Goal: Task Accomplishment & Management: Use online tool/utility

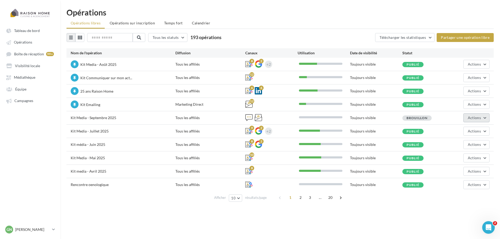
click at [485, 120] on button "Actions" at bounding box center [476, 117] width 26 height 9
click at [454, 130] on button "Editer" at bounding box center [463, 130] width 52 height 14
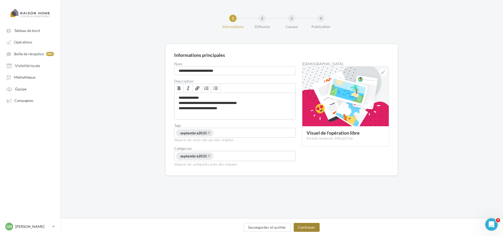
click at [303, 229] on button "Continuer" at bounding box center [306, 227] width 26 height 9
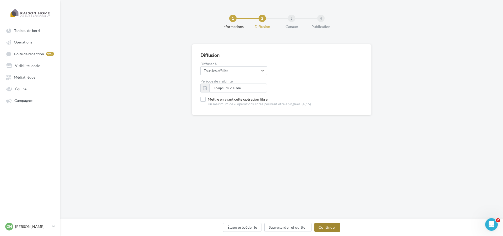
click at [323, 226] on button "Continuer" at bounding box center [327, 227] width 26 height 9
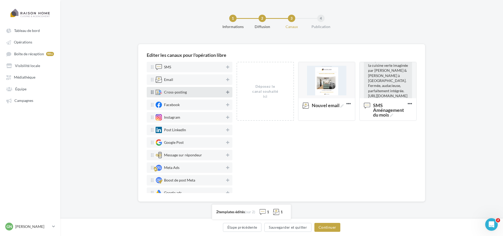
click at [226, 91] on icon at bounding box center [227, 92] width 3 height 4
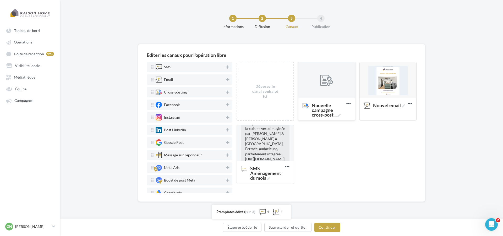
click at [323, 88] on div at bounding box center [326, 80] width 57 height 37
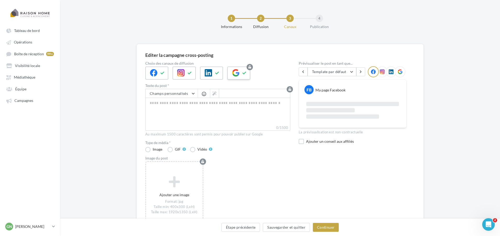
click at [246, 73] on icon at bounding box center [244, 73] width 4 height 4
click at [178, 104] on textarea "0/2200" at bounding box center [217, 111] width 145 height 27
paste textarea "**********"
type textarea "**********"
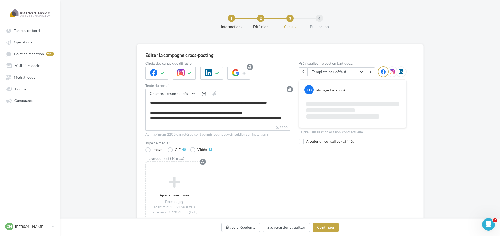
scroll to position [28, 0]
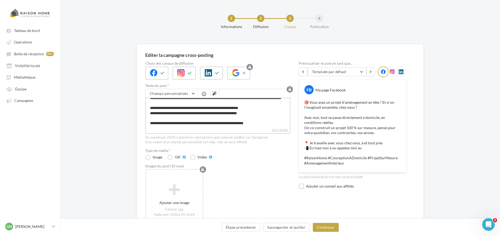
drag, startPoint x: 235, startPoint y: 110, endPoint x: 209, endPoint y: 111, distance: 25.4
click at [209, 111] on textarea "**********" at bounding box center [217, 113] width 145 height 30
type textarea "**********"
click at [193, 94] on button "Champs personnalisés" at bounding box center [172, 93] width 52 height 9
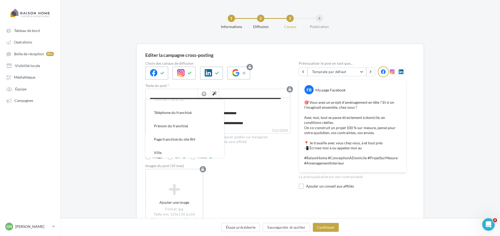
scroll to position [105, 0]
click at [168, 149] on button "Ville" at bounding box center [185, 149] width 79 height 13
type textarea "**********"
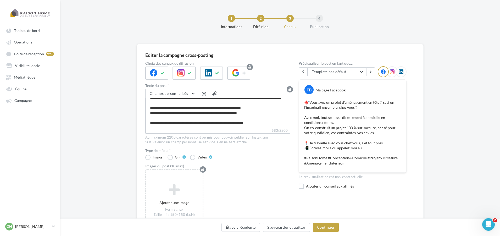
scroll to position [28, 0]
drag, startPoint x: 178, startPoint y: 115, endPoint x: 205, endPoint y: 116, distance: 27.0
click at [205, 116] on textarea "**********" at bounding box center [217, 113] width 145 height 30
type textarea "**********"
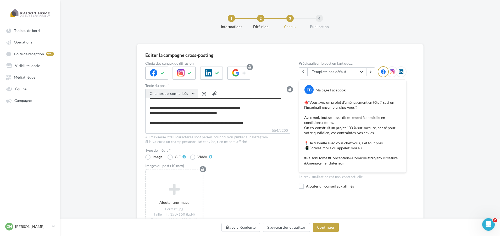
scroll to position [27, 0]
click at [168, 93] on span "Champs personnalisés" at bounding box center [169, 93] width 38 height 4
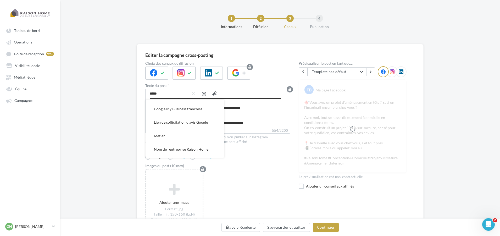
scroll to position [26, 0]
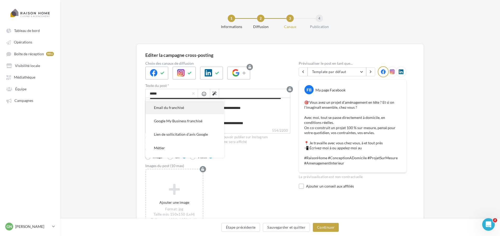
click at [176, 105] on span "Email du franchisé" at bounding box center [169, 107] width 30 height 4
type textarea "**********"
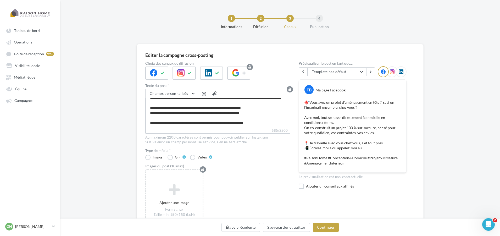
scroll to position [28, 0]
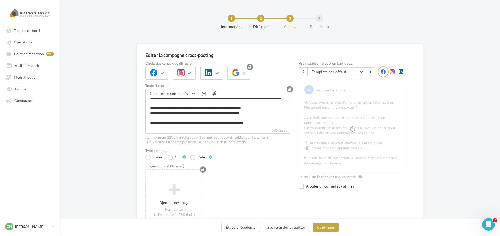
drag, startPoint x: 236, startPoint y: 116, endPoint x: 263, endPoint y: 118, distance: 27.3
click at [263, 118] on textarea "**********" at bounding box center [217, 113] width 145 height 30
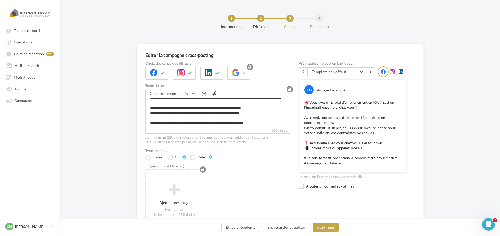
drag, startPoint x: 264, startPoint y: 115, endPoint x: 237, endPoint y: 118, distance: 27.1
click at [237, 118] on textarea "**********" at bounding box center [217, 113] width 145 height 30
type textarea "**********"
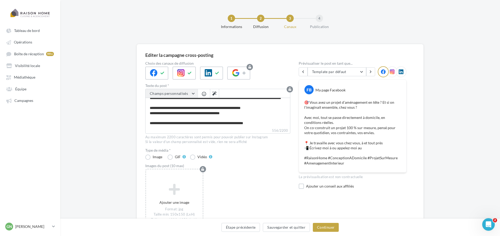
click at [187, 95] on button "Champs personnalisés" at bounding box center [172, 93] width 52 height 9
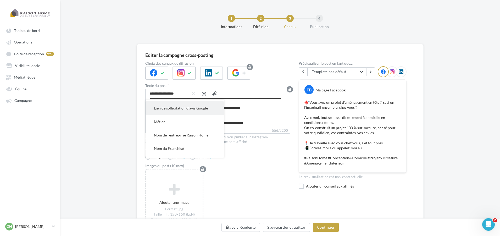
scroll to position [79, 0]
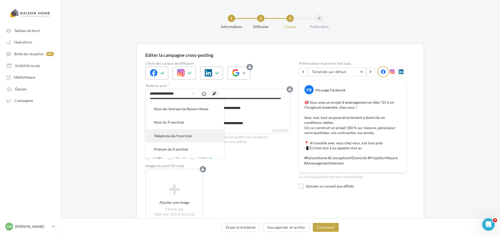
click at [184, 134] on span "Téléphone du franchisé" at bounding box center [173, 136] width 38 height 4
type textarea "**********"
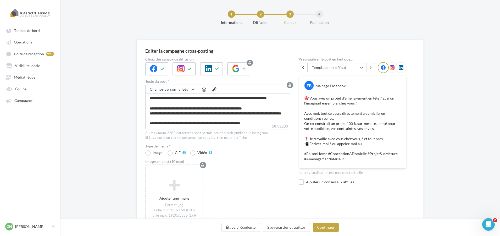
scroll to position [0, 0]
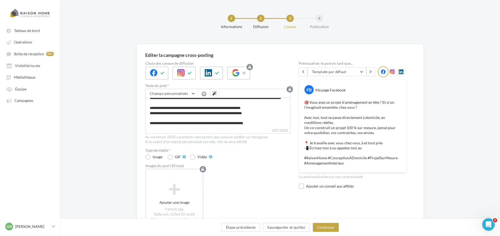
drag, startPoint x: 302, startPoint y: 188, endPoint x: 305, endPoint y: 186, distance: 3.3
click at [302, 188] on label at bounding box center [301, 186] width 5 height 5
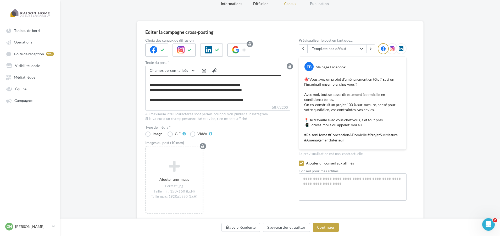
scroll to position [43, 0]
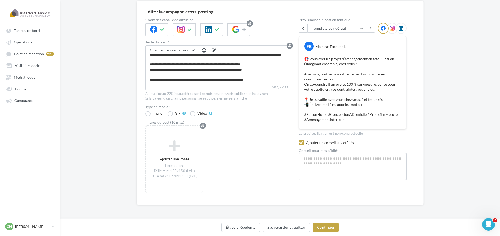
click at [341, 166] on textarea "587/2200" at bounding box center [353, 166] width 108 height 27
type textarea "*"
type textarea "**"
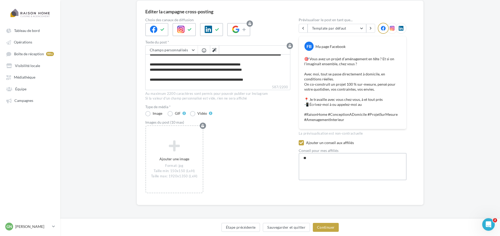
type textarea "***"
type textarea "****"
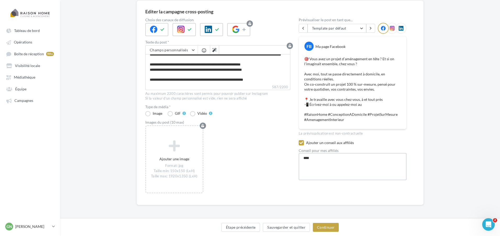
type textarea "****"
type textarea "******"
type textarea "****"
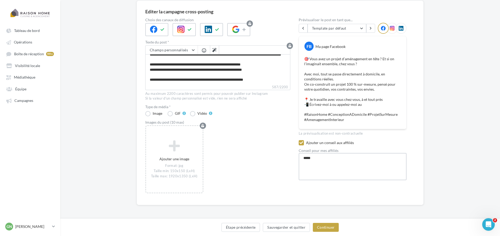
type textarea "****"
type textarea "***"
type textarea "**"
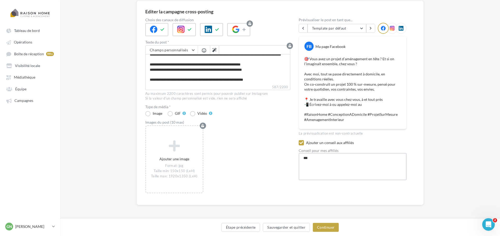
type textarea "**"
type textarea "*"
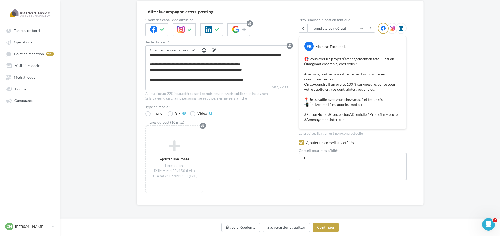
type textarea "**"
type textarea "***"
type textarea "****"
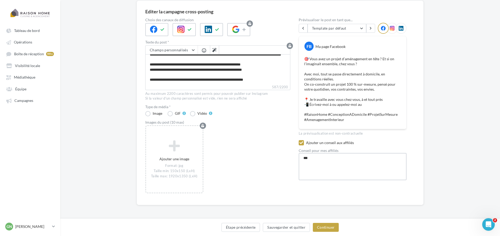
type textarea "****"
type textarea "******"
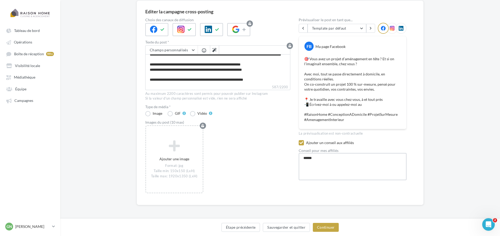
type textarea "*******"
type textarea "*********"
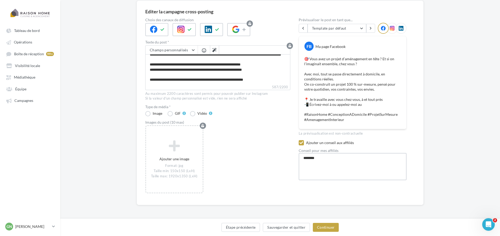
type textarea "*********"
type textarea "**********"
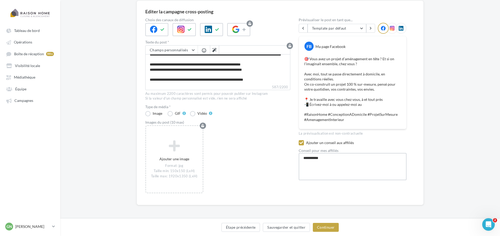
type textarea "**********"
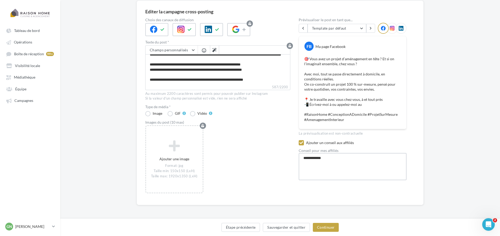
type textarea "**********"
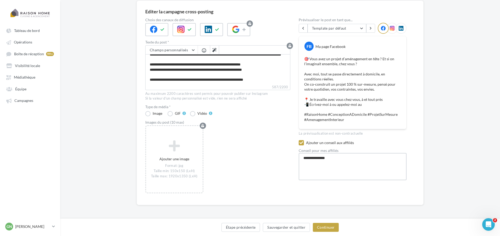
type textarea "**********"
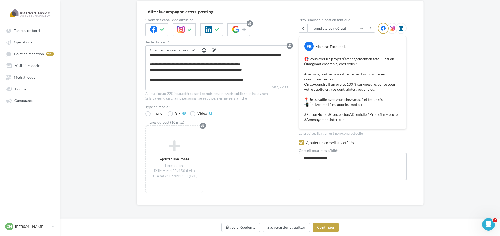
type textarea "**********"
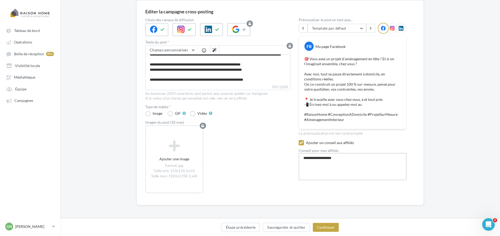
type textarea "**********"
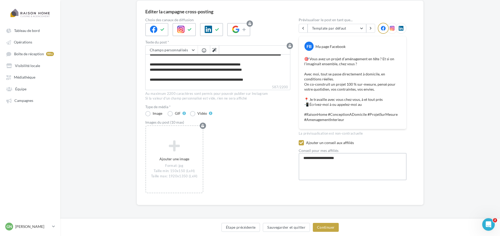
type textarea "**********"
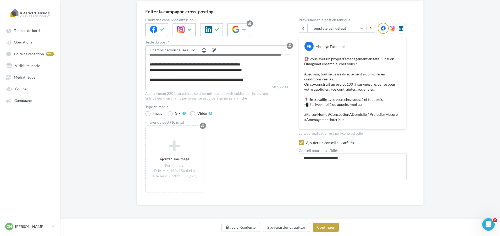
type textarea "**********"
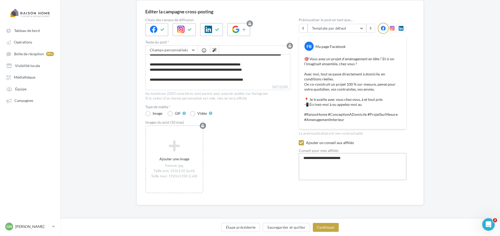
type textarea "**********"
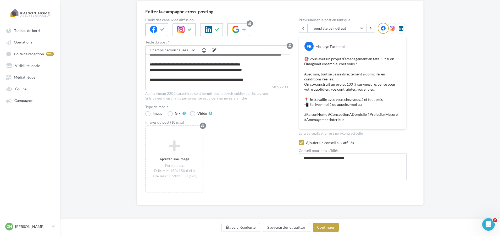
type textarea "**********"
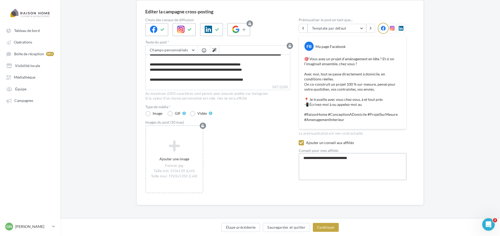
type textarea "**********"
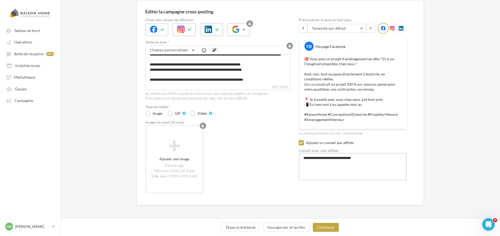
type textarea "**********"
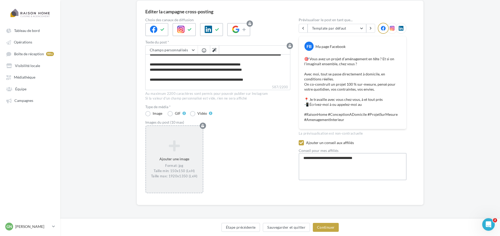
type textarea "**********"
click at [180, 154] on div "Ajouter une image Format: jpg Taille min: 150x150 (LxH) Taille max: 1920x1350 (…" at bounding box center [174, 159] width 57 height 44
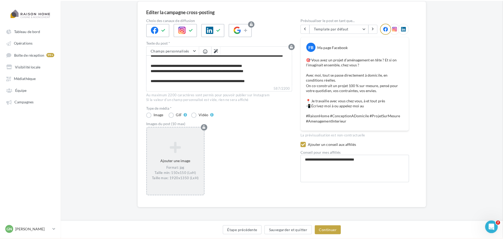
scroll to position [41, 0]
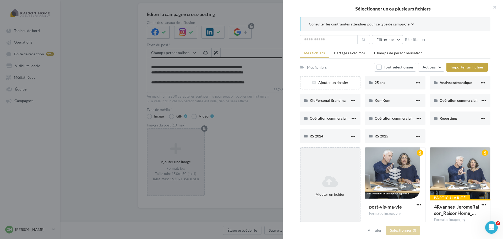
click at [326, 175] on icon at bounding box center [329, 181] width 55 height 13
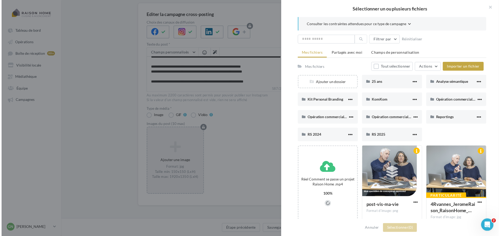
scroll to position [26, 0]
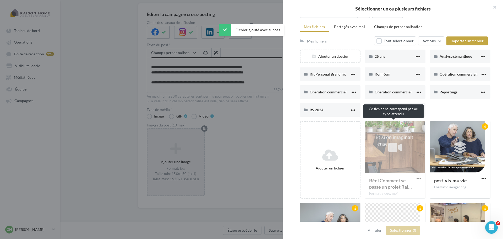
click at [394, 148] on div "Réel Comment se passe un projet Rai… Format video: mp4" at bounding box center [394, 159] width 61 height 77
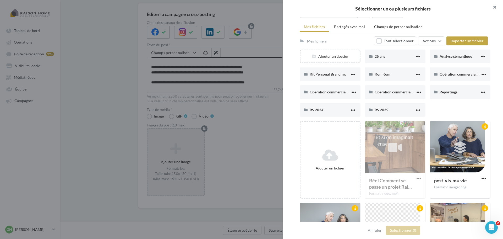
click at [491, 7] on button "button" at bounding box center [492, 8] width 21 height 16
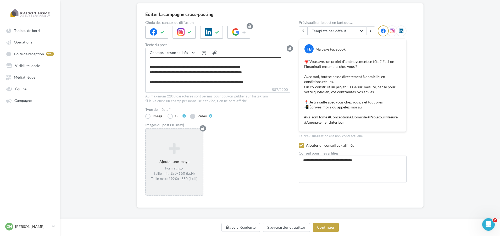
click at [193, 116] on label "Vidéo" at bounding box center [201, 116] width 22 height 5
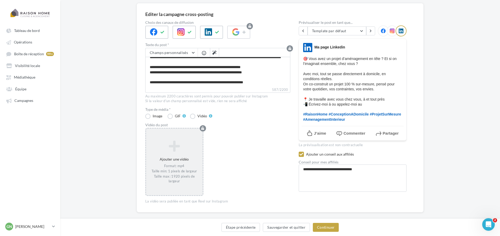
click at [169, 160] on div "Ajouter une vidéo Format: mp4 Taille min: 1 pixels de largeur Taille max: 1920 …" at bounding box center [174, 161] width 57 height 48
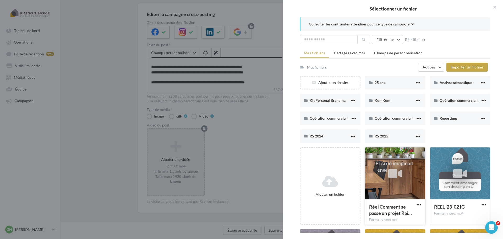
click at [386, 178] on div at bounding box center [395, 173] width 20 height 20
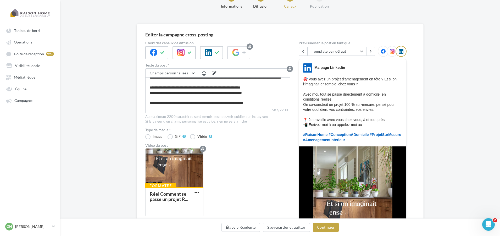
scroll to position [30, 0]
click at [329, 227] on button "Continuer" at bounding box center [326, 227] width 26 height 9
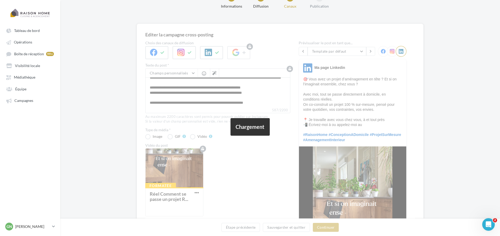
scroll to position [0, 0]
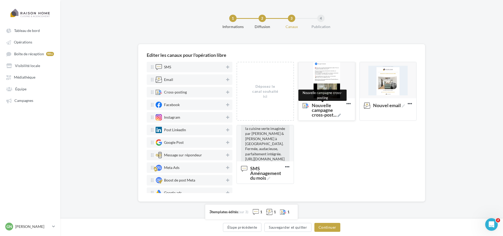
click at [339, 115] on icon at bounding box center [338, 115] width 3 height 3
click at [339, 115] on textarea "Nouvelle campagne cross-post ... Nouvelle campagne cross-posting" at bounding box center [321, 110] width 42 height 20
drag, startPoint x: 324, startPoint y: 118, endPoint x: 300, endPoint y: 105, distance: 27.2
click at [300, 105] on textarea "Nouvelle campagne cross-post ..." at bounding box center [321, 110] width 42 height 20
paste textarea "**********"
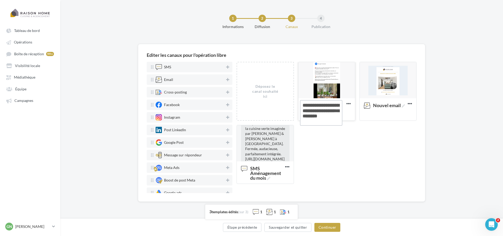
type textarea "**********"
click at [348, 139] on div "Déposez le canal souhaité ici Réel : Comment se passe un ... Editer Prévisualis…" at bounding box center [328, 125] width 184 height 126
click at [226, 93] on icon at bounding box center [227, 92] width 3 height 4
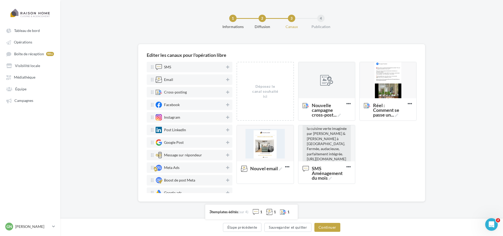
click at [322, 93] on div at bounding box center [326, 80] width 57 height 37
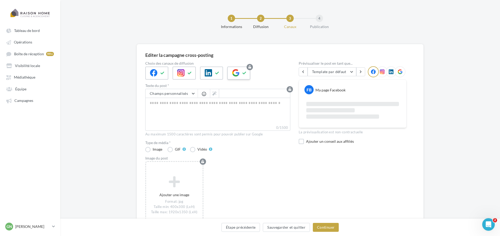
click at [241, 71] on div at bounding box center [238, 73] width 23 height 13
click at [202, 108] on textarea "0/2200" at bounding box center [217, 111] width 145 height 27
paste textarea "**********"
type textarea "**********"
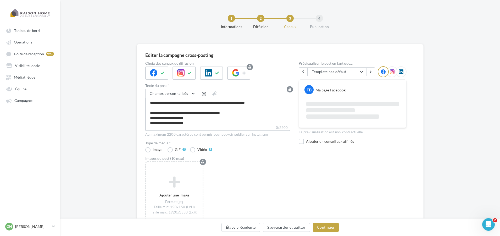
scroll to position [48, 0]
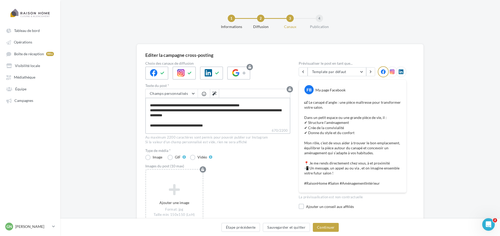
drag, startPoint x: 215, startPoint y: 105, endPoint x: 240, endPoint y: 107, distance: 24.7
click at [240, 107] on textarea "**********" at bounding box center [217, 113] width 145 height 30
type textarea "**********"
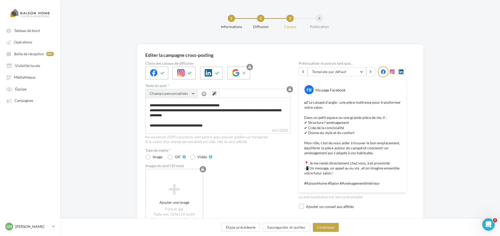
click at [184, 95] on span "Champs personnalisés" at bounding box center [169, 93] width 38 height 4
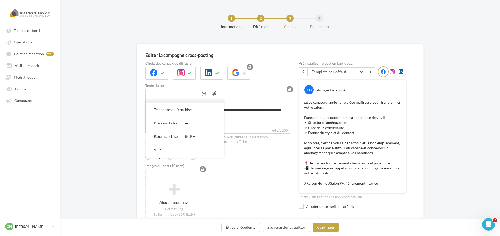
scroll to position [131, 0]
click at [166, 125] on button "Ville" at bounding box center [185, 123] width 79 height 13
type textarea "**********"
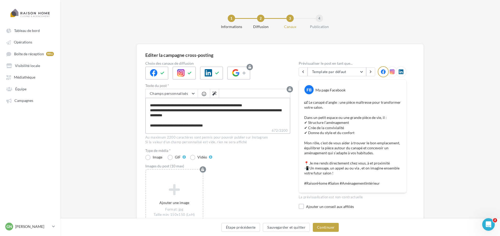
drag, startPoint x: 196, startPoint y: 110, endPoint x: 223, endPoint y: 111, distance: 27.8
click at [223, 111] on textarea "**********" at bounding box center [217, 113] width 145 height 30
type textarea "**********"
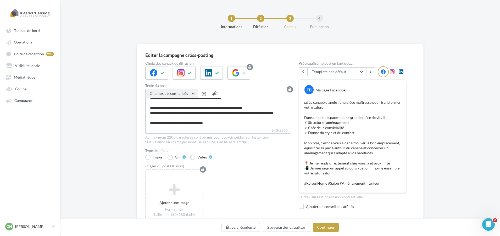
type textarea "**********"
click at [183, 96] on button "Champs personnalisés" at bounding box center [172, 93] width 52 height 9
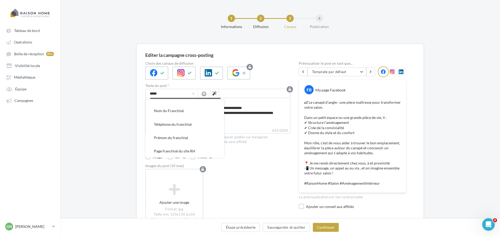
scroll to position [80, 0]
click at [186, 133] on span "Téléphone du franchisé" at bounding box center [173, 134] width 38 height 4
type textarea "**********"
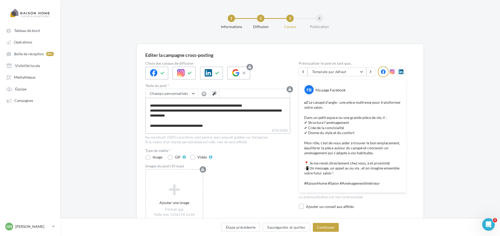
scroll to position [48, 0]
drag, startPoint x: 236, startPoint y: 109, endPoint x: 262, endPoint y: 109, distance: 25.9
click at [262, 109] on textarea "**********" at bounding box center [217, 113] width 145 height 30
type textarea "**********"
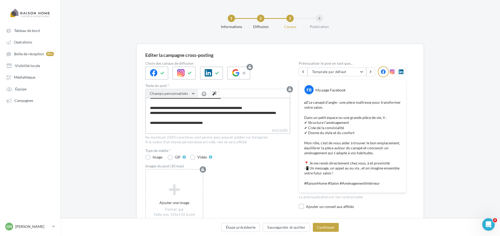
type textarea "**********"
click at [185, 95] on span "Champs personnalisés" at bounding box center [169, 93] width 38 height 4
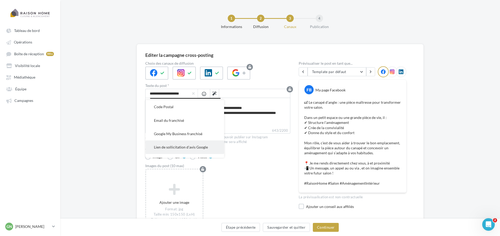
scroll to position [1, 0]
click at [180, 131] on span "Email du franchisé" at bounding box center [169, 132] width 30 height 4
type textarea "**********"
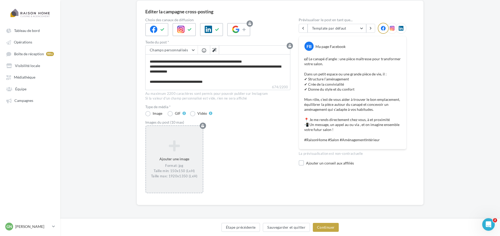
scroll to position [48, 0]
click at [168, 155] on div "Ajouter une image Format: jpg Taille min: 150x150 (LxH) Taille max: 1920x1350 (…" at bounding box center [174, 159] width 57 height 44
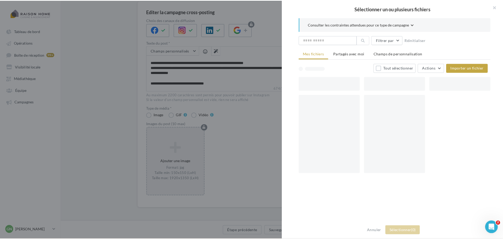
scroll to position [41, 0]
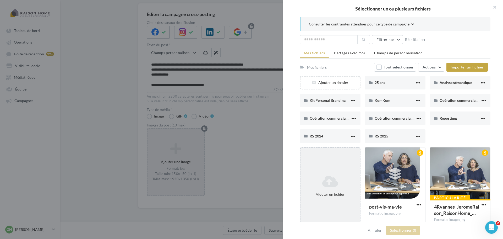
click at [322, 178] on icon at bounding box center [329, 181] width 55 height 13
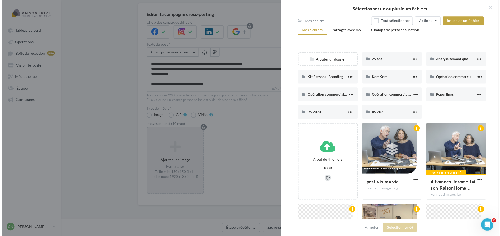
scroll to position [52, 0]
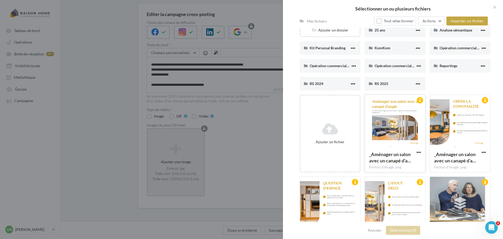
click at [405, 126] on div at bounding box center [395, 121] width 60 height 52
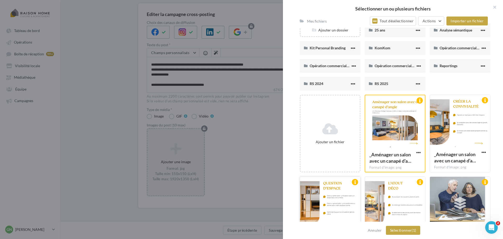
click at [342, 193] on div at bounding box center [330, 202] width 60 height 52
click at [467, 136] on div at bounding box center [460, 121] width 60 height 52
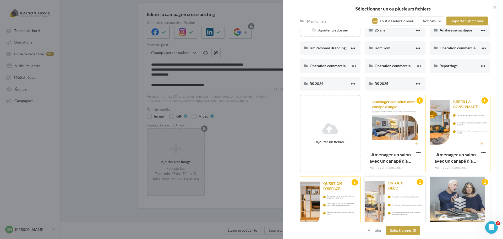
click at [395, 198] on div at bounding box center [395, 202] width 60 height 52
click at [396, 229] on button "Sélectionner (4)" at bounding box center [403, 229] width 34 height 9
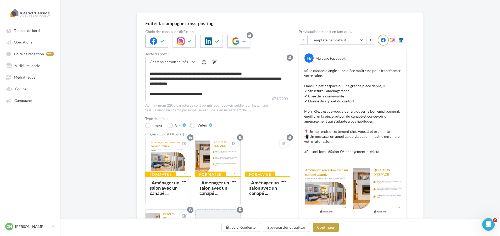
scroll to position [15, 0]
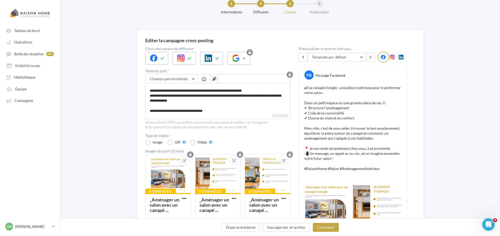
click at [391, 60] on div at bounding box center [392, 57] width 11 height 11
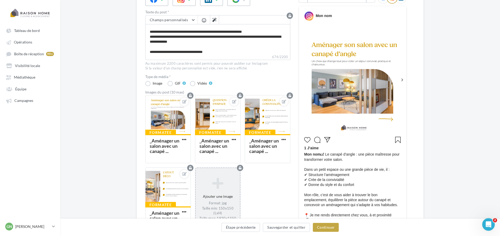
scroll to position [93, 0]
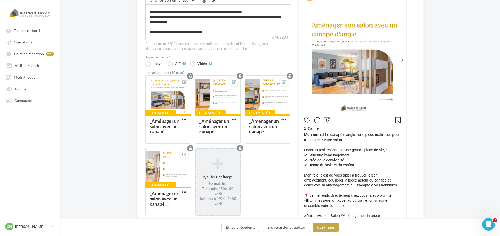
click at [403, 59] on icon at bounding box center [402, 60] width 5 height 5
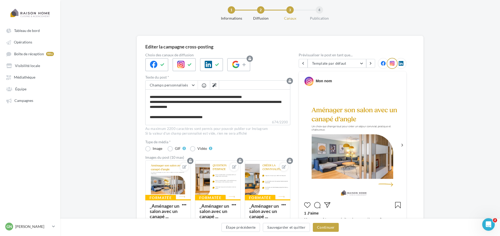
scroll to position [0, 0]
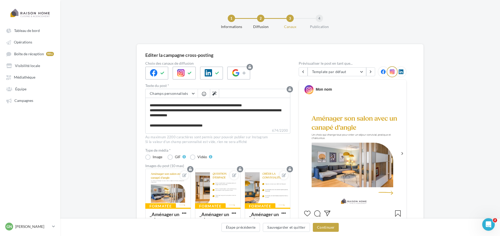
click at [384, 72] on icon at bounding box center [383, 71] width 5 height 5
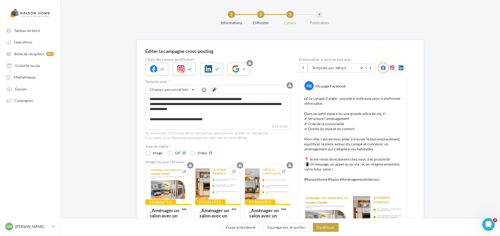
scroll to position [124, 0]
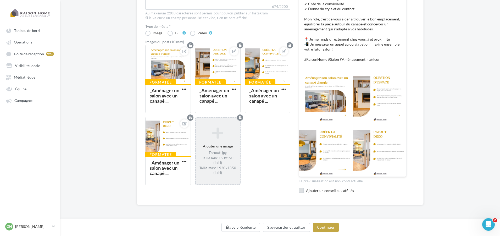
click at [311, 191] on div "Ajouter un conseil aux affiliés" at bounding box center [356, 190] width 101 height 5
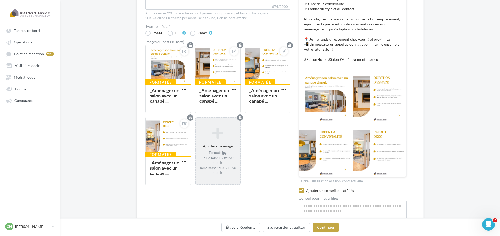
click at [314, 209] on textarea "674/2200" at bounding box center [353, 214] width 108 height 27
type textarea "*"
type textarea "**"
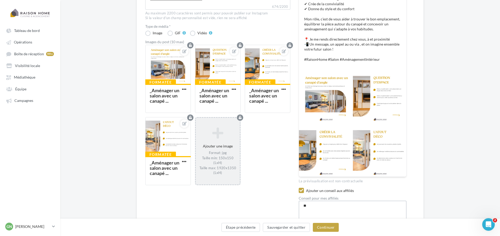
type textarea "***"
type textarea "****"
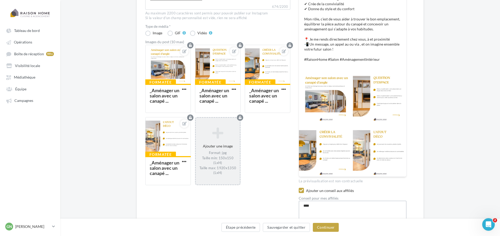
type textarea "****"
type textarea "******"
type textarea "*******"
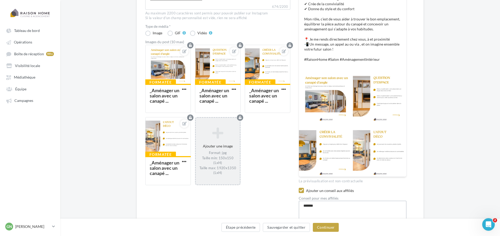
type textarea "*******"
type textarea "*********"
type textarea "**********"
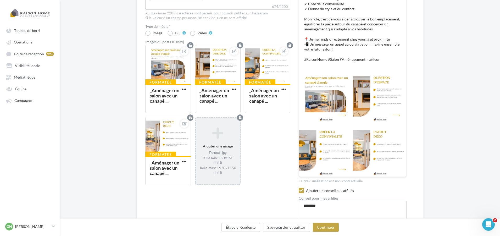
type textarea "**********"
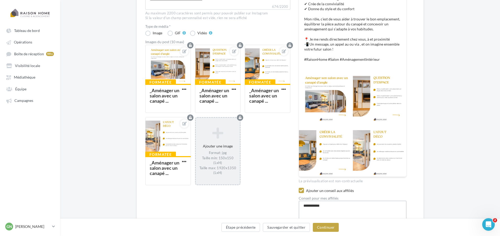
type textarea "**********"
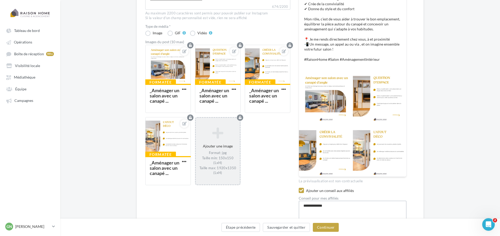
type textarea "**********"
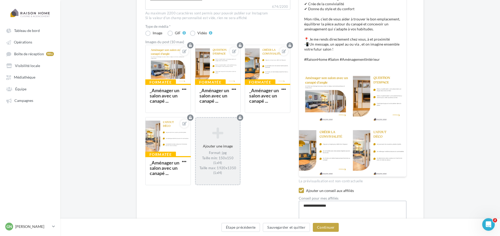
type textarea "**********"
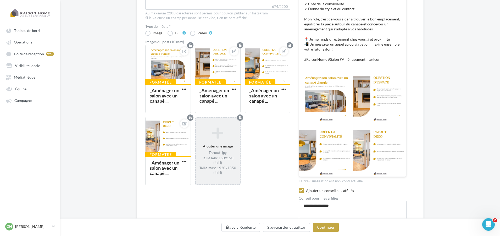
type textarea "**********"
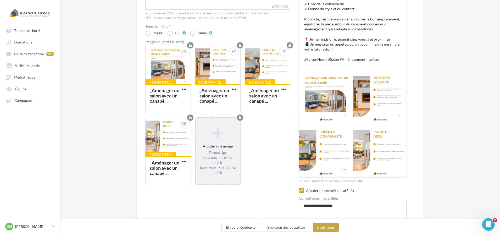
type textarea "**********"
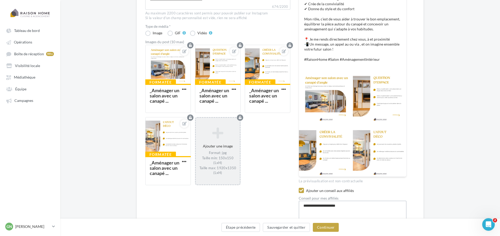
type textarea "**********"
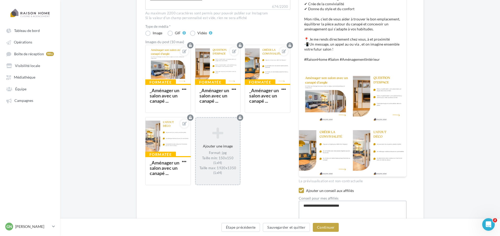
type textarea "**********"
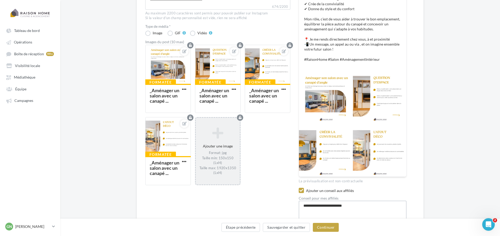
type textarea "**********"
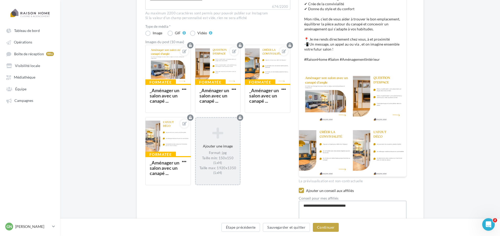
type textarea "**********"
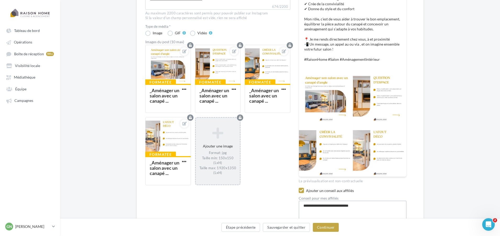
type textarea "**********"
click at [320, 229] on button "Continuer" at bounding box center [326, 227] width 26 height 9
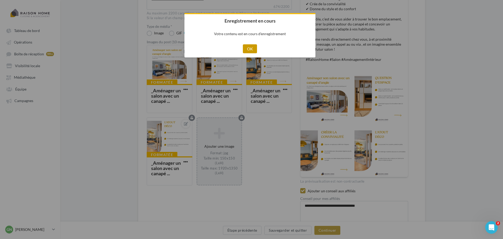
click at [254, 47] on button "OK" at bounding box center [250, 48] width 14 height 9
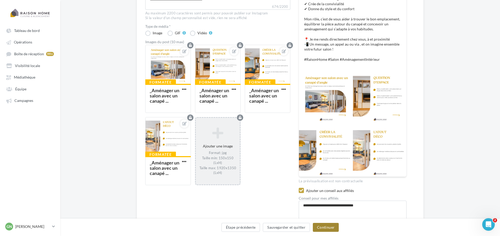
click at [333, 227] on button "Continuer" at bounding box center [326, 227] width 26 height 9
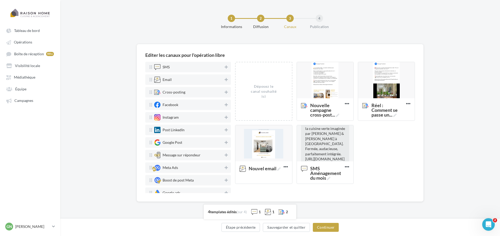
scroll to position [0, 0]
click at [338, 117] on icon at bounding box center [338, 115] width 3 height 3
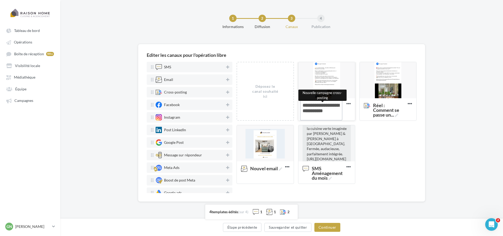
click at [338, 117] on textarea "Nouvelle campagne cross-post ... Nouvelle campagne cross-posting" at bounding box center [321, 110] width 42 height 20
drag, startPoint x: 318, startPoint y: 113, endPoint x: 301, endPoint y: 104, distance: 19.3
click at [301, 104] on textarea "Nouvelle campagne cross-post ..." at bounding box center [321, 110] width 42 height 20
paste textarea "**********"
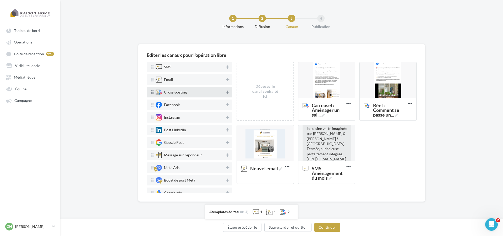
click at [226, 93] on icon at bounding box center [227, 92] width 3 height 4
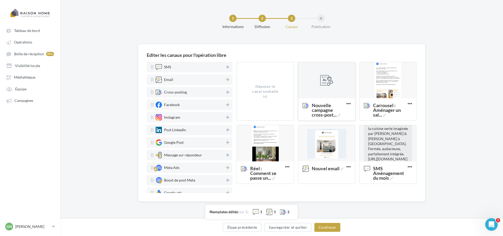
click at [326, 84] on div at bounding box center [326, 80] width 13 height 13
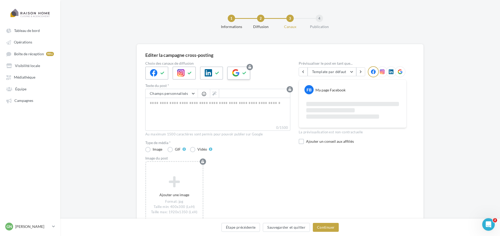
click at [241, 74] on div at bounding box center [238, 73] width 23 height 13
click at [202, 110] on textarea "0/2200" at bounding box center [217, 111] width 145 height 27
paste textarea "**********"
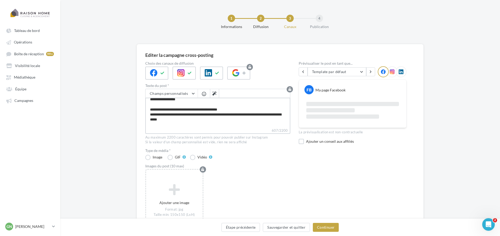
scroll to position [53, 0]
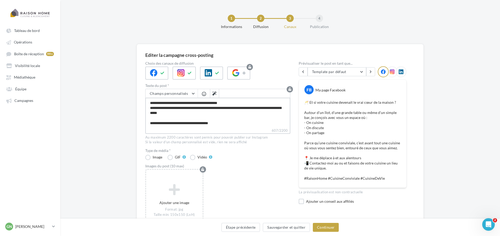
drag, startPoint x: 206, startPoint y: 104, endPoint x: 182, endPoint y: 104, distance: 24.3
click at [182, 104] on textarea "**********" at bounding box center [217, 113] width 145 height 30
click at [183, 93] on span "Champs personnalisés" at bounding box center [169, 93] width 38 height 4
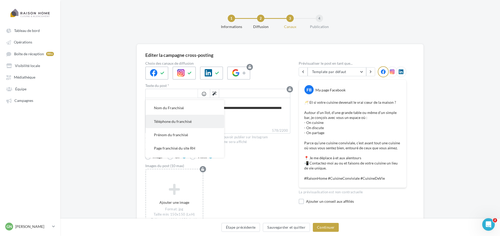
scroll to position [105, 0]
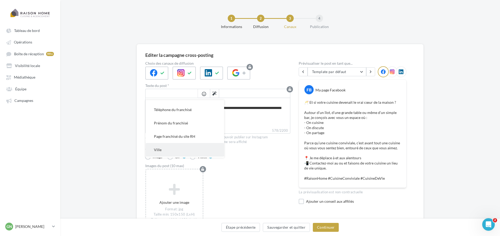
click at [166, 148] on button "Ville" at bounding box center [185, 149] width 79 height 13
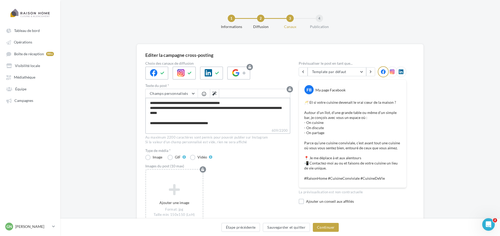
scroll to position [53, 0]
drag, startPoint x: 185, startPoint y: 110, endPoint x: 212, endPoint y: 110, distance: 27.0
click at [212, 110] on textarea "**********" at bounding box center [217, 113] width 145 height 30
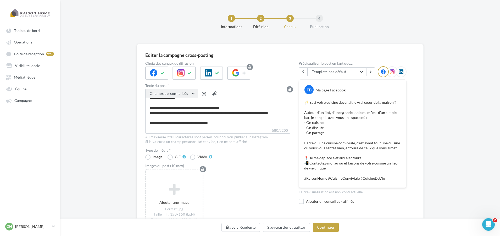
scroll to position [53, 0]
click at [186, 93] on span "Champs personnalisés" at bounding box center [169, 93] width 38 height 4
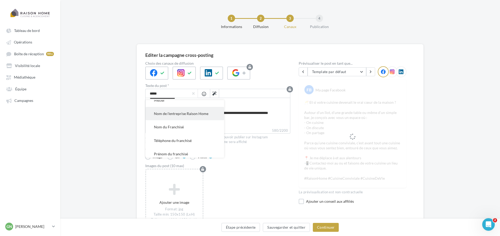
scroll to position [105, 0]
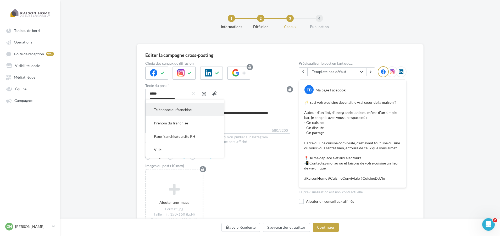
click at [180, 111] on span "Téléphone du franchisé" at bounding box center [173, 109] width 38 height 4
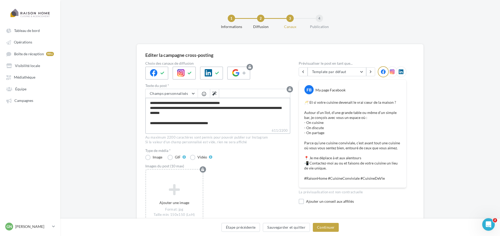
scroll to position [53, 0]
drag, startPoint x: 219, startPoint y: 109, endPoint x: 246, endPoint y: 112, distance: 26.6
click at [246, 112] on textarea "**********" at bounding box center [217, 113] width 145 height 30
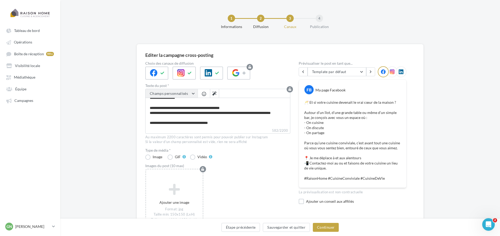
scroll to position [53, 0]
click at [168, 91] on span "Champs personnalisés" at bounding box center [169, 93] width 38 height 4
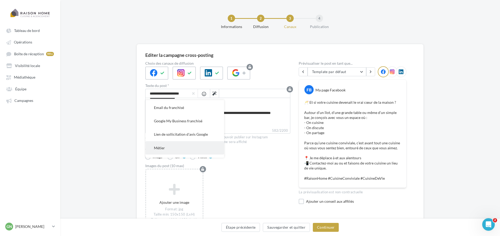
scroll to position [0, 0]
click at [176, 130] on button "Email du franchisé" at bounding box center [185, 133] width 79 height 13
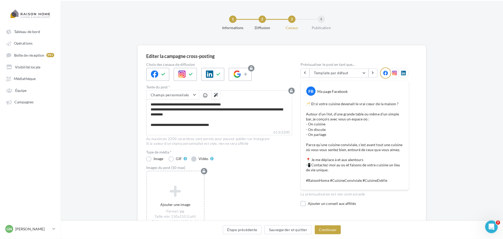
scroll to position [55, 0]
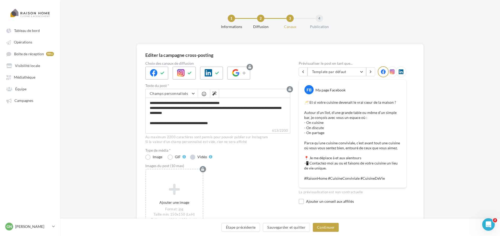
click at [194, 155] on label "Vidéo" at bounding box center [201, 156] width 22 height 5
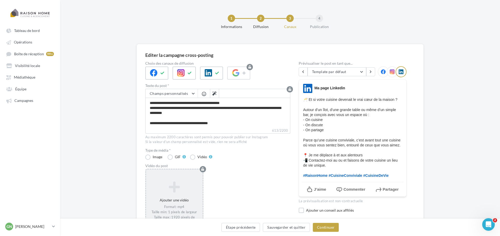
click at [180, 188] on icon at bounding box center [174, 186] width 52 height 13
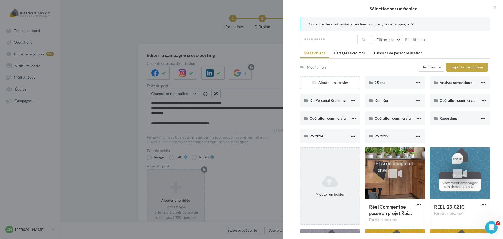
click at [337, 180] on icon at bounding box center [329, 181] width 55 height 13
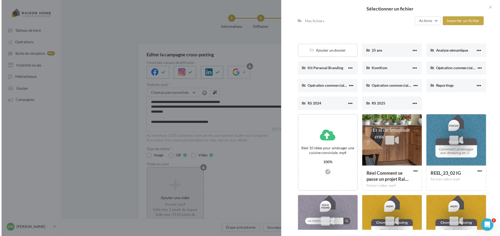
scroll to position [52, 0]
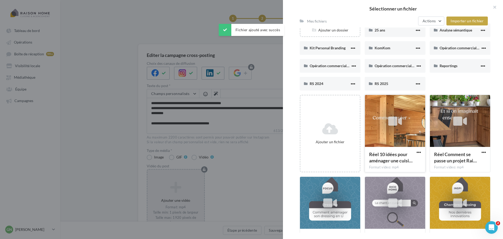
click at [390, 125] on icon at bounding box center [395, 121] width 14 height 12
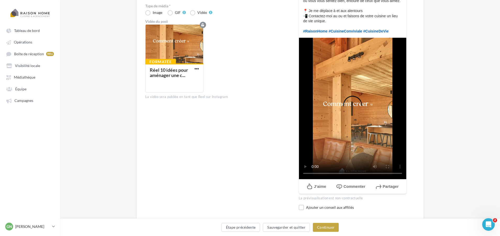
scroll to position [157, 0]
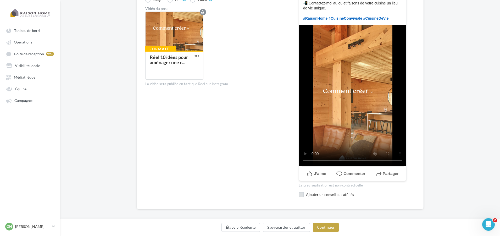
click at [316, 194] on div "Ajouter un conseil aux affiliés" at bounding box center [356, 194] width 101 height 5
click at [312, 207] on textarea "613/2200" at bounding box center [353, 218] width 108 height 27
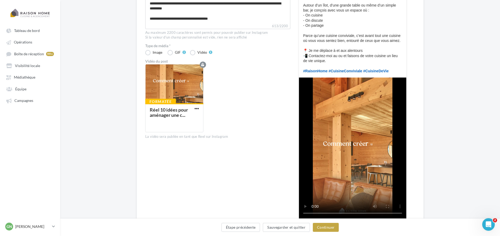
scroll to position [105, 0]
click at [320, 225] on button "Continuer" at bounding box center [326, 227] width 26 height 9
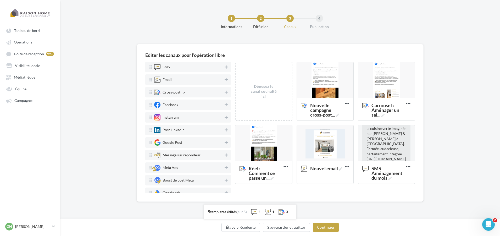
scroll to position [0, 0]
click at [339, 115] on icon at bounding box center [338, 115] width 3 height 3
click at [339, 115] on textarea "Nouvelle campagne cross-post ... Nouvelle campagne cross-posting" at bounding box center [321, 110] width 42 height 20
drag, startPoint x: 323, startPoint y: 118, endPoint x: 298, endPoint y: 107, distance: 26.4
click at [298, 107] on div "Nouvelle campagne cross-post ..." at bounding box center [326, 109] width 57 height 22
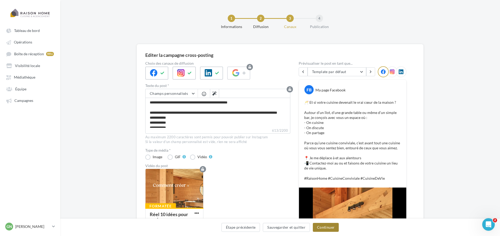
click at [319, 229] on button "Continuer" at bounding box center [326, 227] width 26 height 9
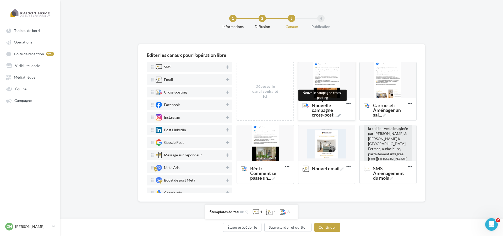
click at [339, 115] on icon at bounding box center [338, 115] width 3 height 3
click at [339, 115] on textarea "Nouvelle campagne cross-post ... Nouvelle campagne cross-posting" at bounding box center [321, 110] width 42 height 20
drag, startPoint x: 321, startPoint y: 116, endPoint x: 300, endPoint y: 108, distance: 22.9
click at [300, 108] on textarea "Nouvelle campagne cross-post ..." at bounding box center [321, 110] width 42 height 20
paste textarea "**********"
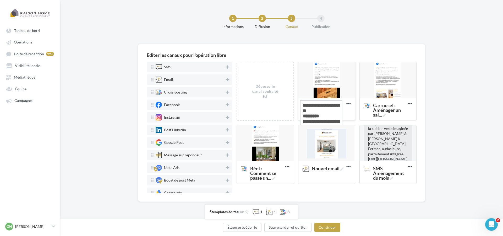
drag, startPoint x: 318, startPoint y: 106, endPoint x: 313, endPoint y: 106, distance: 5.5
click at [313, 106] on textarea "Vidéo : 10 idées pour aména ..." at bounding box center [321, 115] width 42 height 31
click at [314, 106] on textarea "Vidéo : 10 idées pour aména ..." at bounding box center [321, 115] width 42 height 31
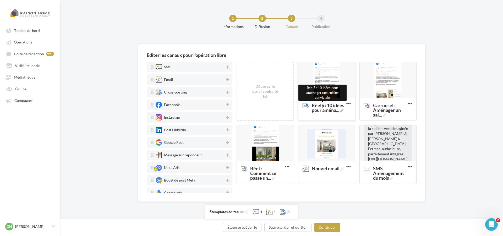
click at [340, 112] on icon at bounding box center [341, 110] width 3 height 3
click at [331, 115] on textarea "Réel$ : 10 idées pour aména ... Réel$ : 10 idées pour aménager une cuisine conv…" at bounding box center [321, 115] width 42 height 31
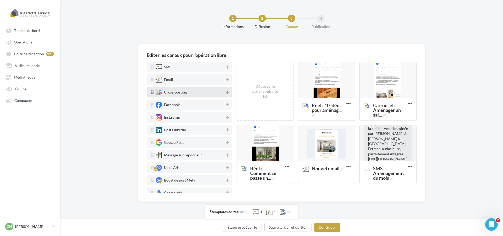
click at [226, 92] on icon at bounding box center [227, 92] width 3 height 4
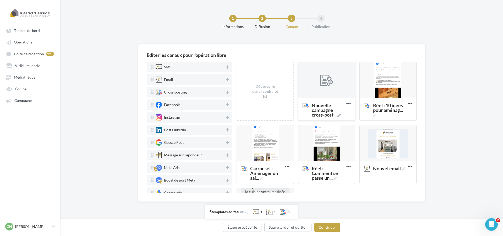
click at [332, 91] on div at bounding box center [326, 80] width 57 height 37
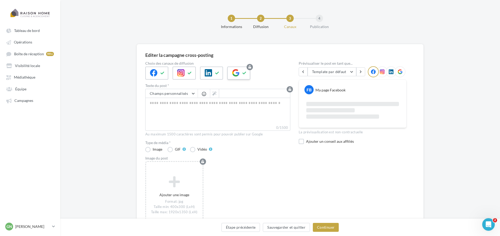
click at [240, 76] on div at bounding box center [238, 73] width 23 height 13
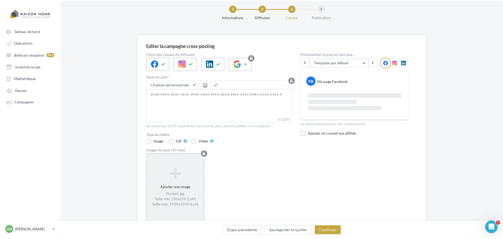
scroll to position [26, 0]
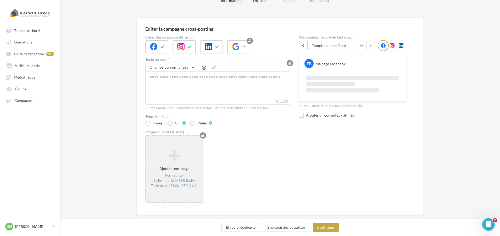
click at [175, 168] on div "Ajouter une image Format: jpg Taille min: 150x150 (LxH) Taille max: 1920x1350 (…" at bounding box center [174, 169] width 57 height 44
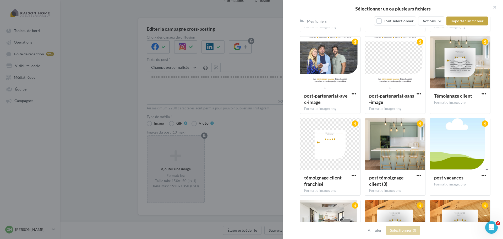
scroll to position [1173, 0]
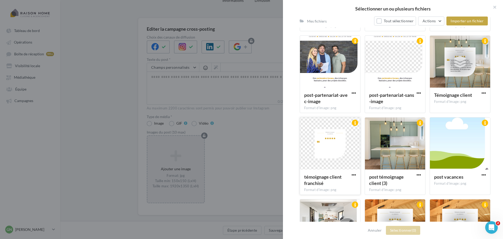
click at [337, 155] on div at bounding box center [330, 143] width 60 height 52
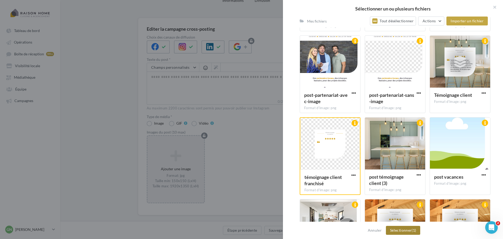
click at [398, 228] on button "Sélectionner (1)" at bounding box center [403, 229] width 34 height 9
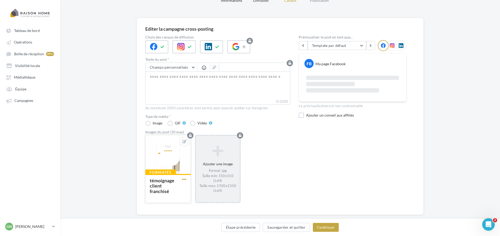
click at [184, 180] on span "button" at bounding box center [184, 179] width 4 height 4
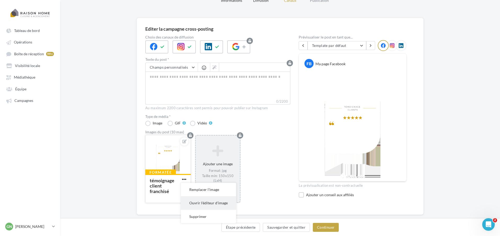
click at [205, 201] on button "Ouvrir l'éditeur d'image" at bounding box center [208, 202] width 55 height 13
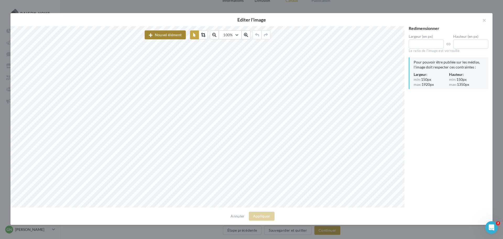
click at [165, 33] on button "Nouvel élément" at bounding box center [165, 34] width 41 height 9
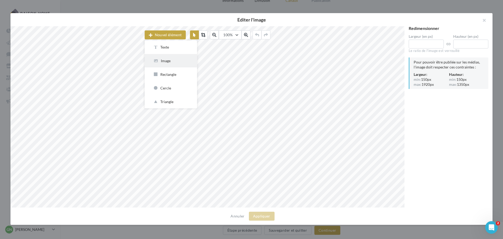
click at [166, 65] on button "Image" at bounding box center [171, 60] width 52 height 13
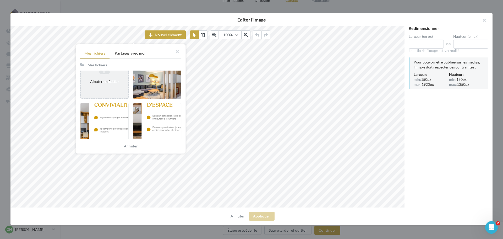
scroll to position [131, 0]
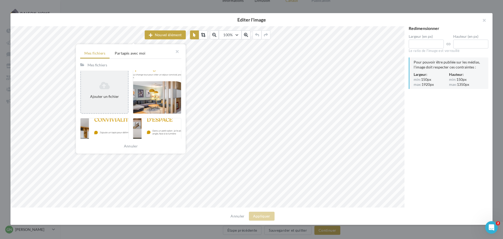
click at [104, 101] on div "Ajouter un fichier" at bounding box center [104, 90] width 47 height 22
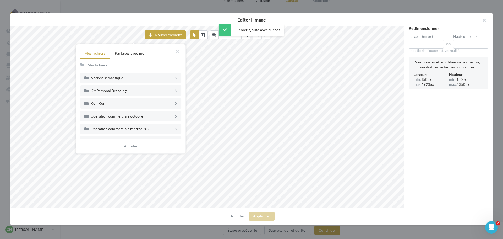
scroll to position [125, 0]
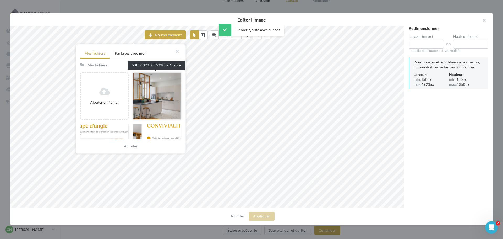
click at [143, 86] on div at bounding box center [157, 95] width 48 height 47
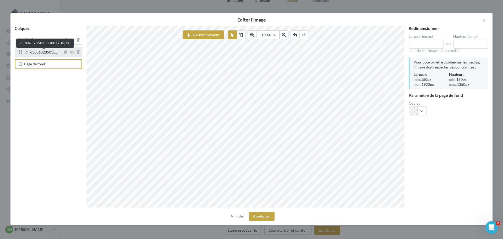
click at [40, 52] on span "638363285035..." at bounding box center [43, 52] width 27 height 5
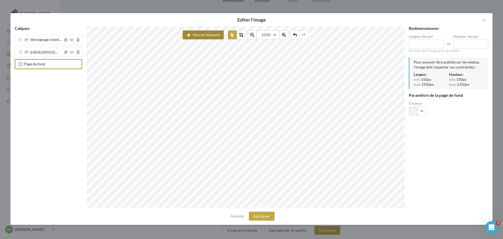
click at [195, 33] on button "Nouvel élément" at bounding box center [202, 34] width 41 height 9
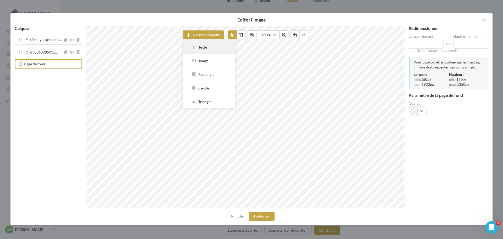
click at [197, 46] on div "Texte" at bounding box center [209, 47] width 36 height 5
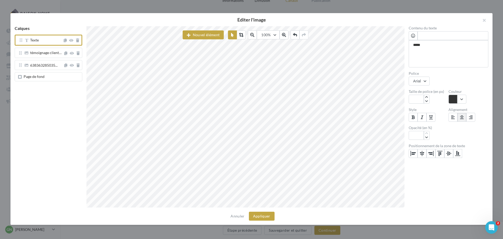
scroll to position [3, 0]
paste textarea "**********"
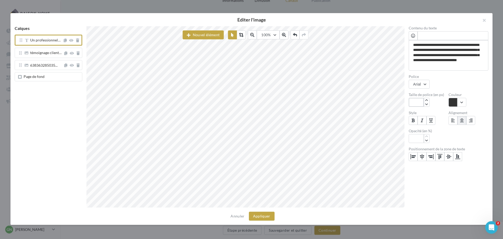
click at [418, 102] on input "***" at bounding box center [415, 102] width 15 height 9
click at [425, 103] on icon "button" at bounding box center [426, 104] width 3 height 3
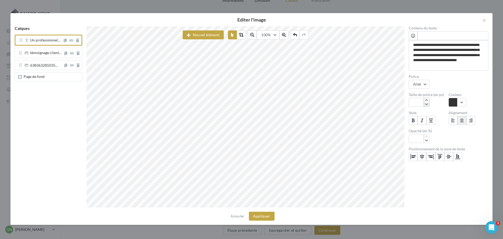
click at [425, 103] on icon "button" at bounding box center [426, 104] width 3 height 3
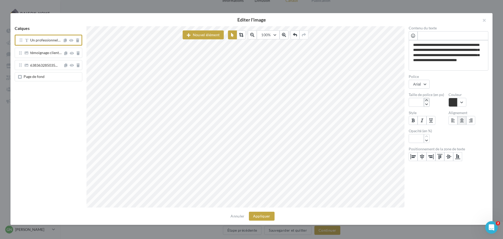
click at [425, 99] on icon "button" at bounding box center [426, 99] width 3 height 3
click at [428, 105] on icon "button" at bounding box center [426, 104] width 3 height 3
click at [420, 102] on input "**" at bounding box center [415, 102] width 15 height 9
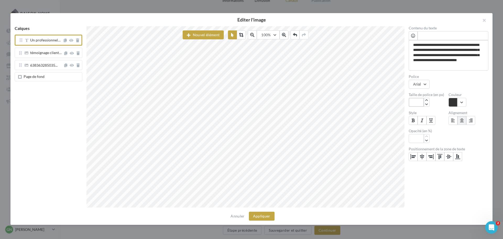
click at [420, 102] on input "**" at bounding box center [415, 102] width 15 height 9
click at [423, 81] on button "Arial" at bounding box center [418, 84] width 21 height 9
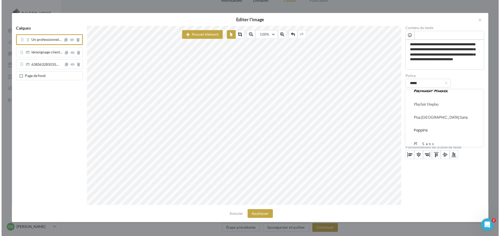
scroll to position [551, 0]
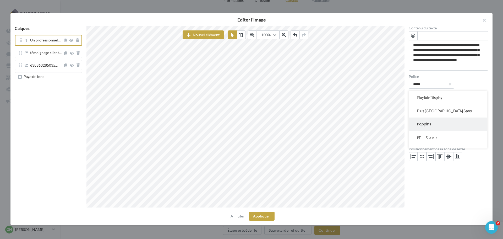
click at [430, 125] on div "Poppins" at bounding box center [448, 123] width 62 height 5
click at [449, 121] on button at bounding box center [452, 120] width 9 height 9
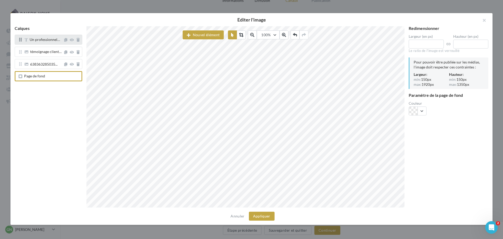
click at [42, 43] on div "Un professionnel…" at bounding box center [49, 40] width 68 height 10
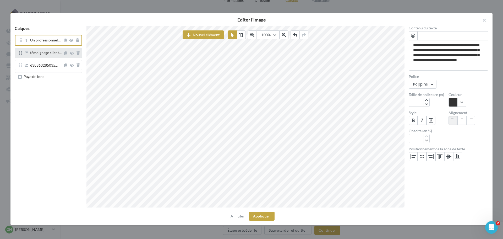
click at [42, 50] on div "témoignage client…" at bounding box center [49, 53] width 68 height 10
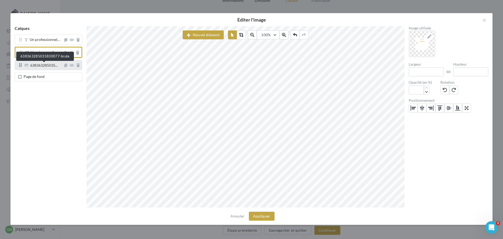
click at [37, 64] on span "638363285035..." at bounding box center [43, 65] width 27 height 5
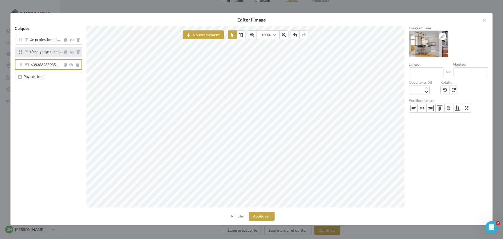
click at [41, 56] on div "témoignage client…" at bounding box center [49, 52] width 68 height 10
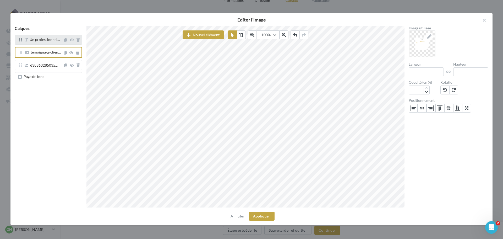
click at [44, 43] on div "Un professionnel…" at bounding box center [45, 40] width 30 height 5
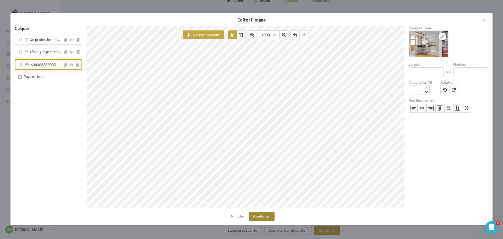
click at [259, 216] on button "Appliquer" at bounding box center [262, 215] width 26 height 9
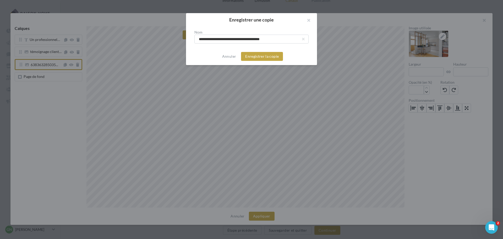
drag, startPoint x: 231, startPoint y: 40, endPoint x: 160, endPoint y: 42, distance: 71.3
click at [160, 42] on div "**********" at bounding box center [251, 119] width 503 height 239
click at [261, 57] on button "Enregistrer la copie" at bounding box center [262, 56] width 42 height 9
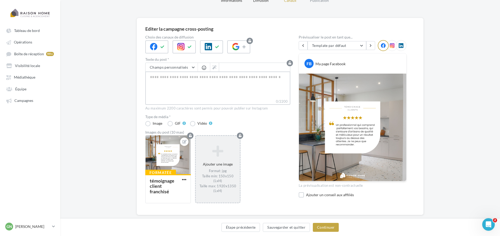
click at [196, 84] on textarea "0/2200" at bounding box center [217, 84] width 145 height 27
paste textarea "**********"
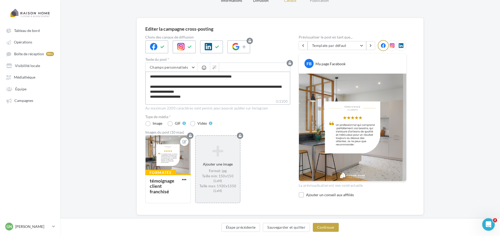
scroll to position [48, 0]
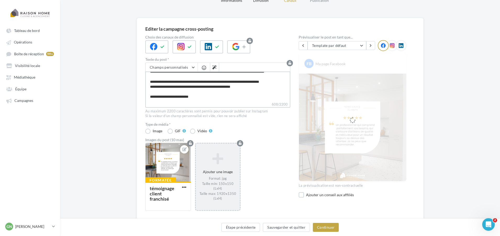
drag, startPoint x: 184, startPoint y: 85, endPoint x: 160, endPoint y: 85, distance: 23.8
click at [160, 85] on textarea "**********" at bounding box center [217, 86] width 145 height 30
click at [171, 67] on span "Champs personnalisés" at bounding box center [169, 67] width 38 height 4
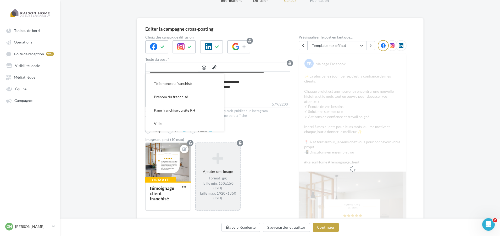
scroll to position [131, 0]
click at [165, 101] on button "Ville" at bounding box center [185, 97] width 79 height 13
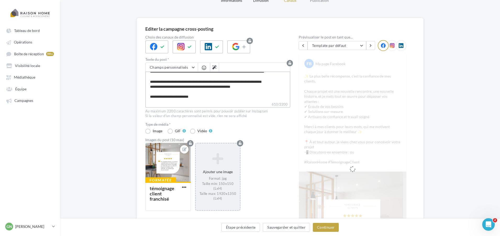
scroll to position [48, 0]
drag, startPoint x: 196, startPoint y: 90, endPoint x: 223, endPoint y: 90, distance: 27.5
click at [223, 90] on textarea "**********" at bounding box center [217, 86] width 145 height 30
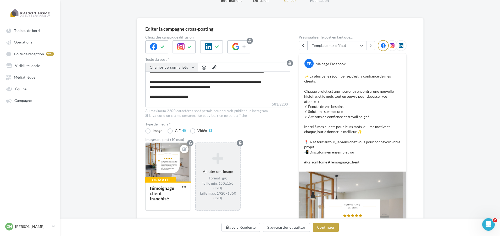
scroll to position [48, 0]
click at [188, 68] on button "Champs personnalisés" at bounding box center [172, 67] width 52 height 9
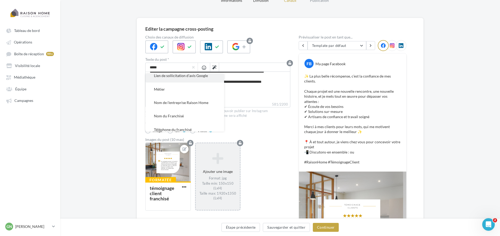
scroll to position [79, 0]
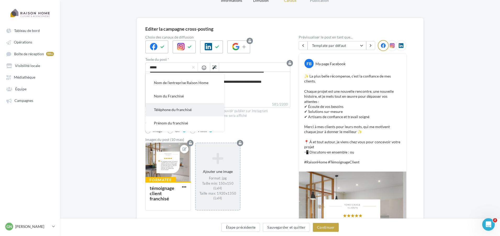
click at [178, 108] on span "Téléphone du franchisé" at bounding box center [173, 109] width 38 height 4
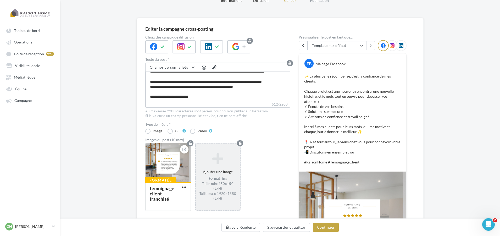
scroll to position [48, 0]
drag, startPoint x: 230, startPoint y: 88, endPoint x: 260, endPoint y: 92, distance: 30.4
click at [260, 92] on textarea "**********" at bounding box center [217, 86] width 145 height 30
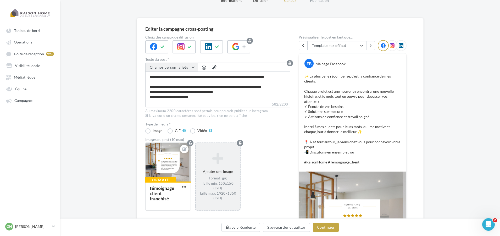
scroll to position [45, 0]
click at [183, 68] on span "Champs personnalisés" at bounding box center [169, 67] width 38 height 4
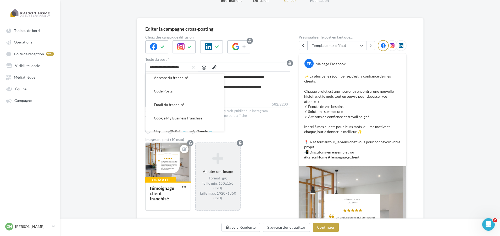
scroll to position [0, 0]
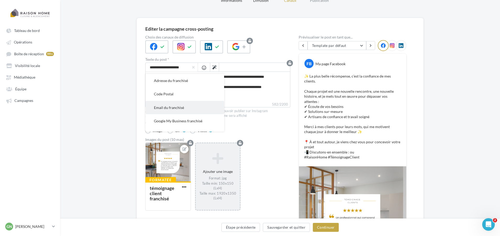
click at [174, 105] on span "Email du franchisé" at bounding box center [169, 107] width 30 height 4
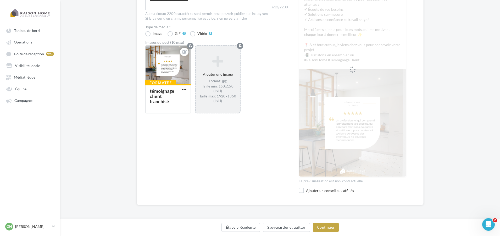
scroll to position [45, 0]
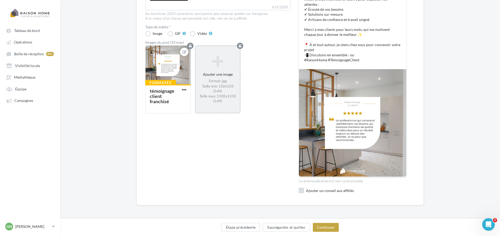
click at [309, 192] on div "Ajouter un conseil aux affiliés" at bounding box center [356, 190] width 101 height 5
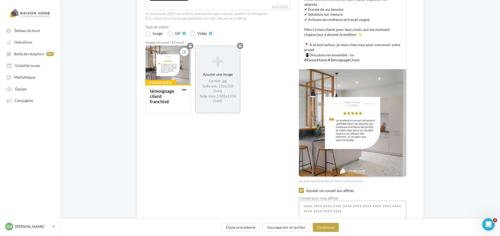
click at [312, 206] on textarea "613/2200" at bounding box center [353, 214] width 108 height 27
click at [359, 204] on textarea "**********" at bounding box center [353, 214] width 108 height 27
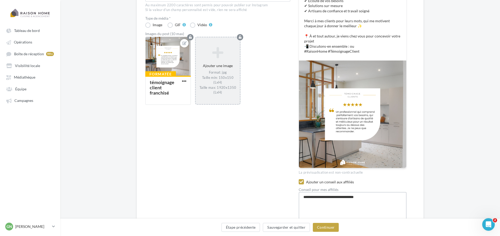
scroll to position [155, 0]
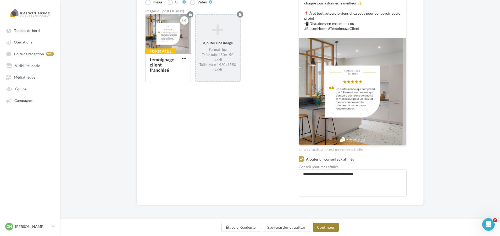
click at [320, 229] on button "Continuer" at bounding box center [326, 227] width 26 height 9
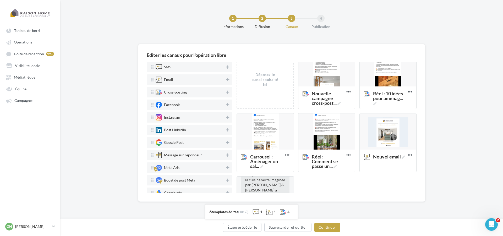
scroll to position [7, 0]
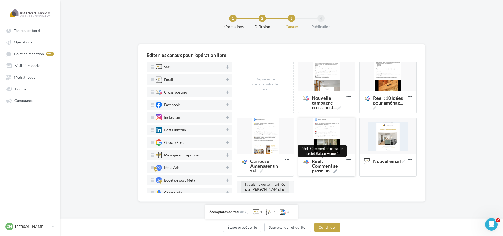
click at [334, 172] on icon at bounding box center [334, 170] width 3 height 3
click at [334, 172] on textarea "Réel : Comment se passe un ... Réel : Comment se passe un projet Raison Home ?" at bounding box center [321, 169] width 42 height 26
click at [302, 159] on textarea "Réel : Comment se passe un ..." at bounding box center [321, 169] width 42 height 26
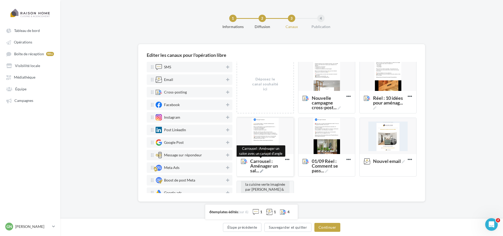
click at [261, 170] on icon at bounding box center [261, 170] width 3 height 3
click at [261, 170] on textarea "Carrousel : Aménager un sal ... Carrousel : Aménager un salon avec un canapé d’…" at bounding box center [259, 171] width 42 height 31
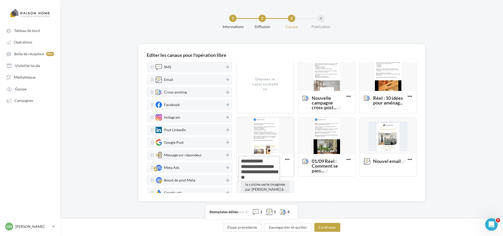
click at [242, 162] on textarea "Carrousel : Aménager un sal ..." at bounding box center [259, 171] width 42 height 31
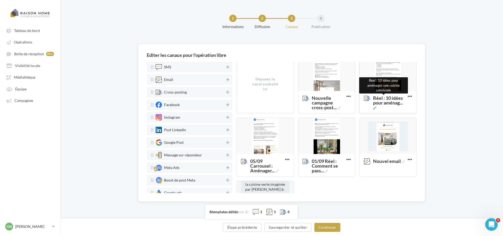
click at [373, 107] on icon at bounding box center [374, 107] width 3 height 3
click at [373, 107] on textarea "Réel : 10 idées pour aménag ... Réel : 10 idées pour aménager une cuisine convi…" at bounding box center [382, 108] width 42 height 31
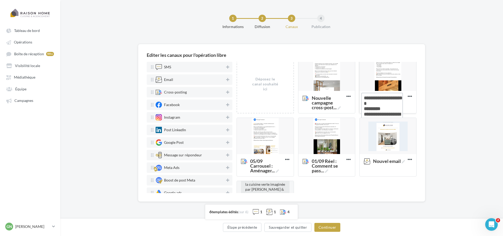
click at [363, 97] on textarea "Réel : 10 idées pour aménag ..." at bounding box center [382, 108] width 42 height 31
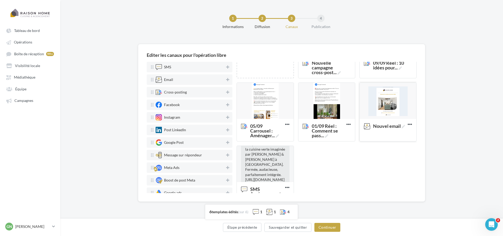
scroll to position [34, 0]
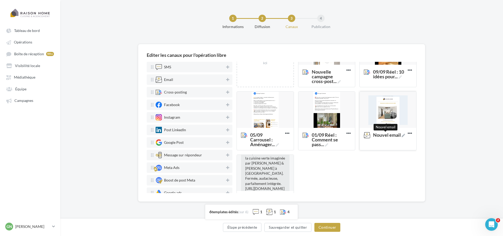
click at [401, 137] on icon at bounding box center [402, 135] width 3 height 3
click at [374, 142] on textarea "Nouvel email Nouvel email" at bounding box center [382, 136] width 42 height 12
drag, startPoint x: 391, startPoint y: 135, endPoint x: 344, endPoint y: 133, distance: 47.7
click at [344, 133] on div "Déposez le canal souhaité ici Nouvelle campagne cross-post ... Editer Prévisual…" at bounding box center [328, 122] width 184 height 189
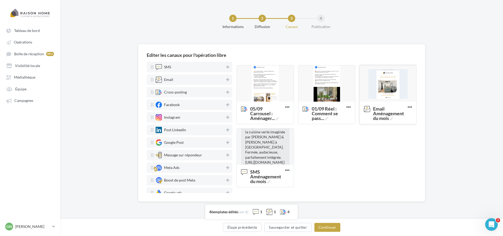
scroll to position [0, 0]
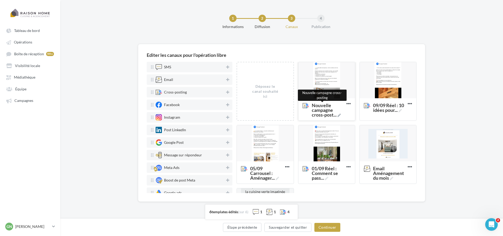
click at [338, 116] on icon at bounding box center [338, 115] width 3 height 3
click at [338, 116] on textarea "Nouvelle campagne cross-post ... Nouvelle campagne cross-posting" at bounding box center [321, 110] width 42 height 20
click at [219, 91] on div "Cross-posting" at bounding box center [190, 92] width 69 height 6
click at [226, 92] on icon at bounding box center [227, 92] width 3 height 4
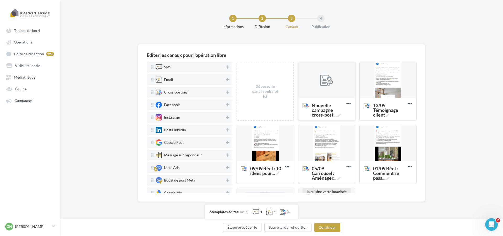
click at [317, 81] on div at bounding box center [326, 80] width 57 height 37
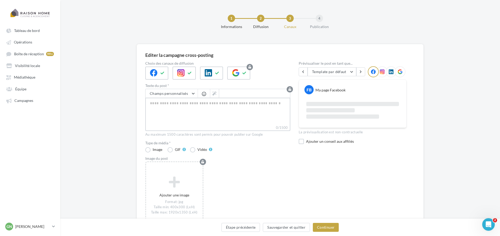
click at [185, 110] on textarea "0/1500" at bounding box center [217, 111] width 145 height 27
paste textarea "**********"
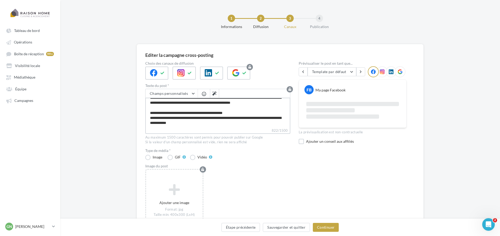
scroll to position [58, 0]
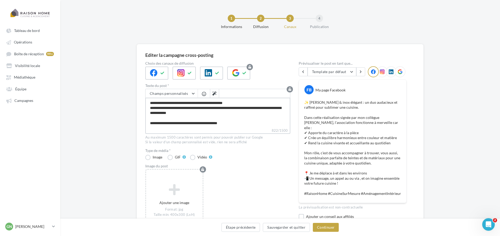
drag, startPoint x: 181, startPoint y: 106, endPoint x: 206, endPoint y: 104, distance: 24.7
click at [206, 104] on textarea "**********" at bounding box center [217, 113] width 145 height 30
click at [193, 92] on button "Champs personnalisés" at bounding box center [172, 93] width 52 height 9
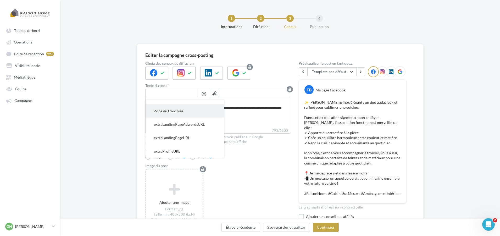
scroll to position [131, 0]
click at [164, 119] on button "Ville" at bounding box center [185, 123] width 79 height 13
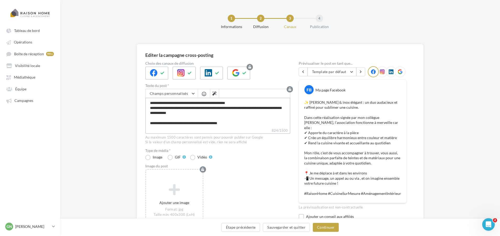
scroll to position [58, 0]
drag, startPoint x: 195, startPoint y: 109, endPoint x: 223, endPoint y: 110, distance: 27.5
click at [223, 110] on textarea "**********" at bounding box center [217, 113] width 145 height 30
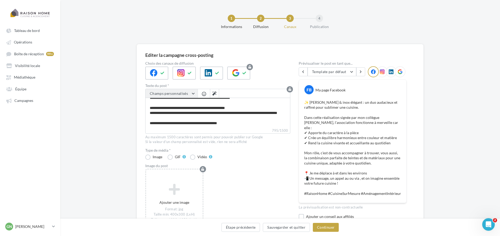
scroll to position [58, 0]
click at [186, 96] on button "Champs personnalisés" at bounding box center [172, 93] width 52 height 9
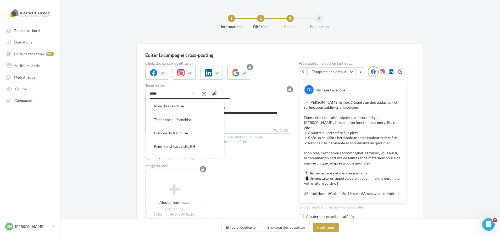
scroll to position [80, 0]
drag, startPoint x: 171, startPoint y: 132, endPoint x: 200, endPoint y: 128, distance: 29.4
click at [172, 132] on span "Téléphone du franchisé" at bounding box center [173, 134] width 38 height 4
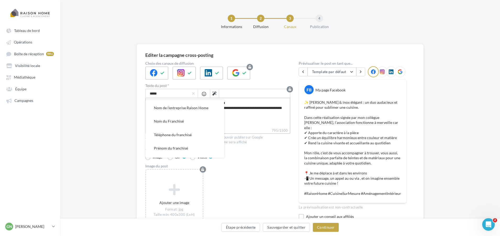
scroll to position [58, 0]
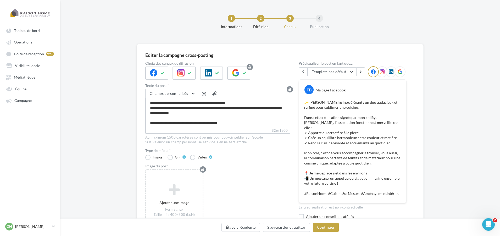
drag, startPoint x: 236, startPoint y: 110, endPoint x: 262, endPoint y: 110, distance: 26.7
click at [262, 110] on textarea "**********" at bounding box center [217, 113] width 145 height 30
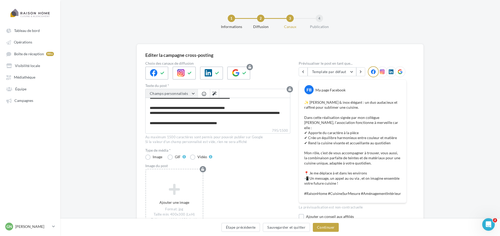
scroll to position [58, 0]
click at [169, 96] on button "Champs personnalisés" at bounding box center [172, 93] width 52 height 9
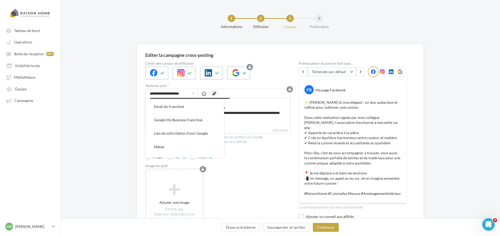
scroll to position [1, 0]
click at [177, 131] on span "Email du franchisé" at bounding box center [169, 132] width 30 height 4
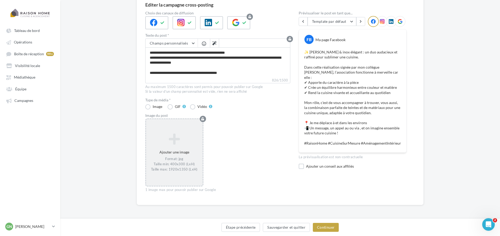
scroll to position [58, 0]
click at [173, 159] on div "Format: jpg Taille min: 400x300 (LxH) Taille max: 1920x1350 (LxH)" at bounding box center [174, 164] width 52 height 15
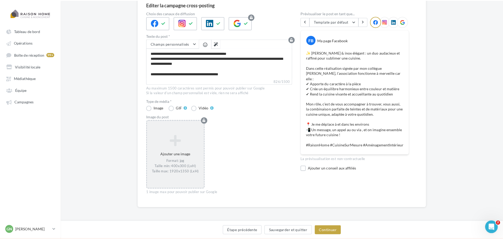
scroll to position [48, 0]
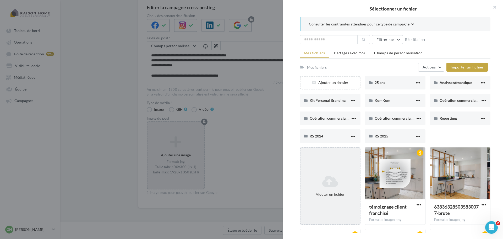
click at [332, 175] on icon at bounding box center [329, 181] width 55 height 13
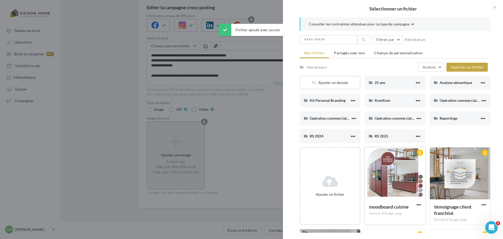
click at [391, 177] on div at bounding box center [395, 173] width 60 height 52
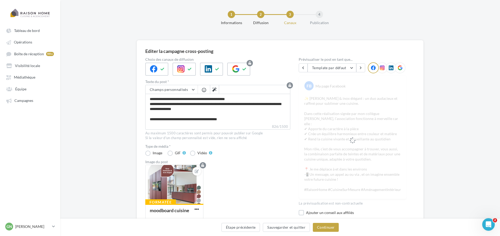
scroll to position [0, 0]
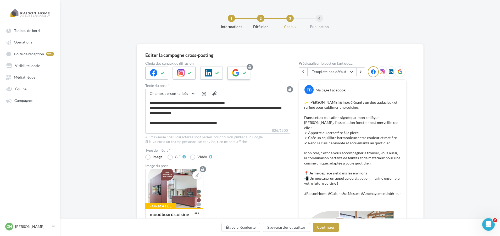
click at [244, 74] on icon at bounding box center [244, 73] width 4 height 4
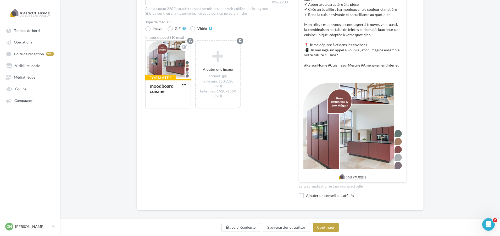
scroll to position [129, 0]
click at [332, 187] on div "Prévisualiser le post en tant que... Template par défaut Template par défaut RA…" at bounding box center [353, 67] width 108 height 268
click at [324, 193] on div "Ajouter un conseil aux affiliés" at bounding box center [356, 195] width 101 height 5
click at [315, 206] on textarea "826/2200" at bounding box center [353, 219] width 108 height 27
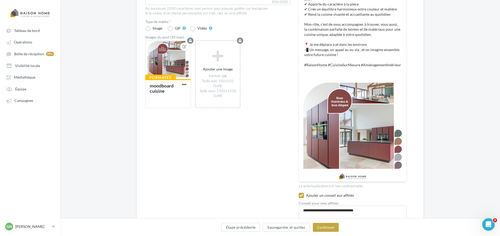
click at [279, 159] on div "Choix des canaux de diffusion Texte du post * Champs personnalisés Adresse du f…" at bounding box center [217, 83] width 145 height 300
click at [328, 229] on button "Continuer" at bounding box center [326, 227] width 26 height 9
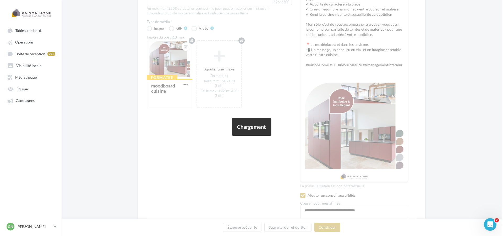
scroll to position [0, 0]
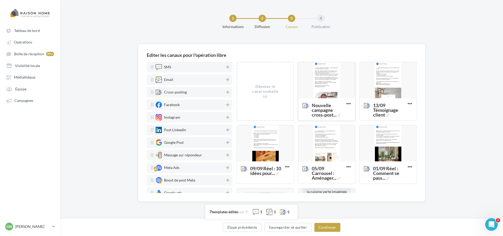
click at [337, 117] on div "Nouvelle campagne cross-post ... Nouvelle campagne cross-posting" at bounding box center [326, 109] width 57 height 22
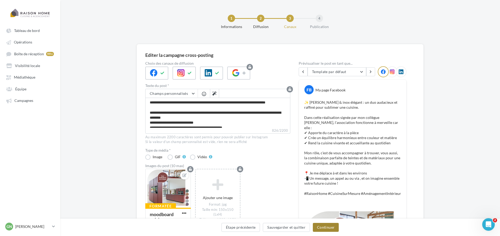
click at [319, 228] on button "Continuer" at bounding box center [326, 227] width 26 height 9
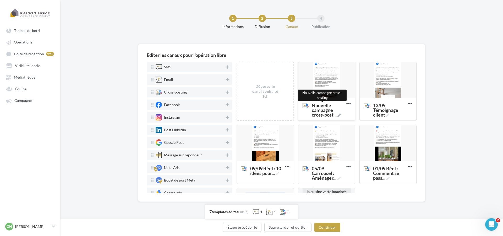
click at [338, 115] on icon at bounding box center [338, 115] width 3 height 3
click at [338, 115] on textarea "Nouvelle campagne cross-post ... Nouvelle campagne cross-posting" at bounding box center [321, 110] width 42 height 20
drag, startPoint x: 317, startPoint y: 116, endPoint x: 302, endPoint y: 106, distance: 18.2
click at [302, 106] on textarea "Nouvelle campagne cross-post ..." at bounding box center [321, 110] width 42 height 20
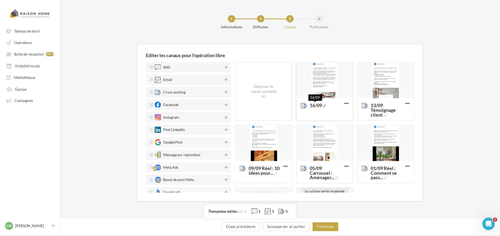
scroll to position [2, 0]
click at [226, 92] on icon at bounding box center [227, 92] width 3 height 4
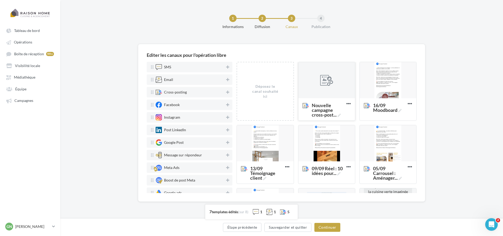
click at [336, 87] on div at bounding box center [326, 80] width 57 height 37
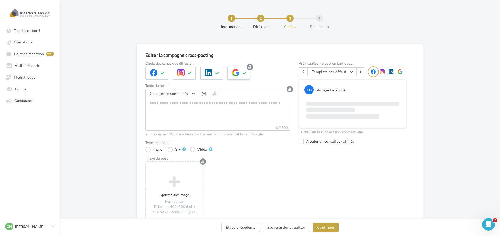
click at [246, 78] on div at bounding box center [238, 73] width 23 height 13
click at [228, 103] on textarea "0/2200" at bounding box center [217, 111] width 145 height 27
paste textarea "**********"
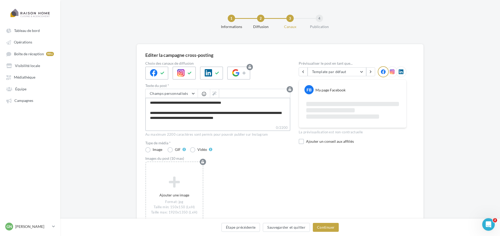
scroll to position [33, 0]
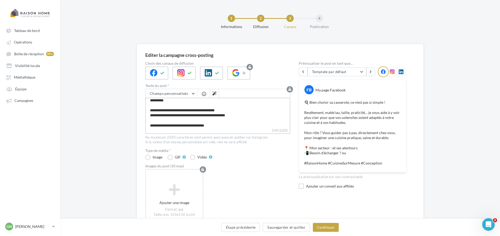
drag, startPoint x: 203, startPoint y: 110, endPoint x: 179, endPoint y: 109, distance: 24.4
click at [179, 109] on textarea "**********" at bounding box center [217, 113] width 145 height 30
click at [181, 94] on span "Champs personnalisés" at bounding box center [169, 93] width 38 height 4
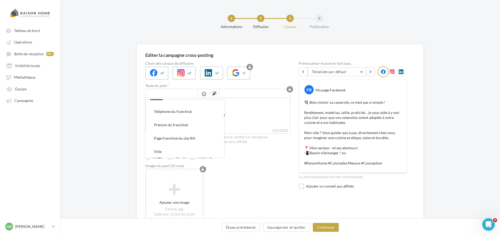
scroll to position [105, 0]
click at [165, 149] on button "Ville" at bounding box center [185, 149] width 79 height 13
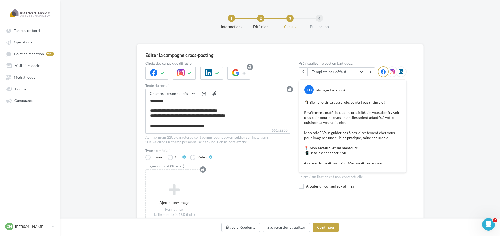
scroll to position [33, 0]
drag, startPoint x: 187, startPoint y: 115, endPoint x: 215, endPoint y: 114, distance: 28.0
click at [215, 114] on textarea "**********" at bounding box center [217, 113] width 145 height 30
click at [186, 92] on span "Champs personnalisés" at bounding box center [169, 93] width 38 height 4
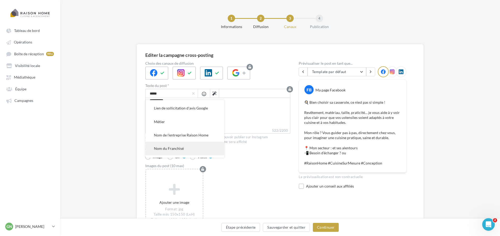
scroll to position [79, 0]
click at [179, 137] on span "Téléphone du franchisé" at bounding box center [173, 136] width 38 height 4
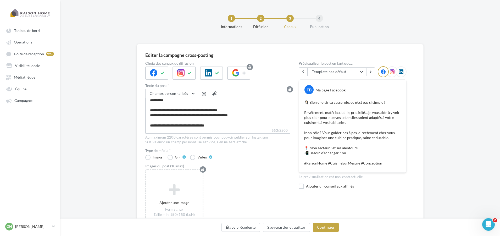
drag, startPoint x: 223, startPoint y: 116, endPoint x: 250, endPoint y: 114, distance: 27.5
click at [250, 114] on textarea "**********" at bounding box center [217, 113] width 145 height 30
click at [189, 94] on button "Champs personnalisés" at bounding box center [172, 93] width 52 height 9
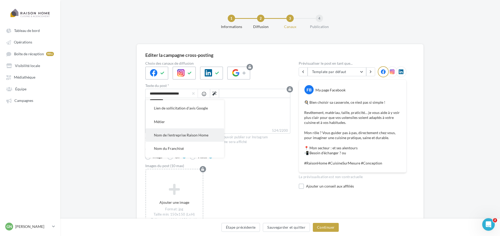
scroll to position [26, 0]
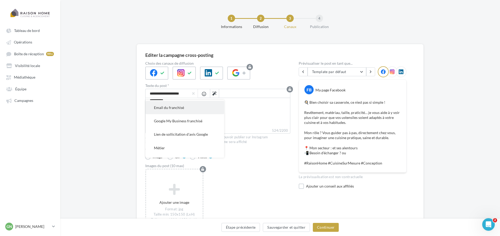
click at [176, 111] on button "Email du franchisé" at bounding box center [185, 107] width 79 height 13
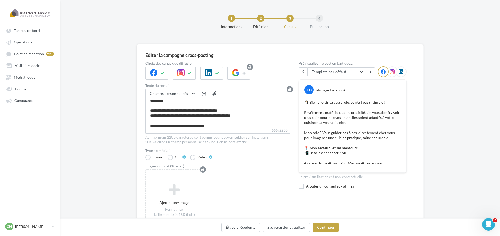
scroll to position [33, 0]
click at [196, 158] on label "Vidéo" at bounding box center [201, 156] width 22 height 5
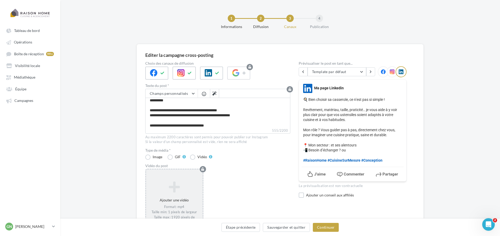
click at [173, 193] on icon at bounding box center [174, 186] width 52 height 13
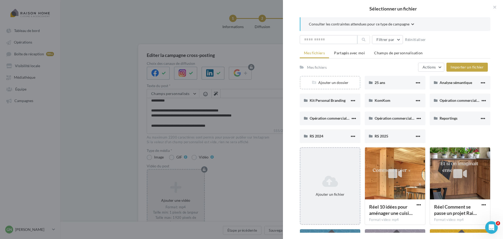
click at [334, 185] on icon at bounding box center [329, 181] width 55 height 13
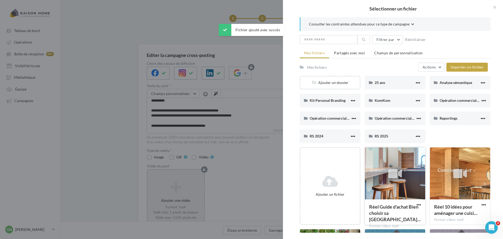
click at [388, 175] on icon at bounding box center [395, 173] width 14 height 12
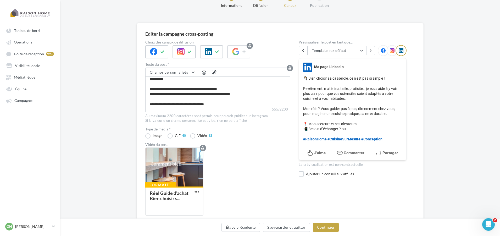
scroll to position [47, 0]
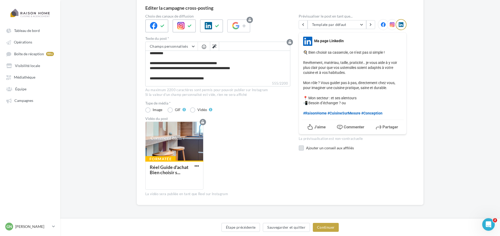
click at [302, 149] on label at bounding box center [301, 147] width 5 height 5
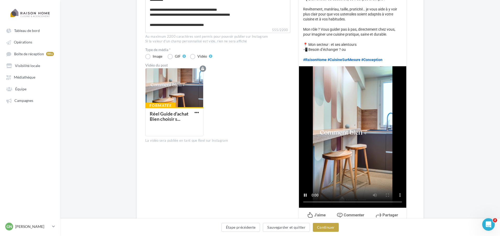
scroll to position [178, 0]
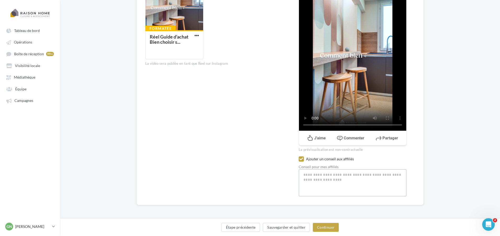
click at [323, 176] on textarea "555/2200" at bounding box center [353, 182] width 108 height 27
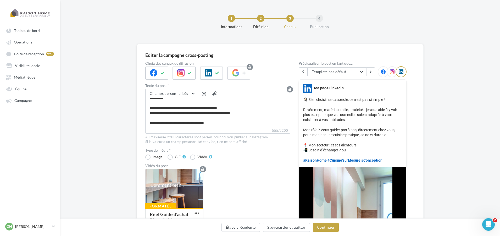
scroll to position [157, 0]
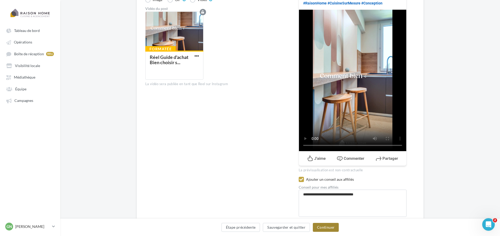
click at [327, 229] on button "Continuer" at bounding box center [326, 227] width 26 height 9
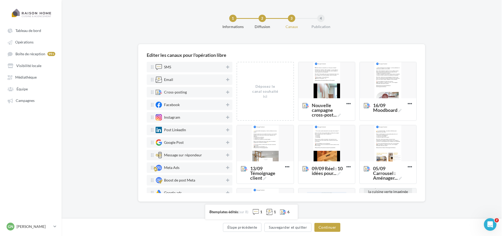
scroll to position [0, 0]
click at [340, 116] on icon at bounding box center [338, 115] width 3 height 3
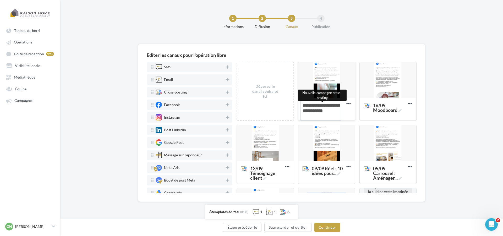
click at [340, 116] on textarea "Nouvelle campagne cross-post ... Nouvelle campagne cross-posting" at bounding box center [321, 110] width 42 height 20
drag, startPoint x: 323, startPoint y: 118, endPoint x: 302, endPoint y: 106, distance: 23.4
click at [302, 106] on textarea "Nouvelle campagne cross-post ..." at bounding box center [321, 110] width 42 height 20
paste textarea "**********"
click at [319, 104] on textarea "19/09 : Guide d'achat : Bie ..." at bounding box center [321, 113] width 42 height 26
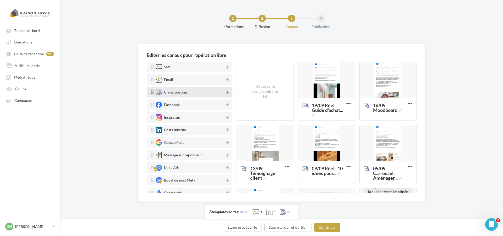
click at [226, 92] on icon at bounding box center [227, 92] width 3 height 4
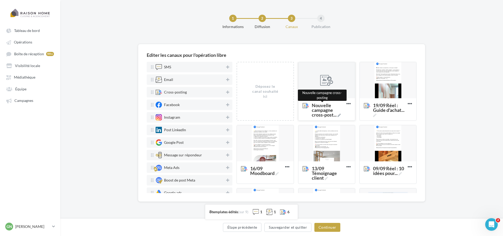
click at [320, 111] on span "Nouvelle campagne cross-post ..." at bounding box center [328, 110] width 32 height 14
click at [320, 111] on textarea "Nouvelle campagne cross-post ... Nouvelle campagne cross-posting" at bounding box center [321, 110] width 42 height 20
click at [324, 85] on div at bounding box center [326, 80] width 13 height 13
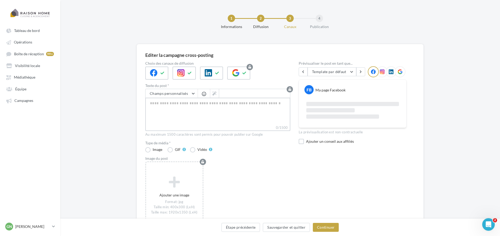
click at [179, 104] on textarea "0/1500" at bounding box center [217, 111] width 145 height 27
paste textarea "**********"
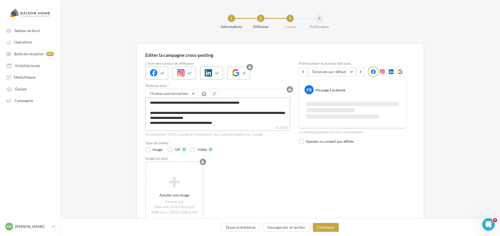
scroll to position [58, 0]
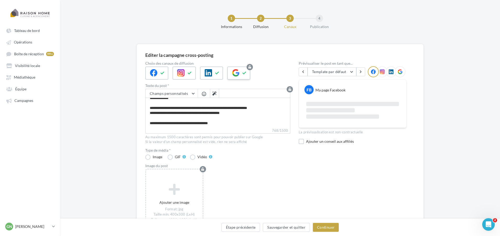
click at [242, 73] on icon at bounding box center [244, 73] width 4 height 4
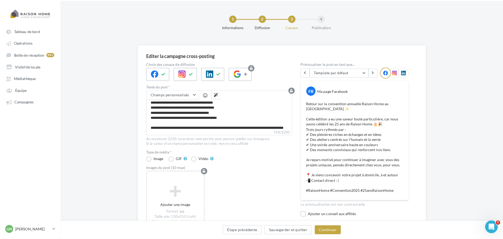
scroll to position [60, 0]
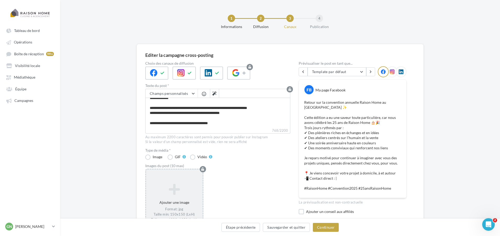
click at [177, 193] on icon at bounding box center [174, 189] width 52 height 13
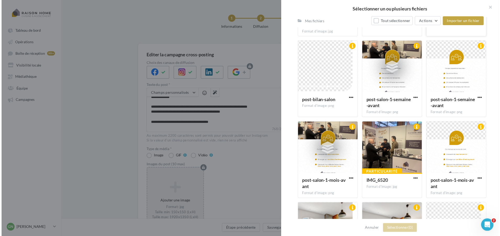
scroll to position [507, 0]
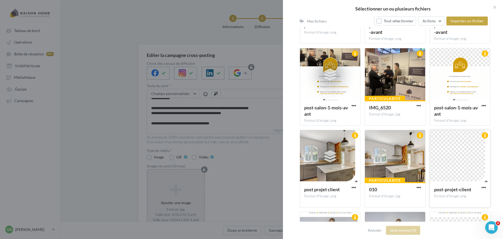
click at [450, 151] on div at bounding box center [460, 156] width 60 height 52
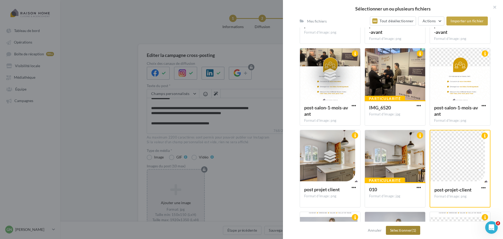
click at [414, 232] on button "Sélectionner (1)" at bounding box center [403, 229] width 34 height 9
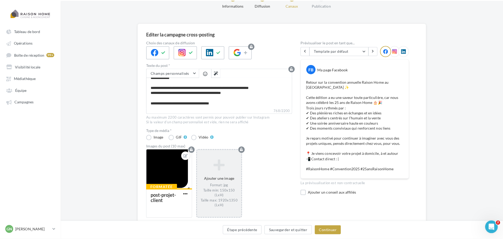
scroll to position [43, 0]
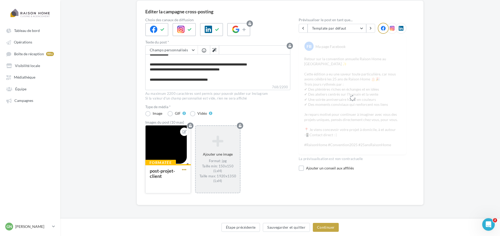
click at [184, 169] on span "button" at bounding box center [184, 169] width 4 height 4
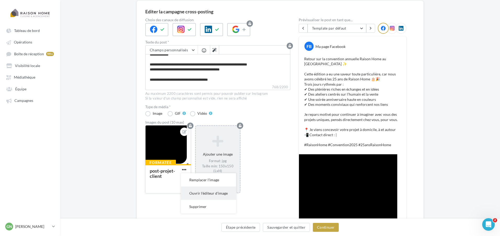
click at [201, 192] on button "Ouvrir l'éditeur d'image" at bounding box center [208, 192] width 55 height 13
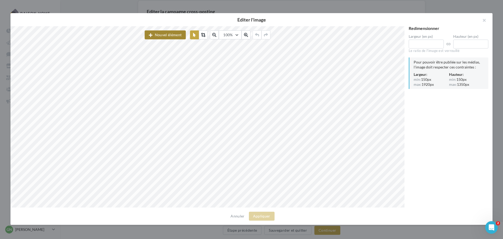
click at [170, 35] on button "Nouvel élément" at bounding box center [165, 34] width 41 height 9
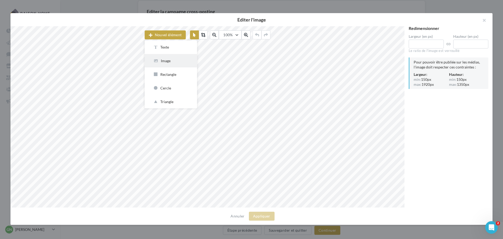
click at [166, 60] on div "Image" at bounding box center [171, 60] width 36 height 5
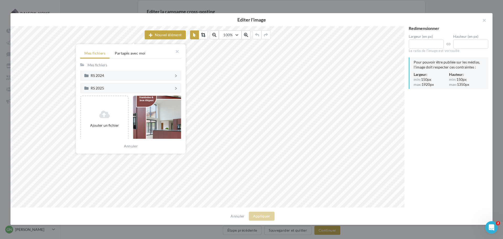
scroll to position [105, 0]
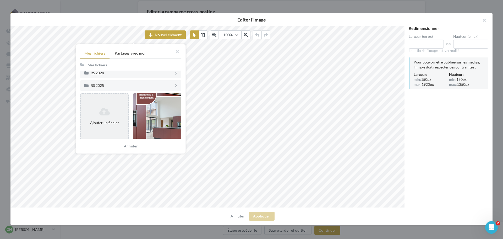
click at [95, 115] on icon at bounding box center [104, 111] width 43 height 8
click at [113, 117] on div "Ajouter un fichier" at bounding box center [104, 116] width 47 height 22
click at [114, 123] on div "Ajouter un fichier" at bounding box center [104, 122] width 43 height 5
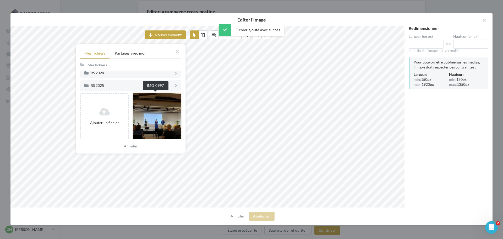
click at [146, 105] on div at bounding box center [157, 116] width 48 height 47
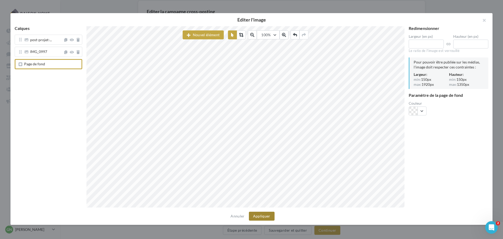
click at [265, 217] on button "Appliquer" at bounding box center [262, 215] width 26 height 9
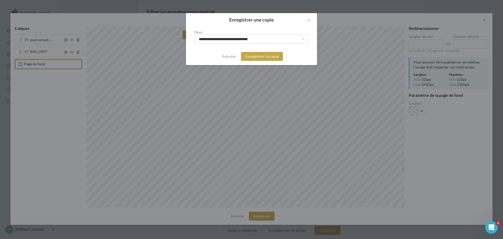
drag, startPoint x: 269, startPoint y: 41, endPoint x: 183, endPoint y: 43, distance: 85.7
click at [183, 43] on div "**********" at bounding box center [251, 119] width 503 height 239
click at [277, 56] on button "Enregistrer la copie" at bounding box center [262, 56] width 42 height 9
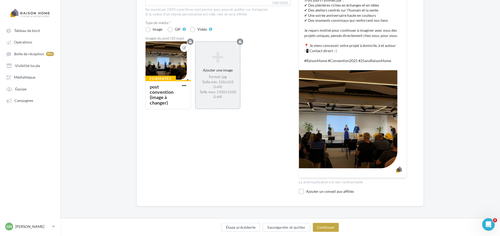
scroll to position [129, 0]
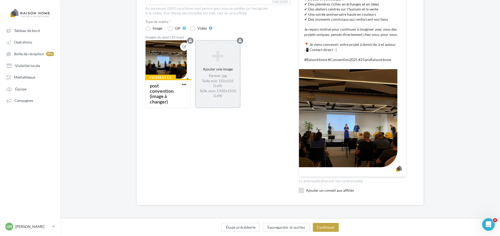
click at [315, 191] on div "Ajouter un conseil aux affiliés" at bounding box center [356, 190] width 101 height 5
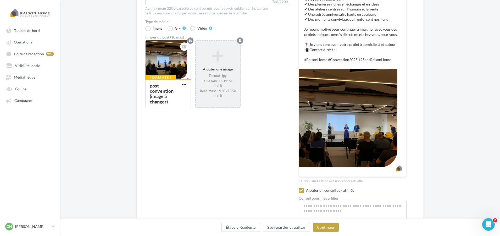
click at [317, 208] on textarea "768/2200" at bounding box center [353, 214] width 108 height 27
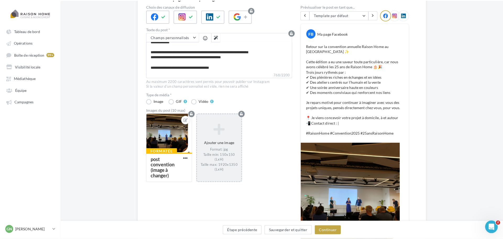
scroll to position [55, 0]
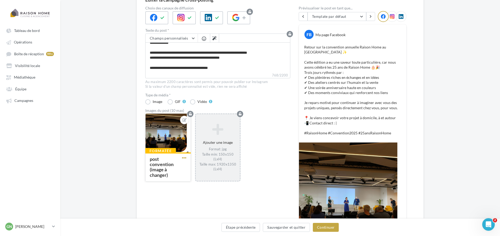
click at [186, 156] on span "button" at bounding box center [184, 158] width 4 height 4
click at [203, 184] on button "Ouvrir l'éditeur d'image" at bounding box center [208, 181] width 55 height 13
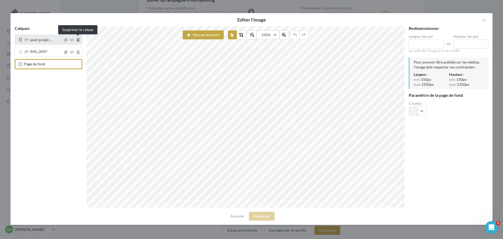
click at [78, 39] on icon at bounding box center [77, 40] width 3 height 4
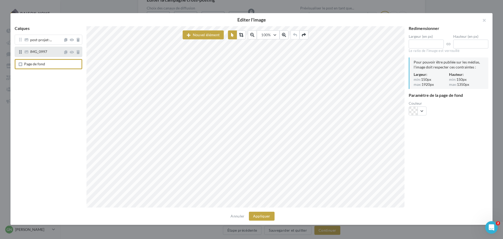
click at [49, 53] on span "IMG_0997" at bounding box center [44, 52] width 40 height 4
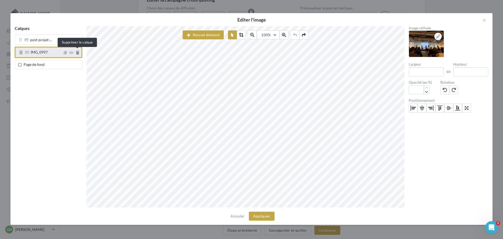
click at [77, 53] on icon at bounding box center [77, 53] width 3 height 4
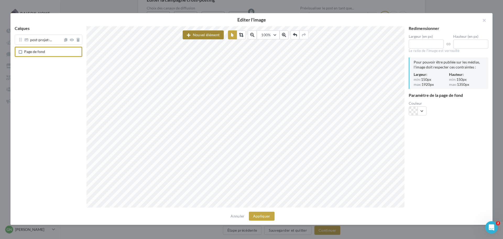
click at [211, 37] on button "Nouvel élément" at bounding box center [202, 34] width 41 height 9
click at [208, 56] on button "Image" at bounding box center [208, 60] width 52 height 13
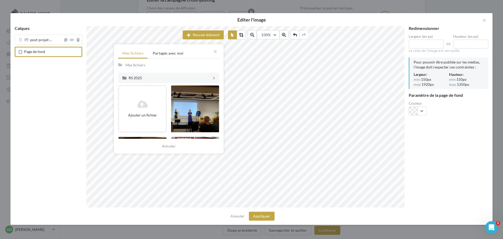
scroll to position [131, 0]
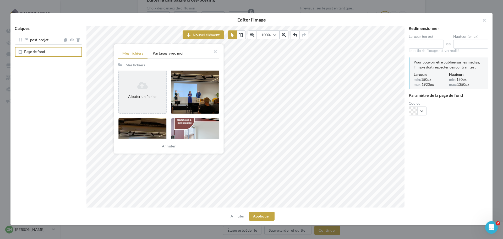
click at [142, 99] on div "Ajouter un fichier" at bounding box center [142, 90] width 47 height 22
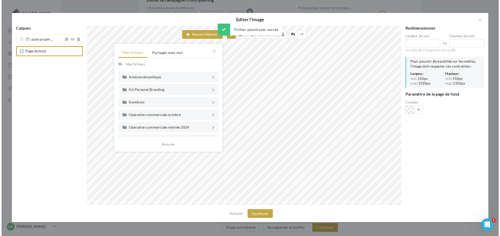
scroll to position [125, 0]
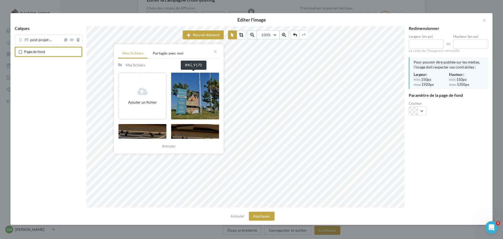
click at [183, 102] on div at bounding box center [195, 95] width 48 height 47
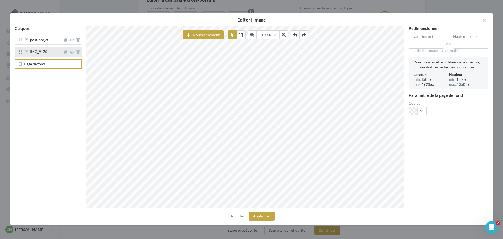
click at [41, 54] on div "IMG_9170" at bounding box center [38, 52] width 17 height 5
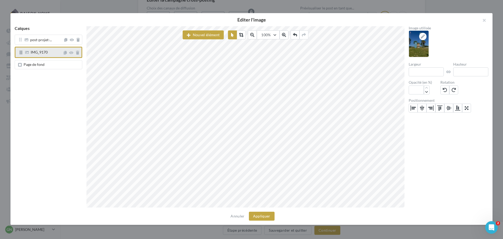
click at [35, 55] on div "IMG_9170" at bounding box center [39, 52] width 17 height 5
click at [268, 218] on button "Appliquer" at bounding box center [262, 215] width 26 height 9
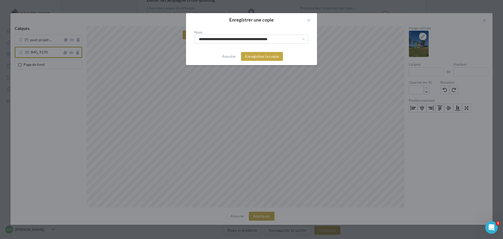
drag, startPoint x: 231, startPoint y: 40, endPoint x: 171, endPoint y: 39, distance: 59.7
click at [171, 39] on div "**********" at bounding box center [251, 119] width 503 height 239
click at [255, 59] on button "Enregistrer la copie" at bounding box center [262, 56] width 42 height 9
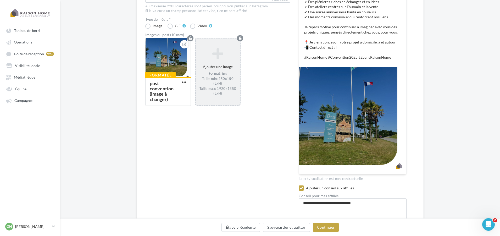
scroll to position [160, 0]
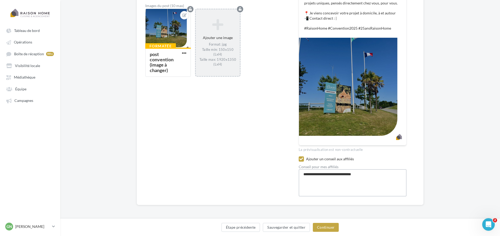
click at [379, 175] on textarea "**********" at bounding box center [353, 182] width 108 height 27
click at [324, 231] on button "Continuer" at bounding box center [326, 227] width 26 height 9
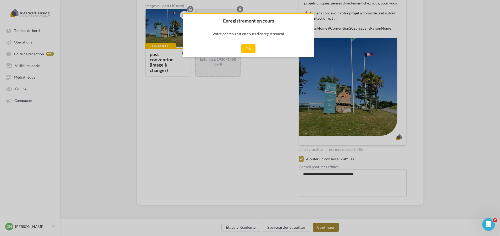
scroll to position [157, 0]
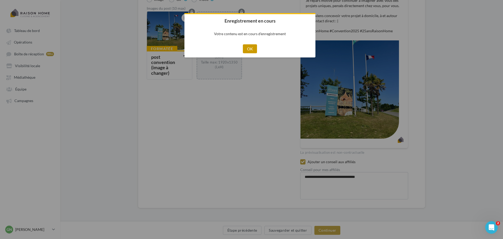
click at [253, 49] on button "OK" at bounding box center [250, 48] width 14 height 9
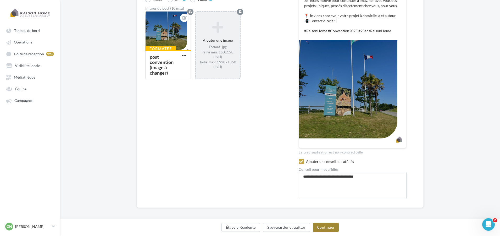
click at [324, 227] on button "Continuer" at bounding box center [326, 227] width 26 height 9
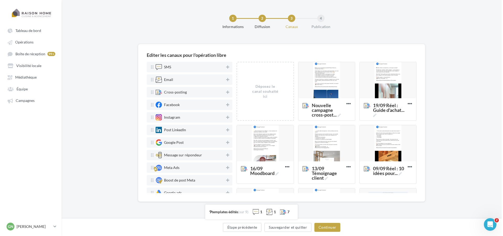
scroll to position [0, 0]
click at [337, 115] on icon at bounding box center [338, 115] width 3 height 3
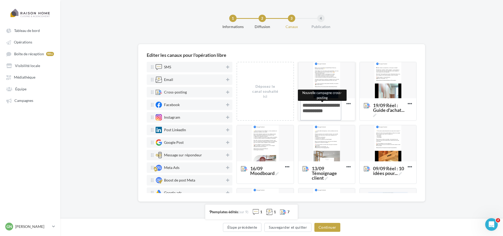
click at [337, 115] on textarea "Nouvelle campagne cross-post ... Nouvelle campagne cross-posting" at bounding box center [321, 110] width 42 height 20
drag, startPoint x: 323, startPoint y: 117, endPoint x: 297, endPoint y: 106, distance: 29.1
click at [297, 106] on div "Déposez le canal souhaité ici Nouvelle campagne cross-post ... Editer Prévisual…" at bounding box center [328, 188] width 184 height 252
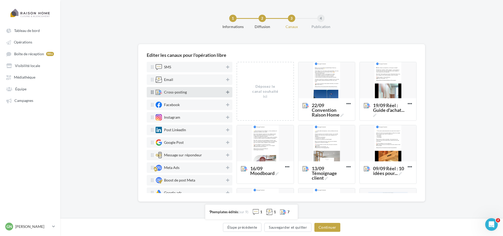
click at [226, 92] on icon at bounding box center [227, 92] width 3 height 4
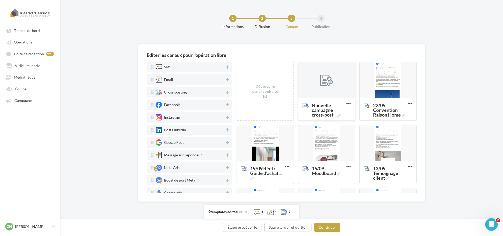
click at [333, 83] on div at bounding box center [326, 80] width 57 height 37
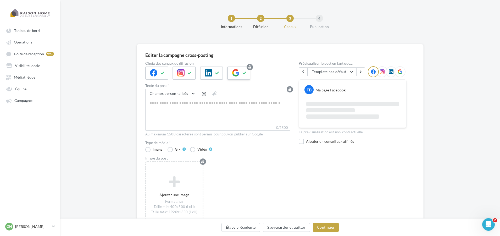
click at [245, 73] on icon at bounding box center [244, 73] width 4 height 4
click at [196, 104] on textarea "0/2200" at bounding box center [217, 111] width 145 height 27
paste textarea "**********"
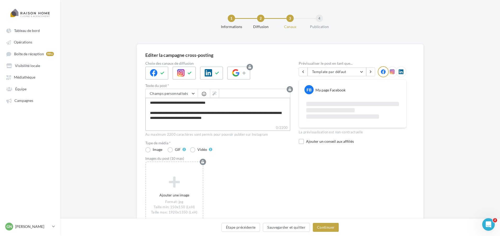
scroll to position [33, 0]
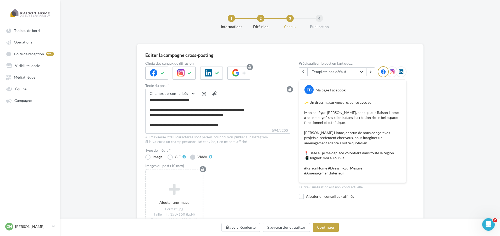
click at [192, 158] on label "Vidéo" at bounding box center [201, 156] width 22 height 5
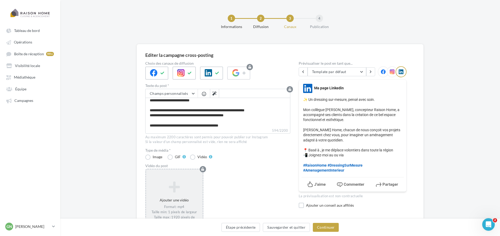
click at [180, 190] on icon at bounding box center [174, 186] width 52 height 13
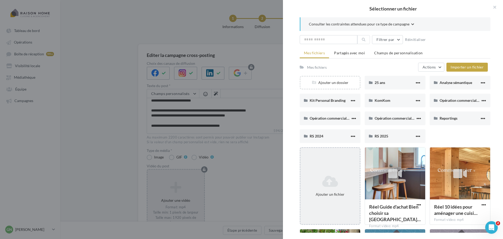
click at [334, 172] on div "Ajouter un fichier" at bounding box center [330, 185] width 61 height 77
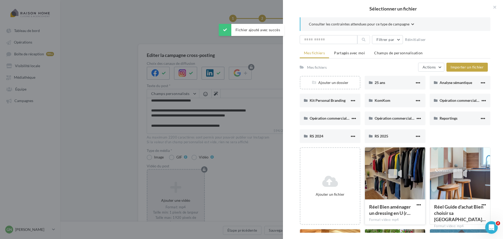
click at [388, 168] on icon at bounding box center [395, 173] width 14 height 12
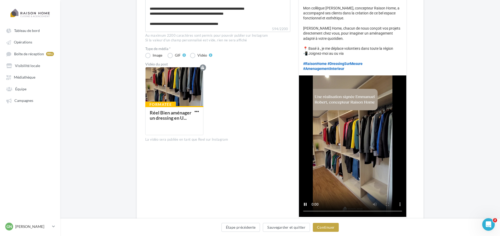
scroll to position [156, 0]
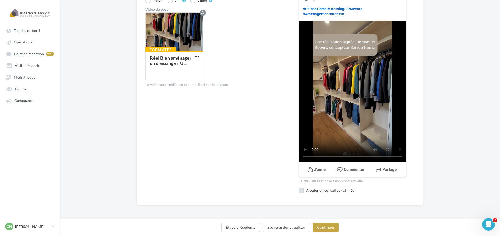
click at [301, 190] on label at bounding box center [301, 190] width 5 height 5
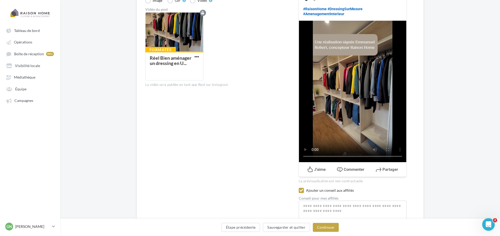
scroll to position [188, 0]
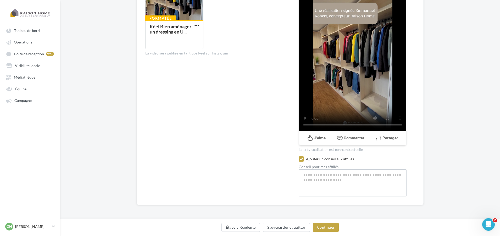
click at [355, 183] on textarea "594/2200" at bounding box center [353, 182] width 108 height 27
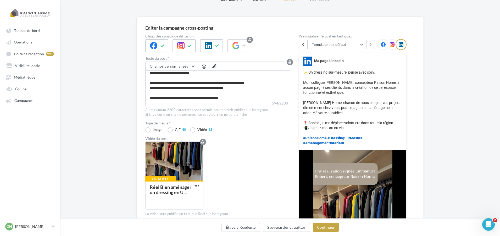
scroll to position [52, 0]
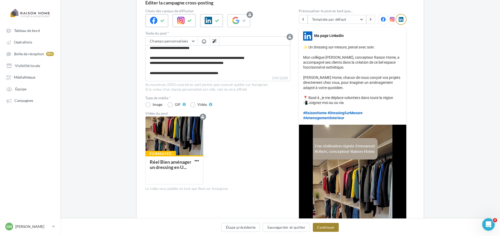
click at [324, 227] on button "Continuer" at bounding box center [326, 227] width 26 height 9
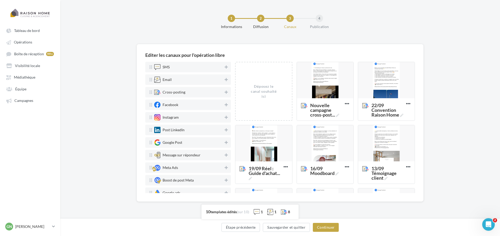
scroll to position [0, 0]
click at [338, 115] on icon at bounding box center [338, 115] width 3 height 3
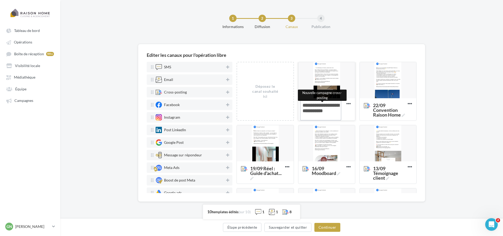
click at [338, 115] on textarea "Nouvelle campagne cross-post ... Nouvelle campagne cross-posting" at bounding box center [321, 110] width 42 height 20
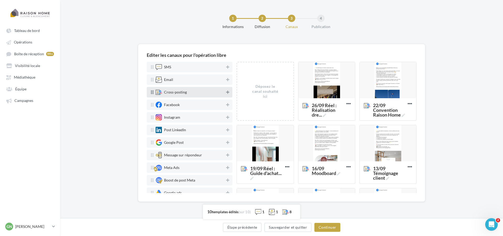
click at [226, 92] on icon at bounding box center [227, 92] width 3 height 4
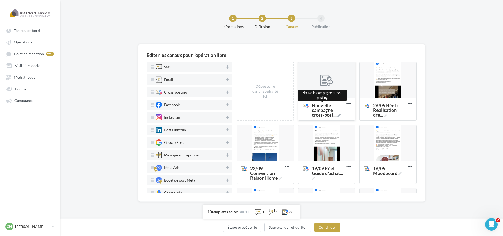
click at [338, 115] on icon at bounding box center [338, 115] width 3 height 3
click at [338, 115] on textarea "Nouvelle campagne cross-post ... Nouvelle campagne cross-posting" at bounding box center [321, 110] width 42 height 20
drag, startPoint x: 308, startPoint y: 115, endPoint x: 300, endPoint y: 108, distance: 10.8
click at [300, 108] on textarea "Nouvelle campagne cross-post ..." at bounding box center [321, 110] width 42 height 20
click at [324, 81] on div at bounding box center [326, 80] width 13 height 13
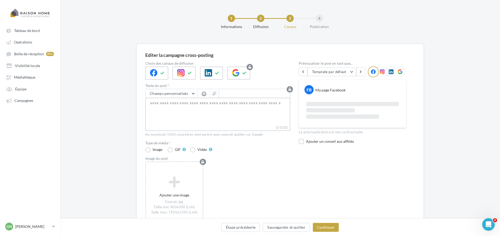
click at [158, 102] on textarea "0/1500" at bounding box center [217, 111] width 145 height 27
click at [240, 73] on div at bounding box center [238, 73] width 23 height 13
click at [196, 105] on textarea "0/2200" at bounding box center [217, 111] width 145 height 27
paste textarea "**********"
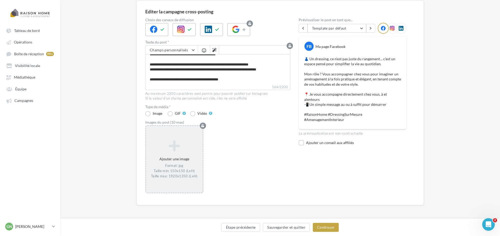
scroll to position [43, 0]
click at [175, 147] on icon at bounding box center [174, 145] width 52 height 13
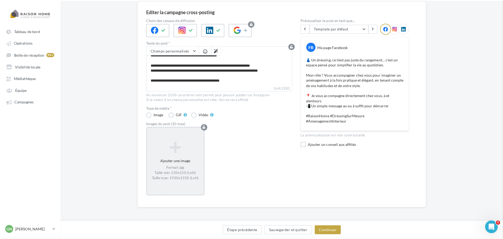
scroll to position [41, 0]
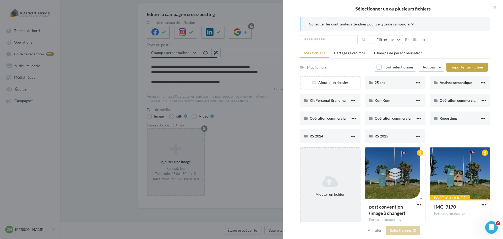
click at [329, 184] on icon at bounding box center [329, 181] width 55 height 13
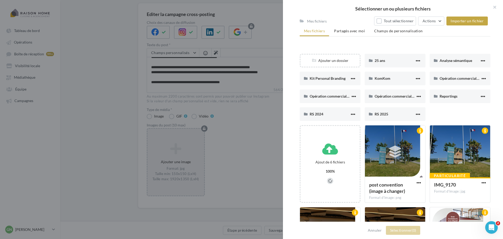
scroll to position [79, 0]
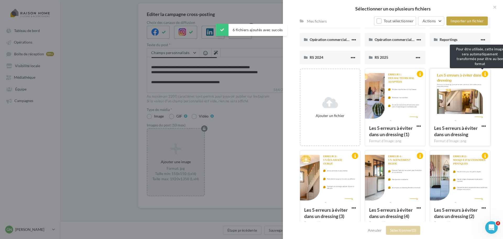
click at [481, 75] on div at bounding box center [484, 74] width 6 height 6
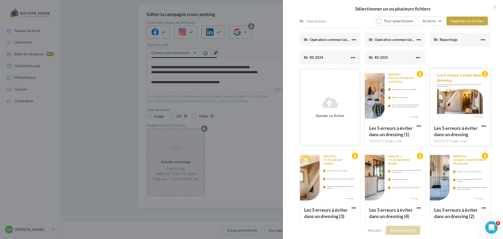
click at [467, 96] on div at bounding box center [460, 95] width 60 height 52
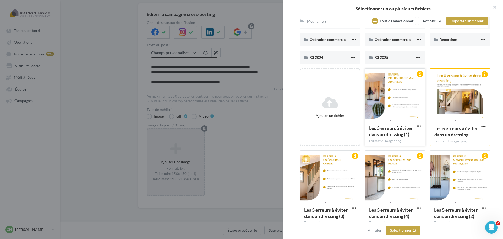
click at [403, 99] on div at bounding box center [395, 95] width 60 height 52
click at [441, 173] on div at bounding box center [460, 176] width 60 height 52
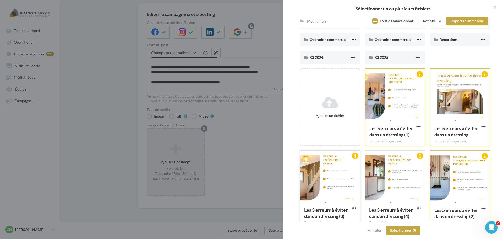
click at [342, 183] on div at bounding box center [330, 176] width 60 height 52
click at [389, 176] on div at bounding box center [395, 176] width 60 height 52
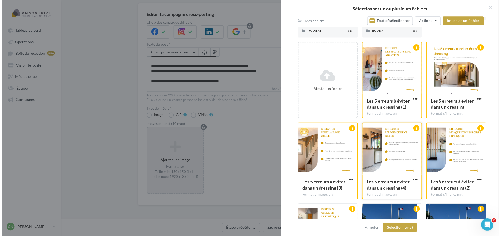
scroll to position [131, 0]
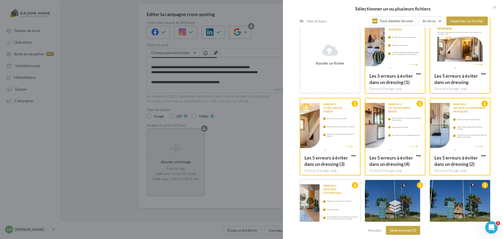
click at [338, 192] on div at bounding box center [330, 206] width 60 height 52
click at [397, 229] on button "Sélectionner (6)" at bounding box center [403, 229] width 34 height 9
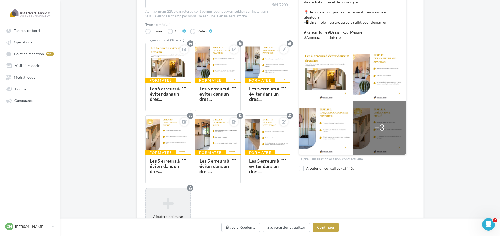
scroll to position [188, 0]
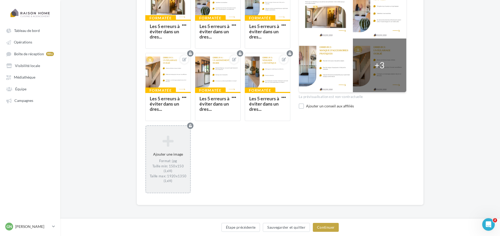
click at [301, 109] on div at bounding box center [301, 106] width 5 height 7
click at [302, 108] on label at bounding box center [301, 105] width 5 height 5
click at [309, 124] on textarea "564/2200" at bounding box center [353, 129] width 108 height 27
click at [326, 226] on button "Continuer" at bounding box center [326, 227] width 26 height 9
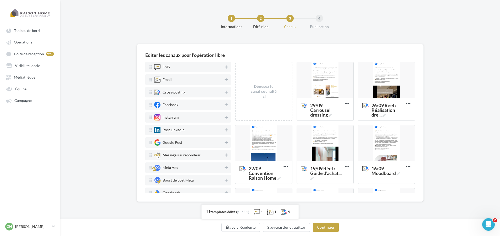
scroll to position [0, 0]
click at [226, 143] on icon at bounding box center [227, 143] width 3 height 4
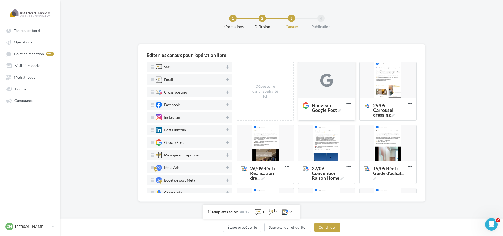
click at [328, 85] on div at bounding box center [326, 80] width 13 height 13
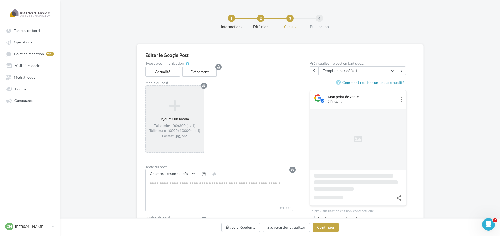
scroll to position [32, 0]
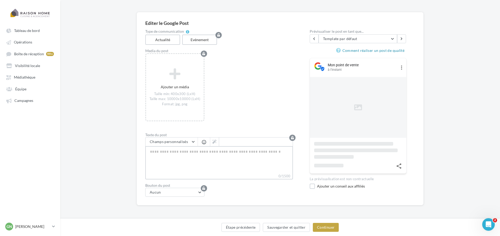
click at [182, 153] on textarea "0/1500" at bounding box center [219, 159] width 148 height 27
paste textarea "**********"
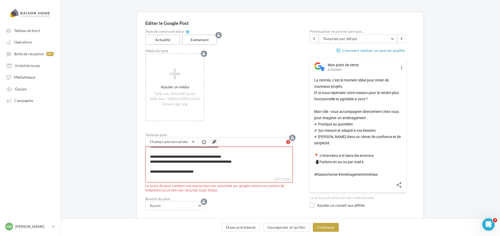
scroll to position [45, 0]
drag, startPoint x: 258, startPoint y: 161, endPoint x: 150, endPoint y: 156, distance: 108.2
click at [150, 156] on textarea "**********" at bounding box center [219, 161] width 148 height 30
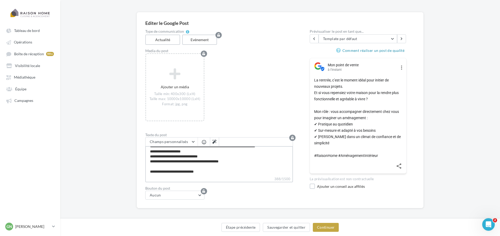
scroll to position [30, 0]
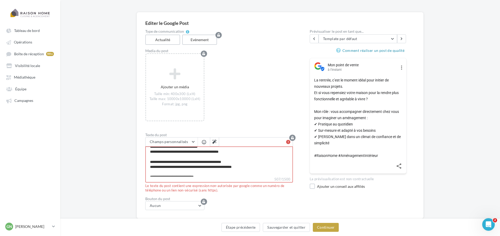
click at [179, 161] on textarea "**********" at bounding box center [219, 161] width 148 height 30
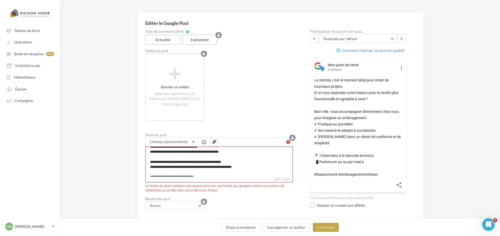
scroll to position [45, 0]
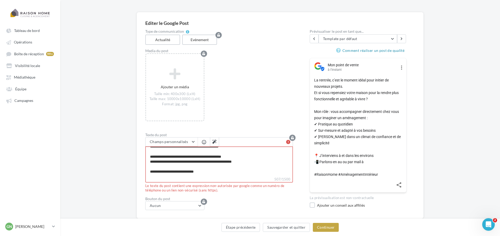
drag, startPoint x: 257, startPoint y: 162, endPoint x: 149, endPoint y: 157, distance: 107.7
click at [149, 157] on textarea "**********" at bounding box center [219, 161] width 148 height 30
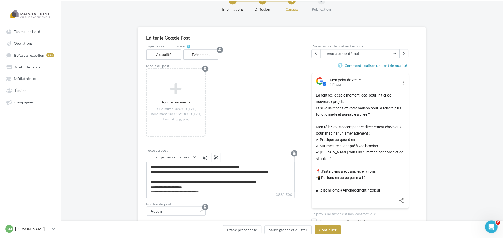
scroll to position [0, 0]
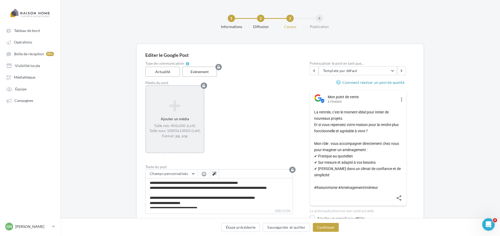
click at [179, 116] on div "Ajouter un média Taille min: 400x300 (LxH) Taille max: 10000x10000 (LxH) Format…" at bounding box center [175, 119] width 58 height 44
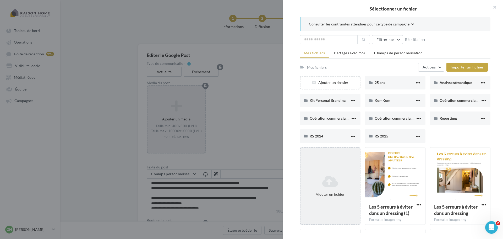
click at [334, 178] on icon at bounding box center [329, 181] width 55 height 13
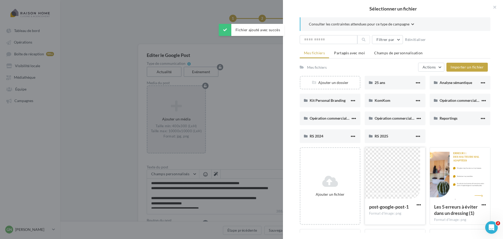
click at [398, 183] on div at bounding box center [395, 173] width 60 height 52
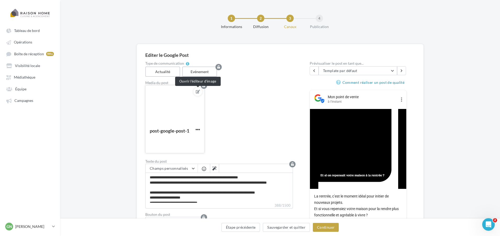
click at [197, 93] on icon at bounding box center [198, 92] width 4 height 4
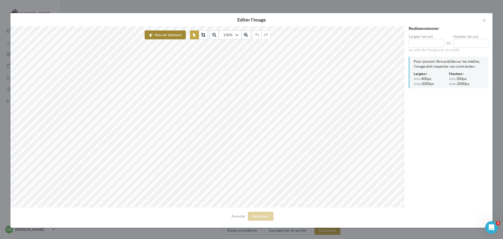
click at [176, 37] on button "Nouvel élément" at bounding box center [165, 34] width 41 height 9
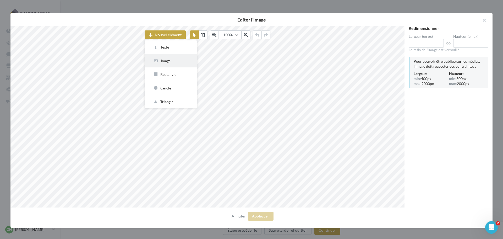
click at [165, 59] on div "Image" at bounding box center [171, 60] width 36 height 5
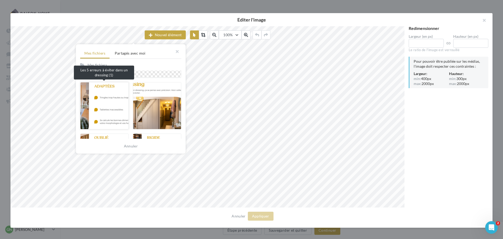
scroll to position [114, 0]
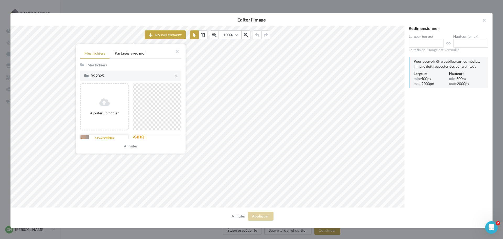
click at [109, 110] on div "Ajouter un fichier" at bounding box center [104, 112] width 43 height 5
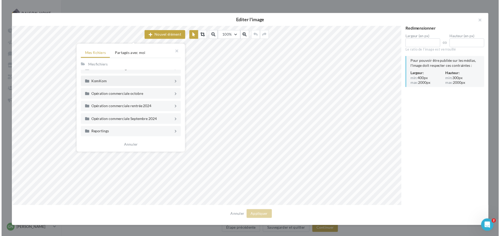
scroll to position [105, 0]
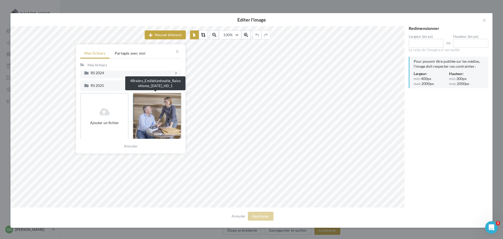
click at [153, 109] on div at bounding box center [157, 116] width 48 height 47
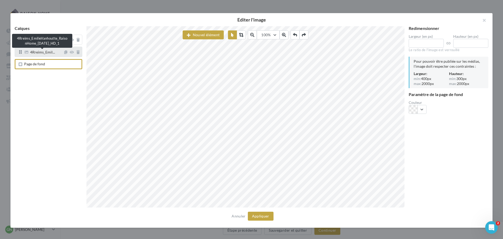
click at [40, 51] on span "4Rreims_Emil..." at bounding box center [42, 52] width 25 height 5
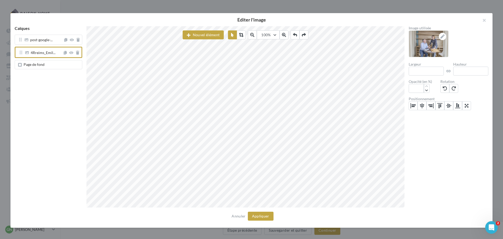
click at [71, 117] on div "Calques post-google-... 4Rreims_Emil... Page de fond Nouvel élément 100% 50 60 …" at bounding box center [249, 116] width 478 height 181
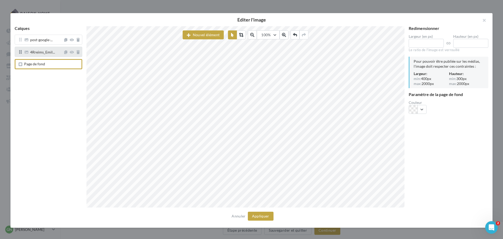
click at [39, 49] on div "4Rreims_Emil..." at bounding box center [49, 52] width 68 height 10
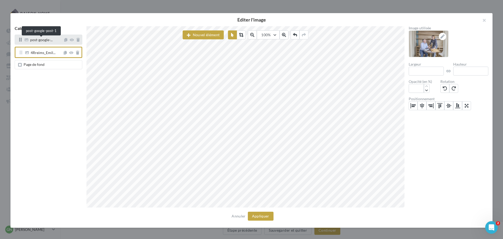
click at [40, 40] on span "post-google-..." at bounding box center [41, 40] width 23 height 5
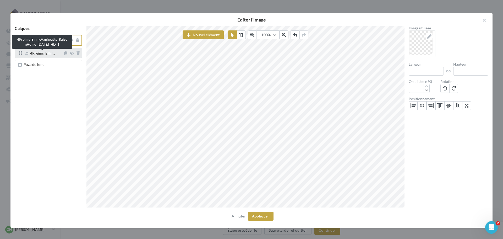
click at [43, 52] on span "4Rreims_Emil..." at bounding box center [42, 53] width 25 height 5
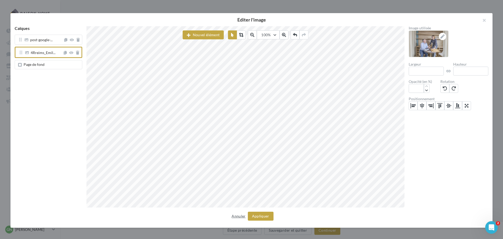
click at [244, 215] on div "Editer l'image Calques post-google-... 4Rreims_Emil... Page de fond Nouvel élém…" at bounding box center [251, 120] width 482 height 214
click at [265, 215] on button "Appliquer" at bounding box center [261, 215] width 26 height 9
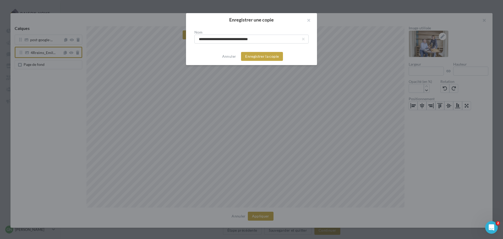
drag, startPoint x: 268, startPoint y: 40, endPoint x: 135, endPoint y: 38, distance: 132.7
click at [135, 38] on div "**********" at bounding box center [251, 119] width 503 height 239
click at [270, 38] on input "**********" at bounding box center [251, 39] width 114 height 9
drag, startPoint x: 270, startPoint y: 38, endPoint x: 187, endPoint y: 44, distance: 83.5
click at [187, 44] on div "**********" at bounding box center [251, 36] width 131 height 21
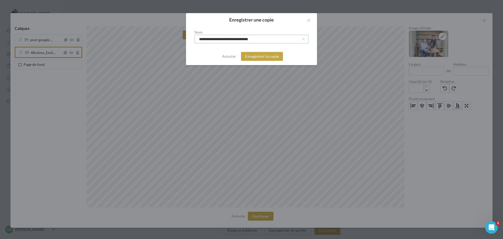
paste input "**********"
click at [261, 58] on button "Enregistrer la copie" at bounding box center [262, 56] width 42 height 9
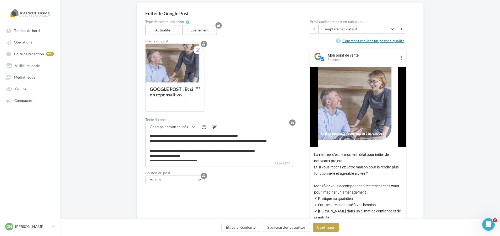
scroll to position [110, 0]
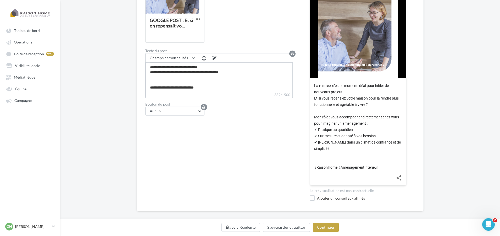
click at [153, 81] on textarea "**********" at bounding box center [219, 77] width 148 height 30
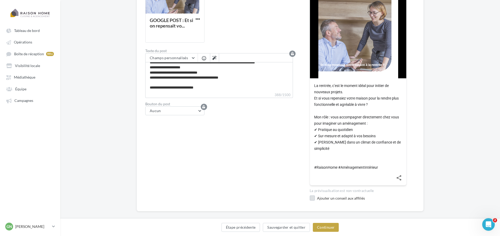
scroll to position [30, 0]
click at [310, 195] on label at bounding box center [312, 197] width 5 height 5
click at [324, 207] on textarea "388/1500" at bounding box center [358, 220] width 97 height 27
click at [187, 110] on button "Aucun" at bounding box center [174, 110] width 59 height 9
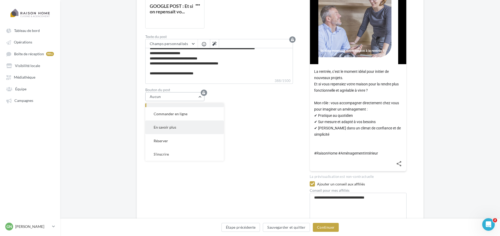
scroll to position [116, 0]
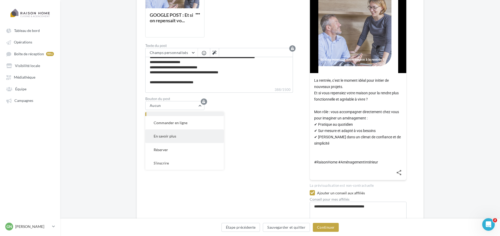
click at [175, 138] on span "En savoir plus" at bounding box center [165, 136] width 23 height 4
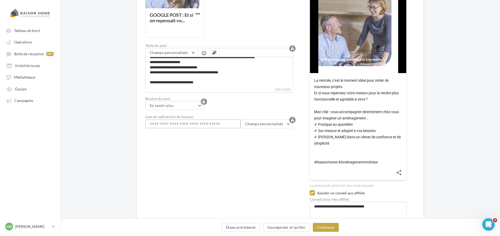
click at [179, 126] on input "Lien de redirection du bouton" at bounding box center [192, 123] width 95 height 9
click at [252, 126] on span "Champs personnalisés" at bounding box center [264, 123] width 38 height 4
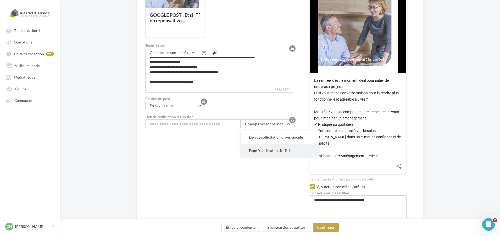
click at [268, 150] on span "Page franchisé du site RH" at bounding box center [269, 150] width 41 height 4
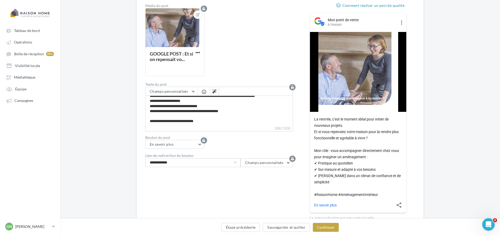
scroll to position [83, 0]
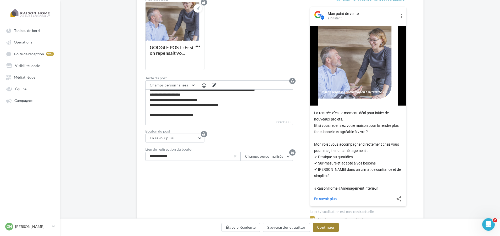
click at [323, 227] on button "Continuer" at bounding box center [326, 227] width 26 height 9
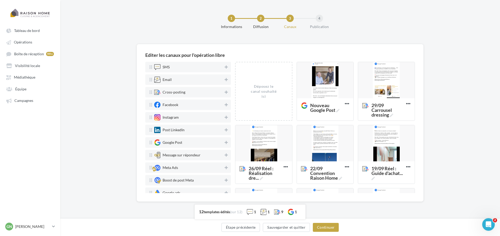
scroll to position [0, 0]
click at [338, 110] on icon at bounding box center [338, 110] width 3 height 3
click at [338, 110] on textarea "Nouveau Google Post Nouveau Google Post" at bounding box center [321, 107] width 42 height 15
click at [310, 111] on textarea "Nouveau Google Post" at bounding box center [321, 107] width 42 height 15
drag, startPoint x: 313, startPoint y: 111, endPoint x: 299, endPoint y: 106, distance: 15.2
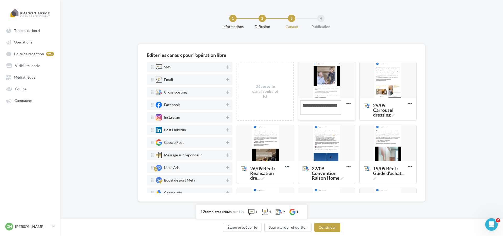
click at [300, 106] on textarea "Nouveau Google Post" at bounding box center [321, 107] width 42 height 15
paste textarea "**********"
click at [226, 143] on icon at bounding box center [227, 143] width 3 height 4
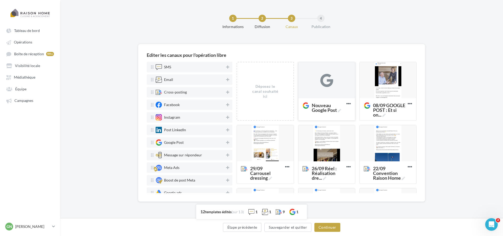
click at [307, 76] on div at bounding box center [326, 80] width 57 height 37
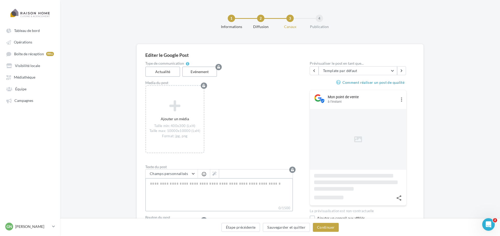
click at [187, 186] on textarea "0/1500" at bounding box center [219, 191] width 148 height 27
paste textarea "**********"
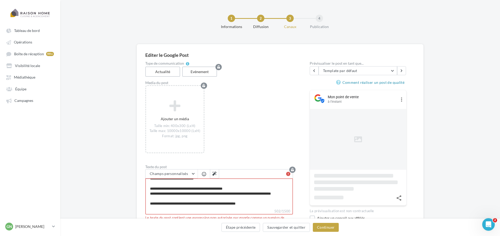
scroll to position [40, 0]
drag, startPoint x: 171, startPoint y: 193, endPoint x: 151, endPoint y: 185, distance: 21.5
click at [151, 185] on textarea "**********" at bounding box center [219, 193] width 148 height 30
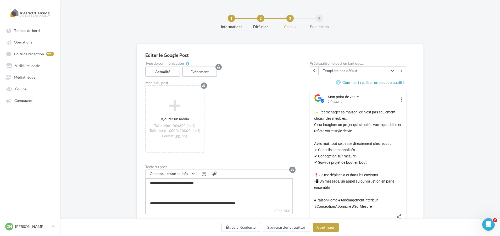
click at [149, 199] on textarea "**********" at bounding box center [219, 193] width 148 height 30
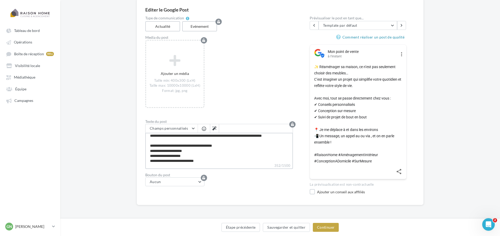
scroll to position [0, 0]
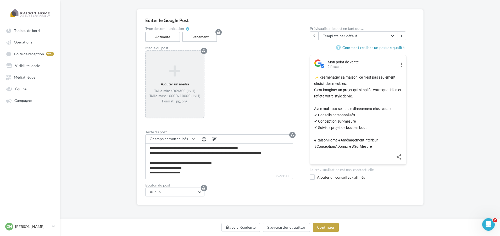
click at [174, 84] on div "Ajouter un média Taille min: 400x300 (LxH) Taille max: 10000x10000 (LxH) Format…" at bounding box center [175, 85] width 58 height 44
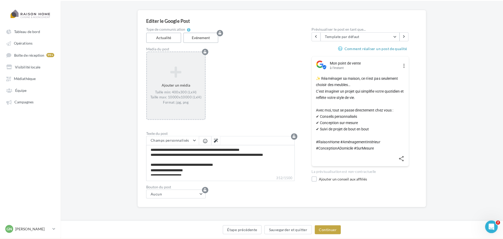
scroll to position [32, 0]
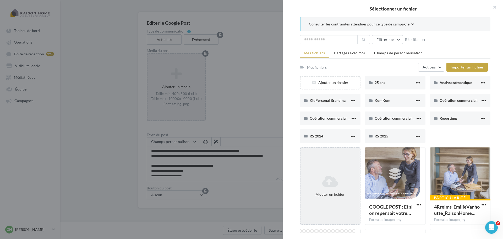
click at [340, 192] on div "Ajouter un fichier" at bounding box center [329, 193] width 55 height 5
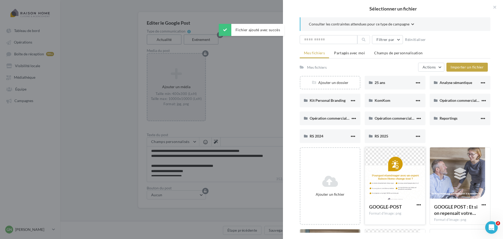
click at [392, 175] on div at bounding box center [395, 173] width 60 height 52
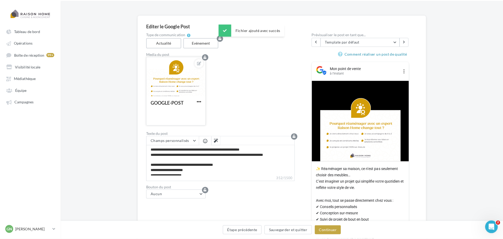
scroll to position [35, 0]
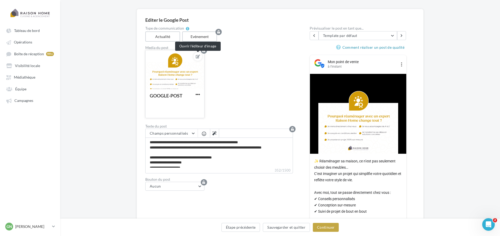
click at [197, 58] on icon at bounding box center [198, 57] width 4 height 4
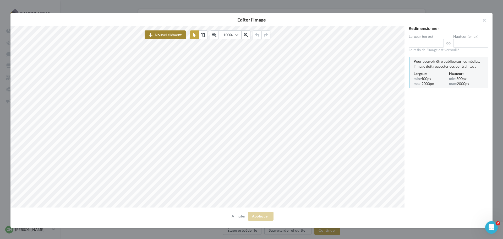
click at [173, 34] on button "Nouvel élément" at bounding box center [165, 34] width 41 height 9
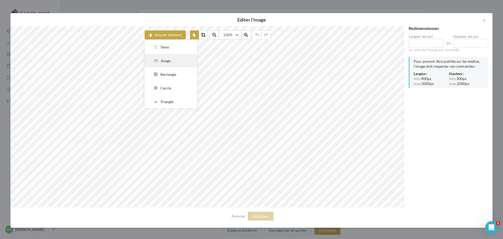
click at [163, 62] on div "Image" at bounding box center [171, 60] width 36 height 5
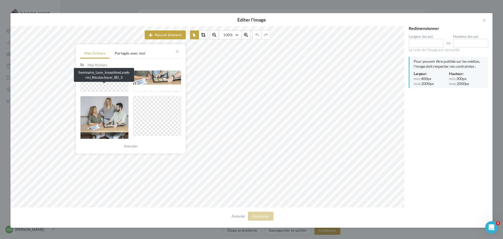
scroll to position [1021, 0]
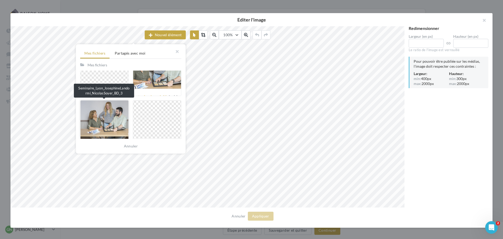
click at [110, 113] on div at bounding box center [104, 123] width 48 height 47
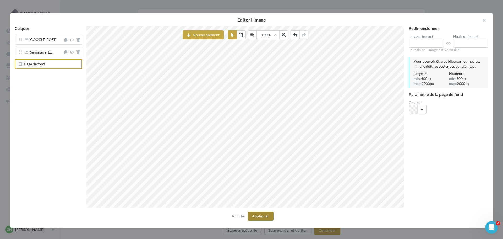
click at [262, 217] on button "Appliquer" at bounding box center [261, 215] width 26 height 9
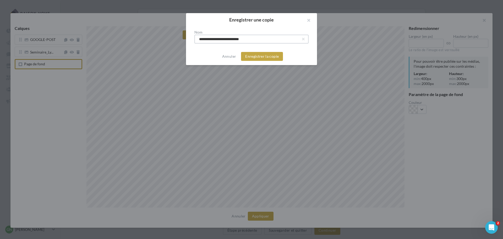
drag, startPoint x: 260, startPoint y: 40, endPoint x: 171, endPoint y: 42, distance: 89.0
click at [171, 42] on div "**********" at bounding box center [251, 119] width 503 height 239
paste input "**********"
click at [262, 57] on button "Enregistrer la copie" at bounding box center [262, 56] width 42 height 9
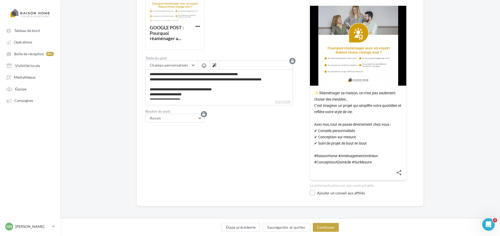
scroll to position [104, 0]
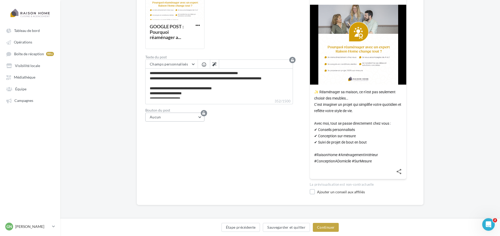
click at [191, 120] on button "Aucun" at bounding box center [174, 117] width 59 height 9
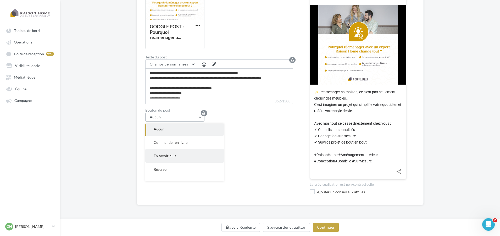
scroll to position [23, 0]
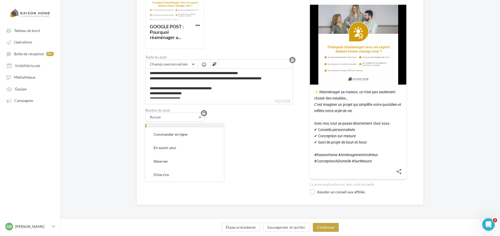
click at [169, 148] on span "En savoir plus" at bounding box center [165, 147] width 23 height 4
click at [278, 138] on button "Champs personnalisés" at bounding box center [267, 135] width 52 height 9
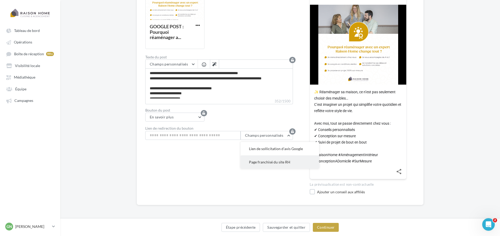
click at [273, 157] on button "Page franchisé du site RH" at bounding box center [280, 161] width 79 height 13
click at [312, 193] on label at bounding box center [312, 191] width 5 height 5
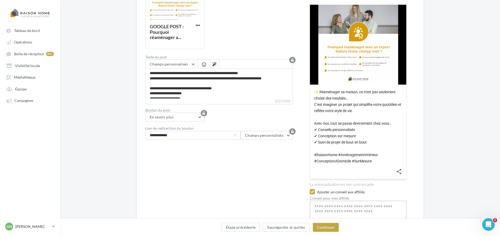
click at [324, 210] on textarea "352/1500" at bounding box center [358, 214] width 97 height 27
click at [285, 107] on div "Type de communication Actualité Evénement Media du post GOOGLE POST : Pourquoi …" at bounding box center [219, 92] width 148 height 270
click at [273, 136] on span "Champs personnalisés" at bounding box center [264, 135] width 38 height 4
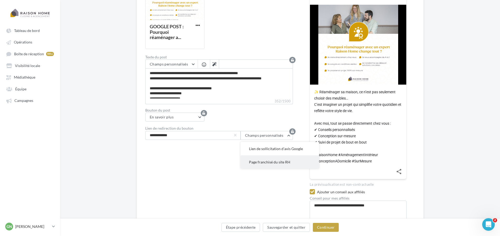
click at [264, 161] on span "Page franchisé du site RH" at bounding box center [269, 162] width 41 height 4
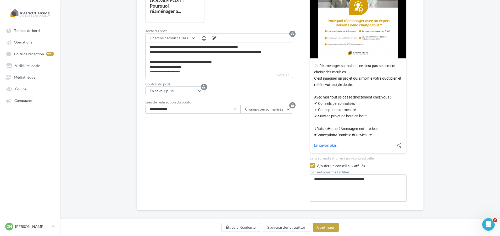
scroll to position [136, 0]
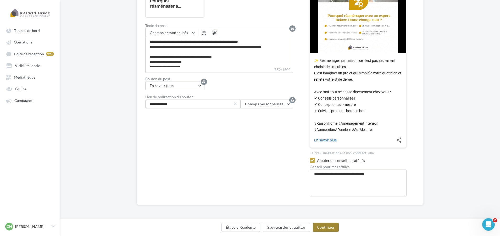
click at [324, 228] on button "Continuer" at bounding box center [326, 227] width 26 height 9
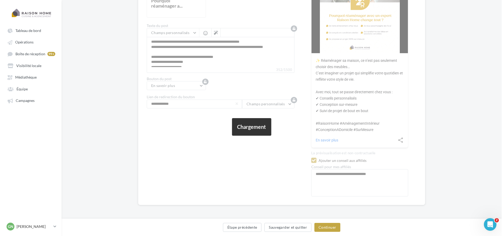
scroll to position [0, 0]
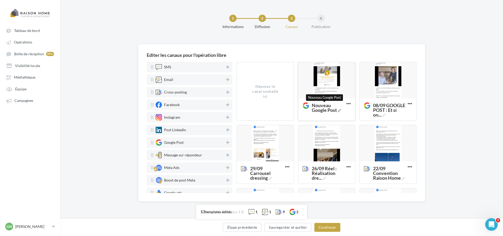
click at [339, 110] on icon at bounding box center [338, 110] width 3 height 3
click at [339, 110] on textarea "Nouveau Google Post Nouveau Google Post" at bounding box center [321, 107] width 42 height 15
drag, startPoint x: 325, startPoint y: 112, endPoint x: 296, endPoint y: 105, distance: 30.4
click at [296, 105] on div "Déposez le canal souhaité ici Nouveau Google Post Editer Prévisualiser Duplique…" at bounding box center [328, 219] width 184 height 315
paste textarea "**********"
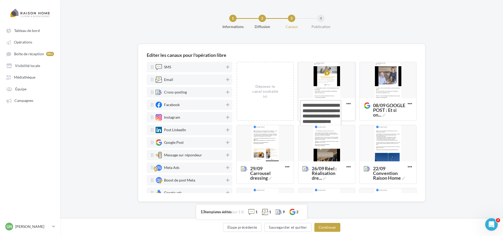
drag, startPoint x: 316, startPoint y: 106, endPoint x: 316, endPoint y: 110, distance: 4.2
click at [316, 110] on textarea "22/09 GOOGLE POST : Pourquoi ..." at bounding box center [321, 118] width 42 height 36
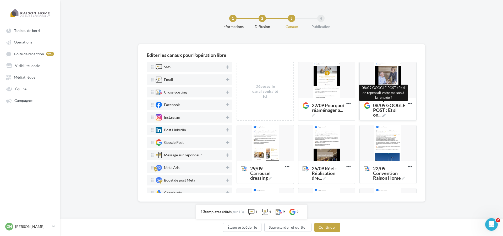
click at [382, 117] on icon at bounding box center [383, 115] width 3 height 3
click at [382, 121] on textarea "08/09 GOOGLE POST : Et si on ... 08/09 GOOGLE POST : Et si on repensait votre m…" at bounding box center [382, 115] width 42 height 31
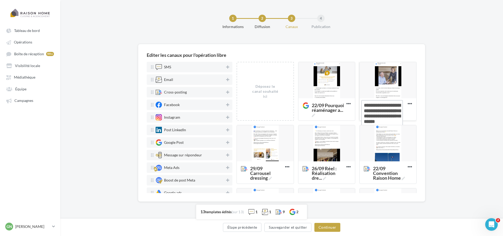
drag, startPoint x: 376, startPoint y: 110, endPoint x: 374, endPoint y: 107, distance: 3.6
click at [374, 107] on textarea "08/09 GOOGLE POST : Et si on ..." at bounding box center [382, 115] width 42 height 31
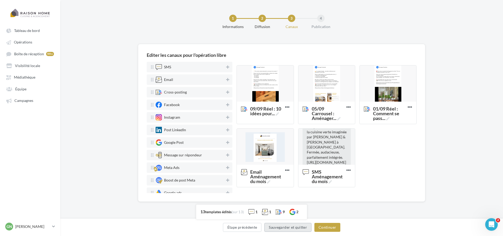
click at [299, 229] on button "Sauvegarder et quitter" at bounding box center [287, 227] width 47 height 9
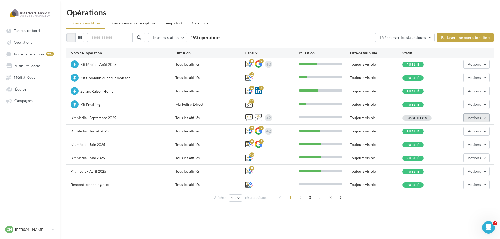
click at [471, 117] on span "Actions" at bounding box center [474, 117] width 13 height 4
click at [461, 129] on button "Editer" at bounding box center [463, 130] width 52 height 14
click at [467, 38] on button "Partager une opération libre" at bounding box center [465, 37] width 57 height 9
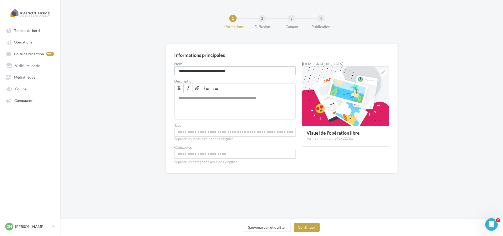
drag, startPoint x: 244, startPoint y: 68, endPoint x: 119, endPoint y: 73, distance: 124.7
click at [119, 73] on div "**********" at bounding box center [281, 117] width 442 height 146
click at [195, 99] on div "Permet de préciser les enjeux de la campagne à vos affiliés" at bounding box center [234, 106] width 121 height 26
click at [273, 227] on button "Sauvegarder et quitter" at bounding box center [266, 227] width 47 height 9
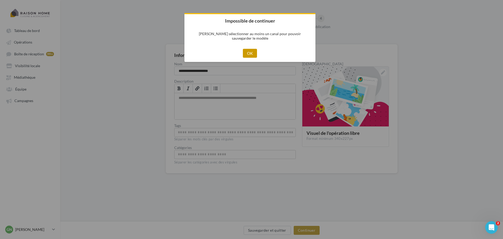
click at [250, 53] on button "OK" at bounding box center [250, 53] width 14 height 9
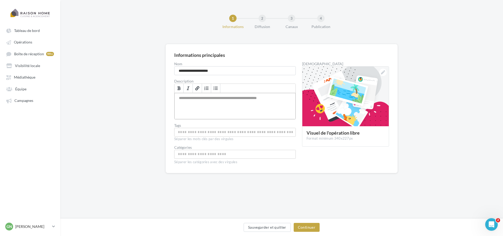
click at [190, 105] on div "Permet de préciser les enjeux de la campagne à vos affiliés" at bounding box center [234, 106] width 121 height 26
click at [200, 153] on input "Choisissez une catégorie" at bounding box center [234, 154] width 119 height 6
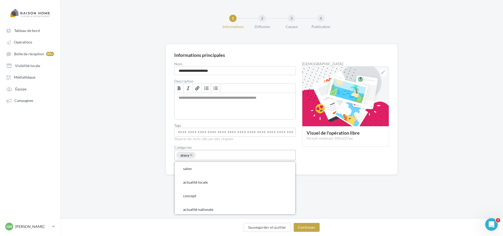
click at [182, 129] on input "Permet aux affiliés de trouver l'opération libre plus facilement" at bounding box center [234, 132] width 119 height 6
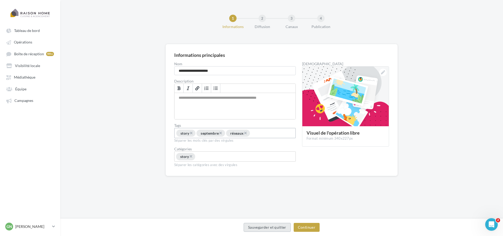
click at [288, 231] on button "Sauvegarder et quitter" at bounding box center [266, 227] width 47 height 9
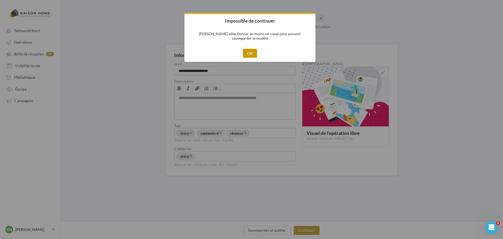
click at [255, 54] on button "OK" at bounding box center [250, 53] width 14 height 9
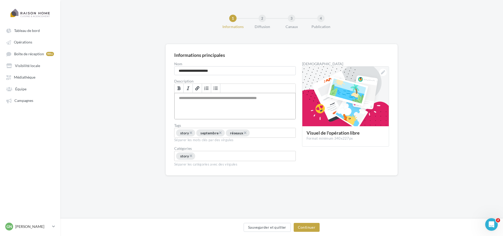
click at [230, 100] on div "Permet de préciser les enjeux de la campagne à vos affiliés" at bounding box center [234, 106] width 121 height 26
click at [306, 224] on button "Continuer" at bounding box center [306, 227] width 26 height 9
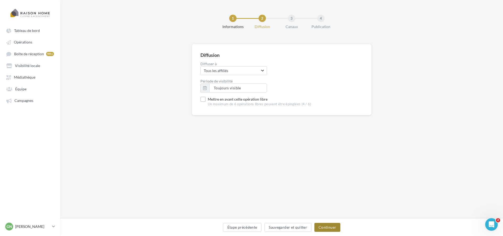
click at [328, 224] on button "Continuer" at bounding box center [327, 227] width 26 height 9
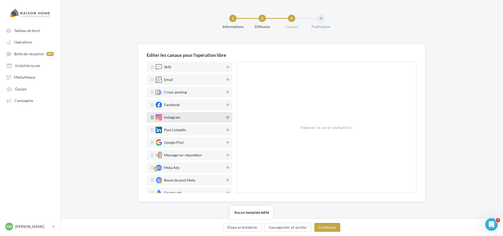
click at [226, 117] on icon at bounding box center [227, 117] width 3 height 4
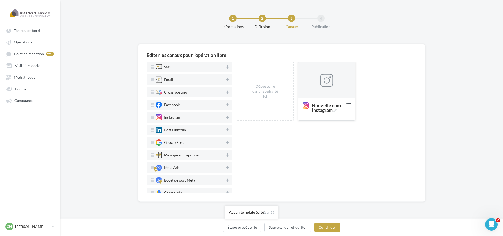
click at [329, 90] on div at bounding box center [326, 80] width 57 height 37
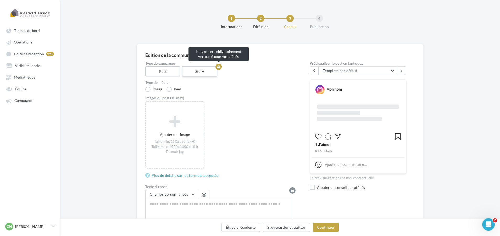
click at [196, 70] on label "Story" at bounding box center [200, 71] width 36 height 10
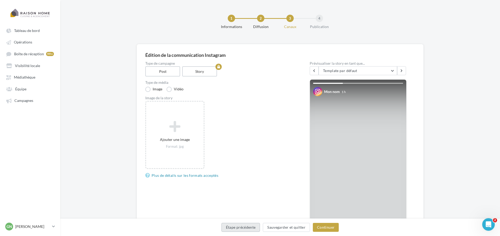
click at [247, 226] on button "Étape précédente" at bounding box center [240, 227] width 39 height 9
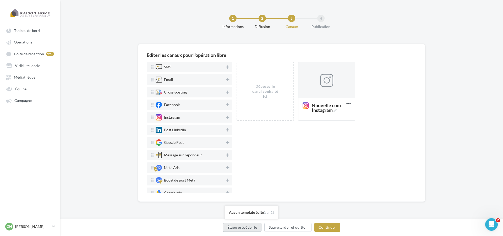
click at [249, 227] on button "Étape précédente" at bounding box center [242, 227] width 39 height 9
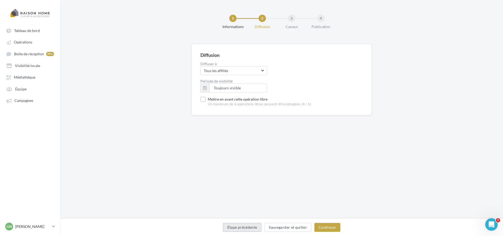
click at [249, 227] on button "Étape précédente" at bounding box center [242, 227] width 39 height 9
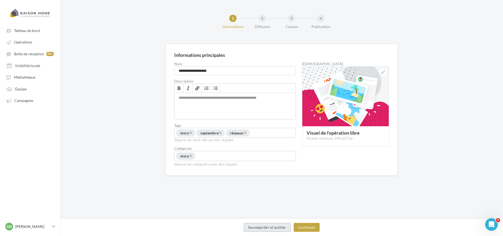
click at [252, 227] on button "Sauvegarder et quitter" at bounding box center [266, 227] width 47 height 9
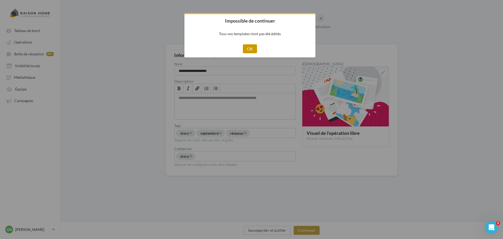
click at [250, 47] on button "OK" at bounding box center [250, 48] width 14 height 9
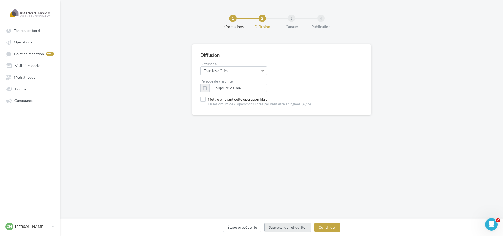
click at [280, 229] on button "Sauvegarder et quitter" at bounding box center [287, 227] width 47 height 9
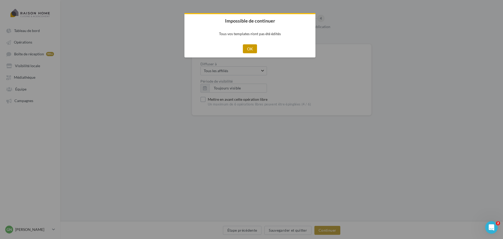
click at [247, 47] on button "OK" at bounding box center [250, 48] width 14 height 9
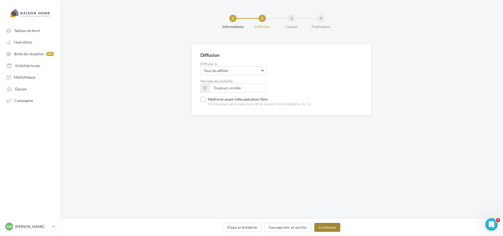
click at [318, 226] on button "Continuer" at bounding box center [327, 227] width 26 height 9
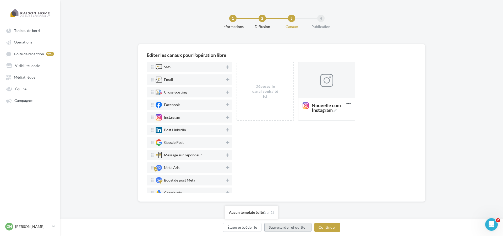
click at [297, 231] on button "Sauvegarder et quitter" at bounding box center [287, 227] width 47 height 9
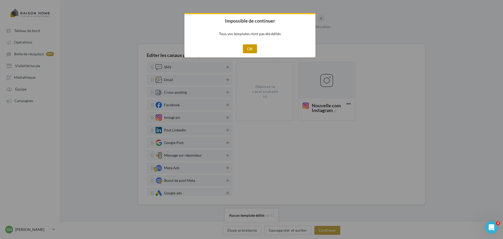
click at [248, 48] on button "OK" at bounding box center [250, 48] width 14 height 9
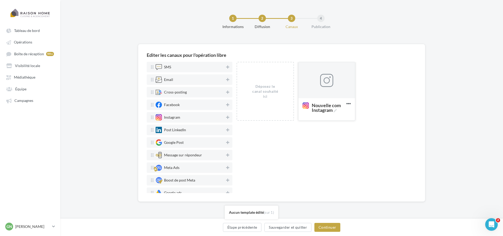
click at [342, 92] on div at bounding box center [326, 80] width 57 height 37
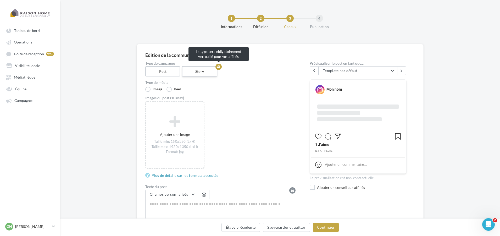
click at [193, 70] on label "Story" at bounding box center [200, 71] width 36 height 10
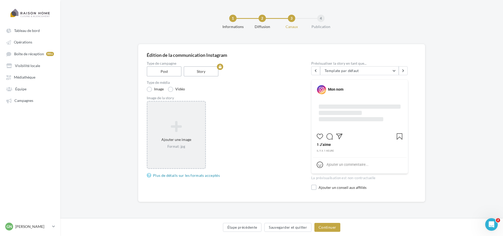
click at [181, 131] on icon at bounding box center [175, 126] width 53 height 13
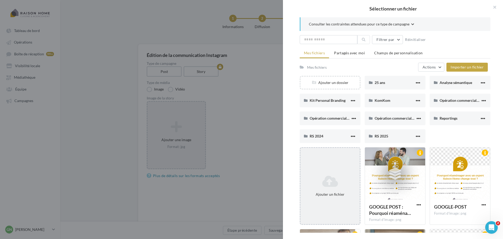
click at [331, 182] on icon at bounding box center [329, 181] width 55 height 13
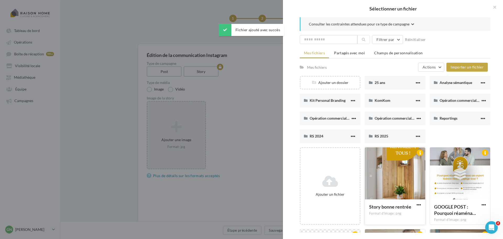
click at [374, 174] on div at bounding box center [395, 173] width 60 height 52
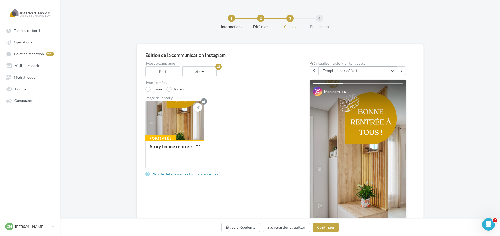
click at [354, 71] on span "Template par défaut" at bounding box center [340, 70] width 34 height 4
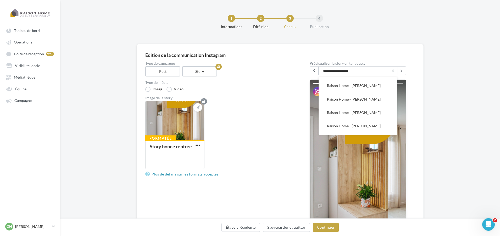
scroll to position [52, 0]
click at [230, 102] on div "Formatée Story bonne rentrée" at bounding box center [221, 137] width 152 height 72
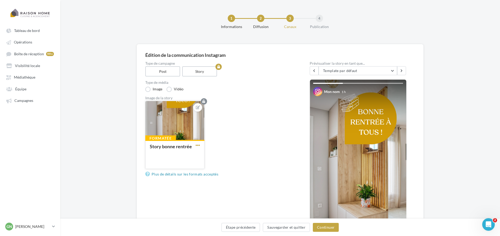
click at [197, 144] on span "button" at bounding box center [198, 145] width 4 height 4
click at [245, 134] on div "Formatée Story bonne rentrée Remplacer l'image Ouvrir l'éditeur d'image Supprim…" at bounding box center [221, 137] width 152 height 72
click at [181, 177] on link "Plus de détails sur les formats acceptés" at bounding box center [182, 174] width 75 height 6
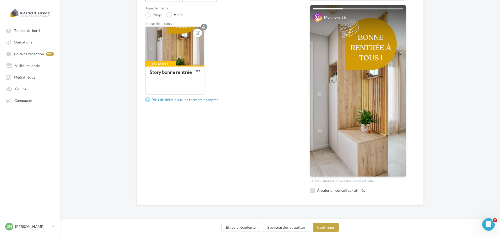
click at [313, 191] on label at bounding box center [312, 190] width 5 height 5
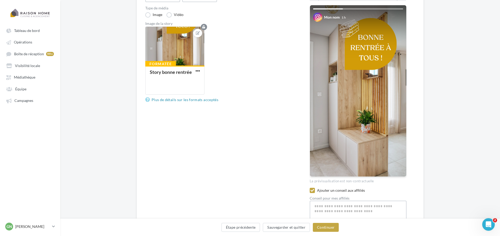
click at [367, 207] on textarea at bounding box center [358, 214] width 97 height 27
click at [358, 206] on textarea "**********" at bounding box center [358, 214] width 97 height 27
click at [362, 206] on textarea "**********" at bounding box center [358, 214] width 97 height 27
drag, startPoint x: 379, startPoint y: 211, endPoint x: 314, endPoint y: 207, distance: 65.5
click at [314, 207] on textarea "**********" at bounding box center [358, 214] width 97 height 27
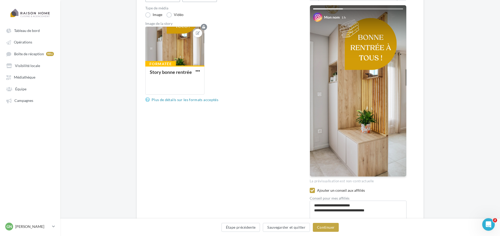
click at [381, 193] on div "Ajouter un conseil aux affiliés" at bounding box center [358, 191] width 97 height 7
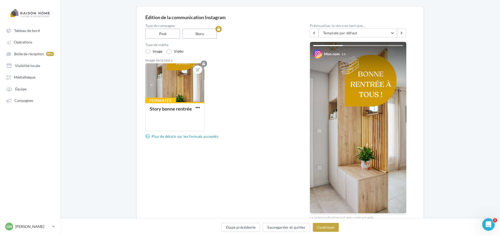
scroll to position [79, 0]
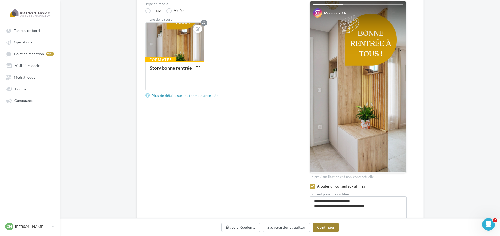
click at [324, 225] on button "Continuer" at bounding box center [326, 227] width 26 height 9
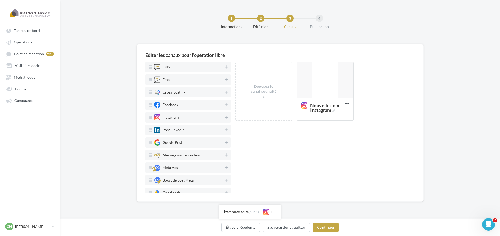
scroll to position [0, 0]
click at [335, 110] on icon at bounding box center [334, 110] width 3 height 3
click at [335, 110] on textarea "Nouvelle com Instagram Nouvelle com Instagram" at bounding box center [321, 107] width 42 height 15
drag, startPoint x: 332, startPoint y: 112, endPoint x: 301, endPoint y: 104, distance: 32.3
click at [301, 104] on textarea "Nouvelle com Instagram" at bounding box center [321, 107] width 42 height 15
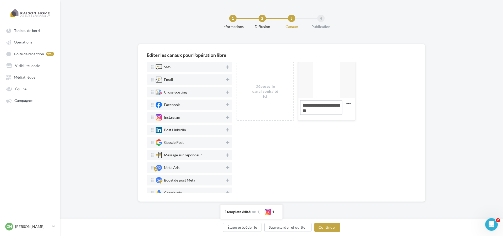
paste textarea "**********"
drag, startPoint x: 304, startPoint y: 117, endPoint x: 342, endPoint y: 129, distance: 40.4
click at [342, 129] on div at bounding box center [324, 117] width 45 height 31
click at [334, 118] on div "1ère story "Bonne rentrée."" at bounding box center [326, 109] width 57 height 22
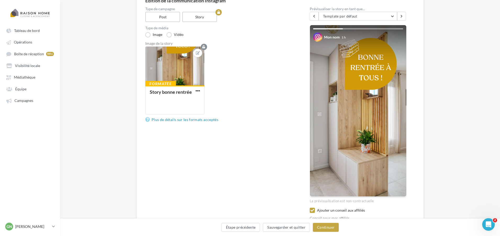
scroll to position [106, 0]
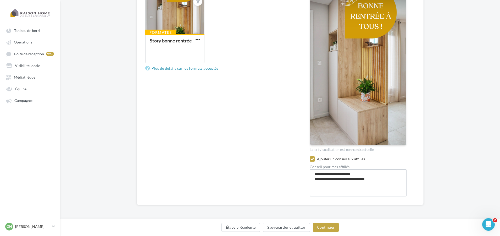
click at [357, 174] on textarea "**********" at bounding box center [358, 182] width 97 height 27
click at [332, 228] on button "Continuer" at bounding box center [326, 227] width 26 height 9
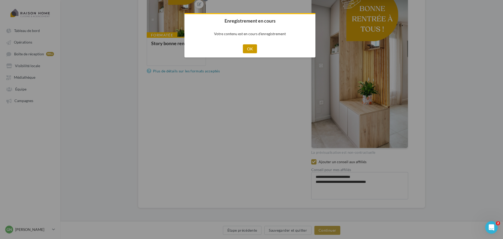
click at [251, 47] on button "OK" at bounding box center [250, 48] width 14 height 9
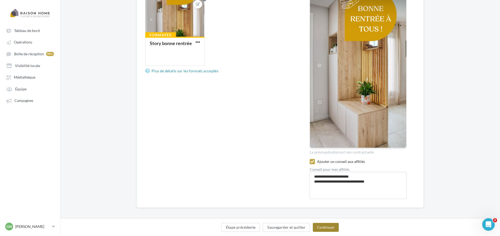
click at [328, 229] on button "Continuer" at bounding box center [326, 227] width 26 height 9
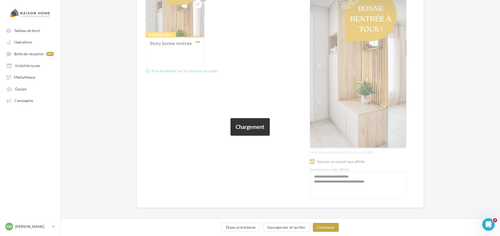
scroll to position [0, 0]
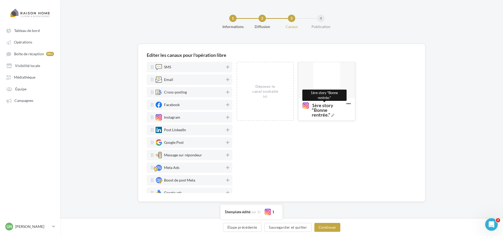
click at [334, 115] on icon at bounding box center [332, 115] width 3 height 3
click at [334, 115] on textarea "1ère story "Bonne rentrée." 1ère story "Bonne rentrée."" at bounding box center [321, 107] width 42 height 15
click at [336, 111] on textarea "1ère story "Bonne rentrée."" at bounding box center [321, 107] width 42 height 15
click at [226, 117] on icon at bounding box center [227, 117] width 3 height 4
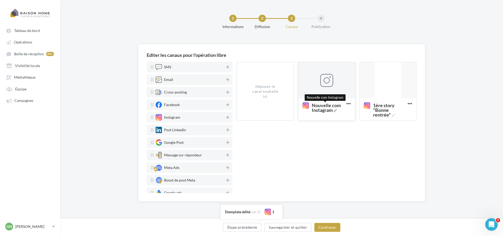
click at [335, 111] on icon at bounding box center [334, 110] width 3 height 3
click at [335, 111] on textarea "Nouvelle com Instagram Nouvelle com Instagram" at bounding box center [321, 107] width 42 height 15
drag, startPoint x: 330, startPoint y: 112, endPoint x: 300, endPoint y: 105, distance: 31.4
click at [300, 105] on textarea "Nouvelle com Instagram" at bounding box center [321, 107] width 42 height 15
paste textarea "**********"
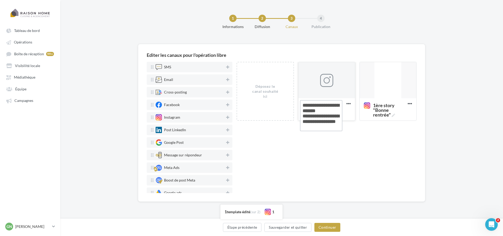
drag, startPoint x: 307, startPoint y: 106, endPoint x: 302, endPoint y: 106, distance: 4.7
click at [302, 106] on textarea "1ère story "Bonne rentrée." ..." at bounding box center [321, 115] width 42 height 31
click at [335, 111] on textarea "2èrme story "Bonne rentrée." ..." at bounding box center [321, 115] width 42 height 31
drag, startPoint x: 303, startPoint y: 116, endPoint x: 341, endPoint y: 129, distance: 40.7
click at [341, 129] on textarea "2èrme story "Bonne rentrée" ..." at bounding box center [321, 115] width 42 height 31
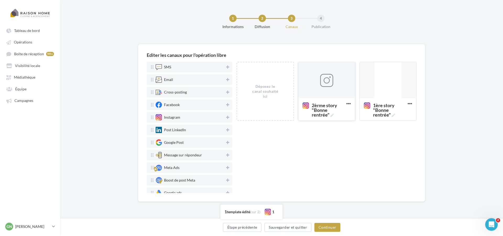
click at [324, 81] on div at bounding box center [326, 80] width 13 height 13
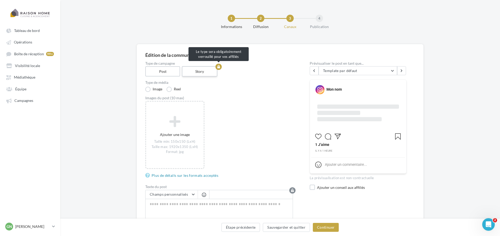
click at [198, 74] on label "Story" at bounding box center [200, 71] width 36 height 10
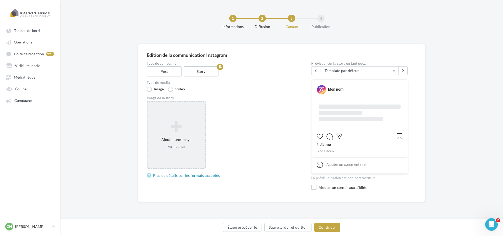
click at [183, 117] on div "Ajouter une image Format: jpg" at bounding box center [176, 135] width 59 height 68
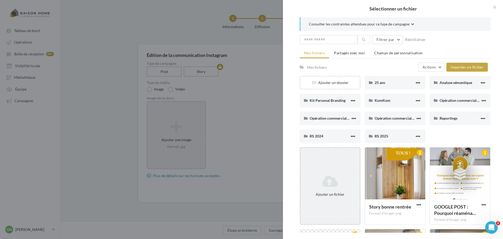
click at [332, 161] on div "Ajouter un fichier" at bounding box center [330, 185] width 61 height 77
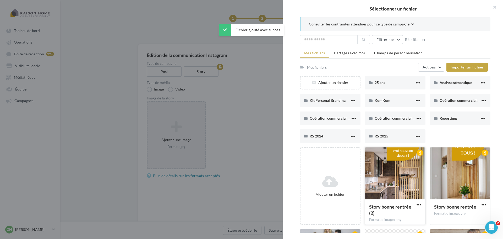
click at [393, 176] on div at bounding box center [395, 173] width 60 height 52
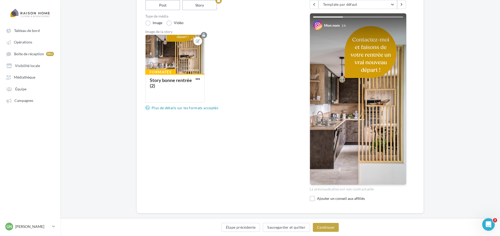
scroll to position [74, 0]
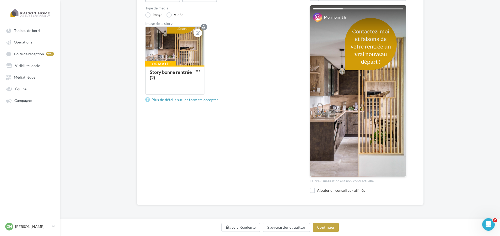
click at [317, 190] on div "Ajouter un conseil aux affiliés" at bounding box center [358, 191] width 97 height 7
click at [313, 192] on label at bounding box center [312, 190] width 5 height 5
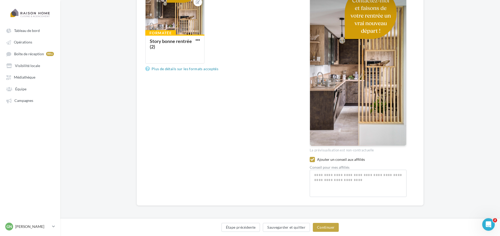
scroll to position [106, 0]
click at [323, 180] on textarea at bounding box center [358, 182] width 97 height 27
paste textarea "**********"
drag, startPoint x: 319, startPoint y: 173, endPoint x: 314, endPoint y: 173, distance: 5.0
click at [314, 173] on textarea "**********" at bounding box center [358, 182] width 97 height 27
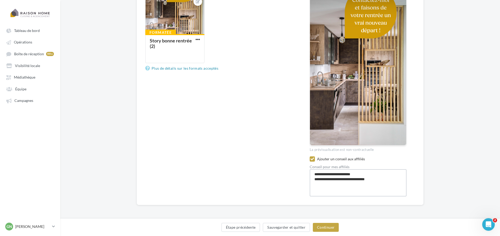
click at [358, 175] on textarea "**********" at bounding box center [358, 182] width 97 height 27
drag, startPoint x: 377, startPoint y: 180, endPoint x: 311, endPoint y: 176, distance: 65.6
click at [312, 176] on textarea "**********" at bounding box center [358, 182] width 97 height 27
click at [371, 176] on textarea "**********" at bounding box center [358, 182] width 97 height 27
click at [330, 225] on button "Continuer" at bounding box center [326, 227] width 26 height 9
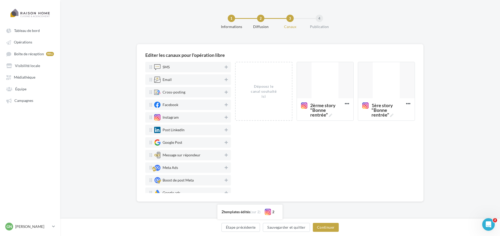
scroll to position [0, 0]
click at [331, 116] on icon at bounding box center [331, 115] width 3 height 3
click at [331, 115] on textarea "2èrme story "Bonne rentrée" 2èrme story "Bonne rentrée"" at bounding box center [321, 107] width 42 height 15
click at [309, 105] on textarea "2èrme story "Bonne rentrée"" at bounding box center [321, 107] width 42 height 15
click at [226, 117] on icon at bounding box center [227, 117] width 3 height 4
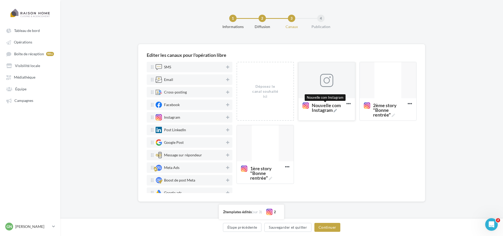
click at [335, 110] on icon at bounding box center [334, 110] width 3 height 3
click at [335, 110] on textarea "Nouvelle com Instagram Nouvelle com Instagram" at bounding box center [321, 107] width 42 height 15
drag, startPoint x: 331, startPoint y: 112, endPoint x: 293, endPoint y: 108, distance: 37.9
click at [293, 108] on div "Déposez le canal souhaité ici Nouvelle com Instagram Supprimer 2ème story "Bonn…" at bounding box center [328, 125] width 184 height 126
paste textarea "**********"
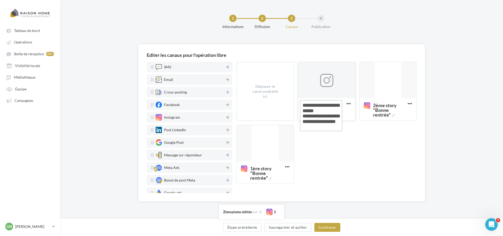
click at [305, 106] on textarea "Nouvelle com Instagram" at bounding box center [321, 115] width 42 height 31
drag, startPoint x: 303, startPoint y: 117, endPoint x: 338, endPoint y: 128, distance: 36.6
click at [338, 128] on textarea "3ème story "Bonne rentrée" D ..." at bounding box center [321, 115] width 42 height 31
click at [321, 93] on div at bounding box center [326, 80] width 57 height 37
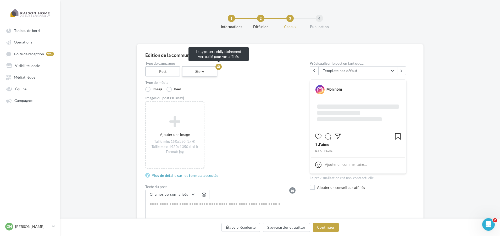
click at [205, 73] on label "Story" at bounding box center [200, 71] width 36 height 10
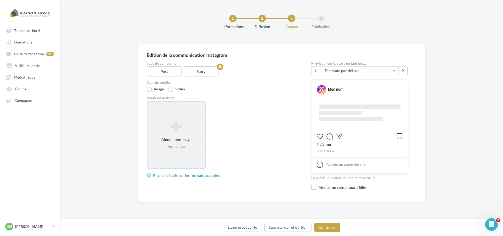
click at [186, 121] on icon at bounding box center [175, 126] width 53 height 13
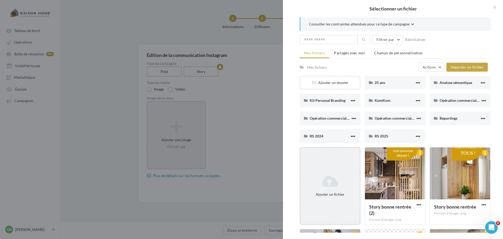
click at [339, 177] on icon at bounding box center [329, 181] width 55 height 13
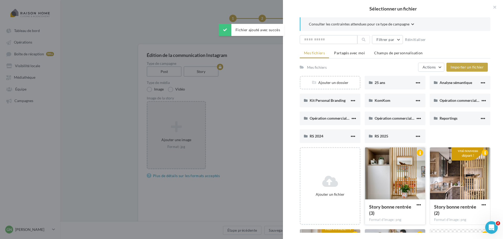
click at [391, 179] on div at bounding box center [395, 173] width 60 height 52
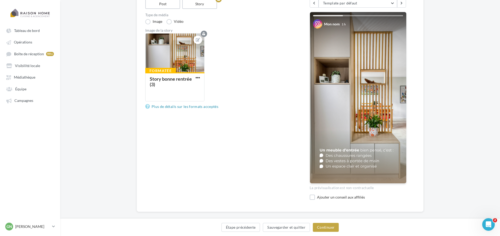
scroll to position [74, 0]
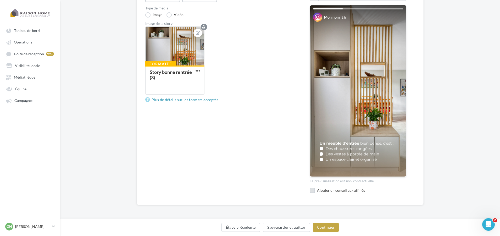
click at [313, 190] on label at bounding box center [312, 190] width 5 height 5
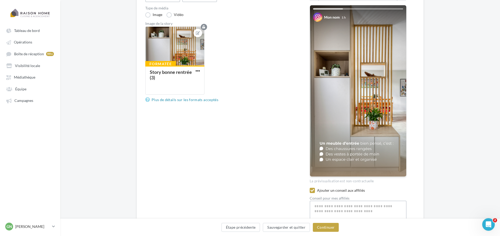
click at [325, 209] on textarea at bounding box center [358, 214] width 97 height 27
paste textarea "**********"
click at [315, 207] on textarea "**********" at bounding box center [358, 214] width 97 height 27
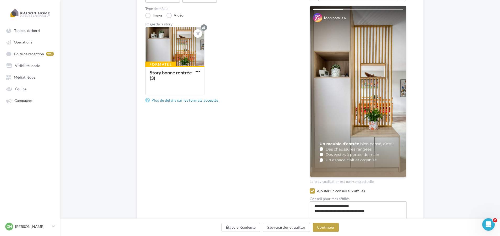
scroll to position [80, 0]
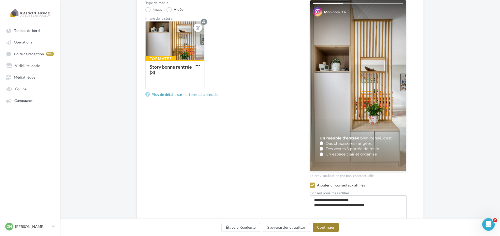
click at [324, 227] on button "Continuer" at bounding box center [326, 227] width 26 height 9
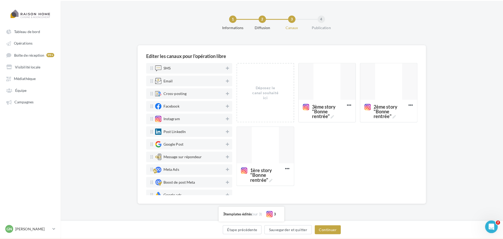
scroll to position [0, 0]
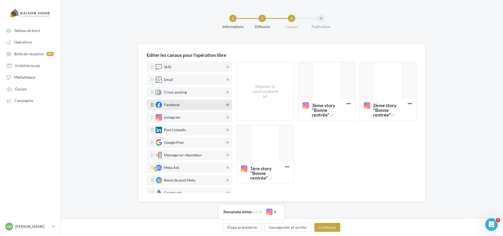
click at [226, 105] on icon at bounding box center [227, 105] width 3 height 4
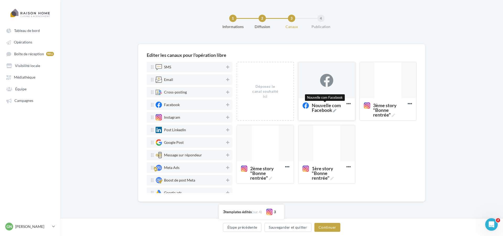
click at [335, 110] on icon at bounding box center [334, 110] width 3 height 3
click at [335, 110] on textarea "Nouvelle com Facebook Nouvelle com Facebook" at bounding box center [321, 107] width 42 height 15
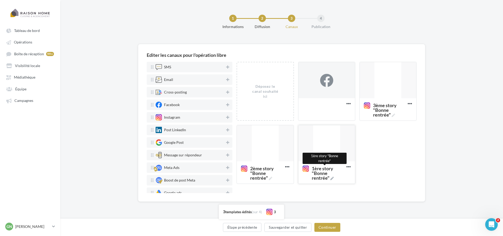
click at [333, 179] on icon at bounding box center [331, 178] width 3 height 3
click at [333, 178] on textarea "1ère story "Bonne rentrée" 1ère story "Bonne rentrée"" at bounding box center [321, 170] width 42 height 15
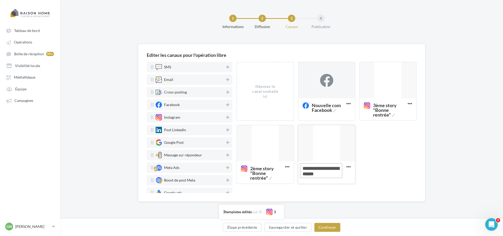
drag, startPoint x: 336, startPoint y: 175, endPoint x: 301, endPoint y: 167, distance: 36.2
click at [301, 167] on textarea "1ère story "Bonne rentrée"" at bounding box center [321, 170] width 42 height 15
click at [335, 112] on icon at bounding box center [334, 110] width 3 height 3
click at [335, 112] on textarea "Nouvelle com Facebook Nouvelle com Facebook" at bounding box center [321, 107] width 42 height 15
drag, startPoint x: 334, startPoint y: 112, endPoint x: 300, endPoint y: 106, distance: 34.9
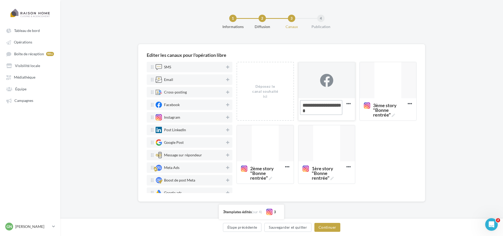
click at [300, 106] on textarea "Nouvelle com Facebook" at bounding box center [321, 107] width 42 height 15
paste textarea "**********"
drag, startPoint x: 311, startPoint y: 106, endPoint x: 302, endPoint y: 106, distance: 8.9
click at [302, 106] on textarea "2ème story "Bonne rentrée" D ..." at bounding box center [321, 115] width 42 height 31
click at [323, 90] on div at bounding box center [326, 80] width 57 height 37
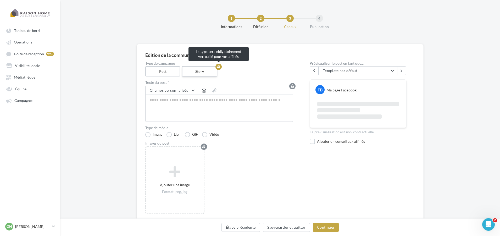
click at [197, 76] on label "Story" at bounding box center [200, 71] width 36 height 10
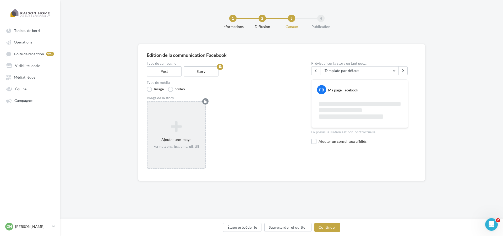
click at [184, 129] on icon at bounding box center [175, 126] width 53 height 13
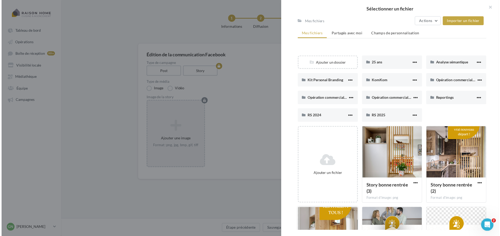
scroll to position [52, 0]
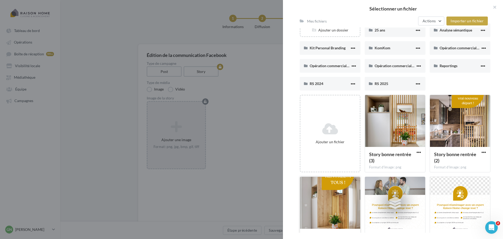
click at [325, 195] on div at bounding box center [330, 202] width 60 height 52
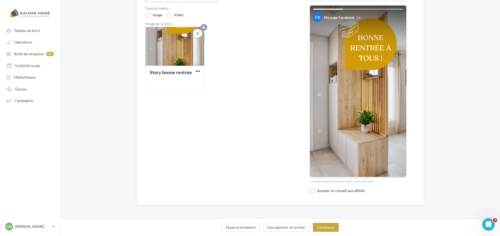
scroll to position [74, 0]
click at [317, 191] on div "Ajouter un conseil aux affiliés" at bounding box center [362, 190] width 90 height 5
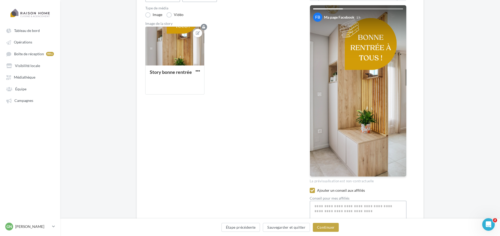
click at [319, 203] on textarea at bounding box center [358, 214] width 97 height 27
paste textarea "**********"
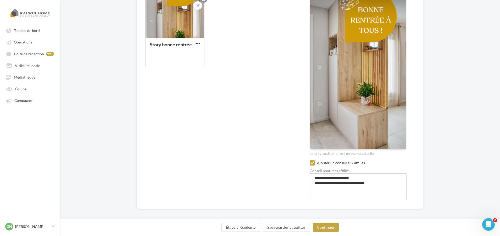
scroll to position [106, 0]
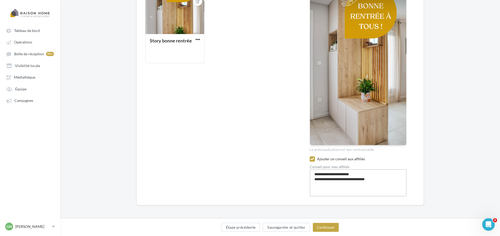
drag, startPoint x: 322, startPoint y: 174, endPoint x: 313, endPoint y: 174, distance: 9.4
click at [313, 174] on textarea "**********" at bounding box center [358, 182] width 97 height 27
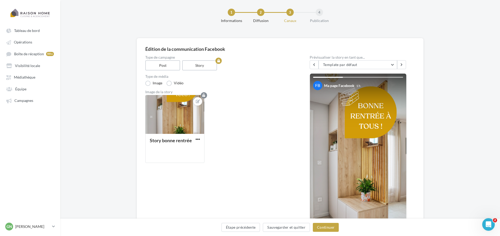
scroll to position [1, 0]
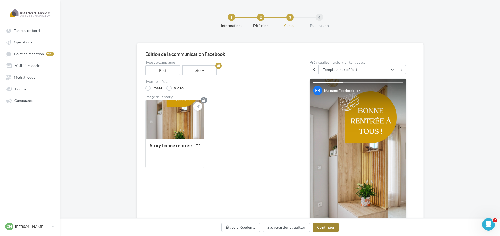
click at [322, 226] on button "Continuer" at bounding box center [326, 227] width 26 height 9
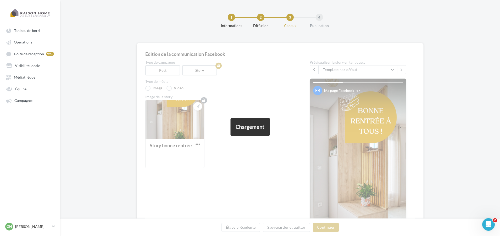
scroll to position [0, 0]
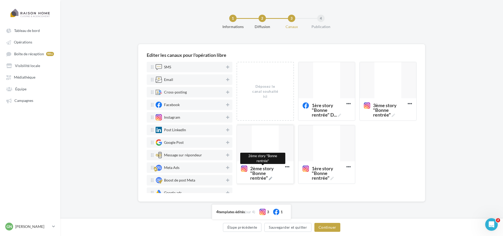
click at [270, 178] on icon at bounding box center [270, 178] width 3 height 3
click at [270, 178] on textarea "2ème story "Bonne rentrée" 2ème story "Bonne rentrée"" at bounding box center [259, 170] width 42 height 15
drag, startPoint x: 276, startPoint y: 174, endPoint x: 242, endPoint y: 167, distance: 34.8
click at [242, 167] on textarea "2ème story "Bonne rentrée"" at bounding box center [259, 170] width 42 height 15
click at [377, 164] on div "Déposez le canal souhaité ici 1ère story "Bonne rentrée" D ... Editer Prévisual…" at bounding box center [328, 125] width 184 height 126
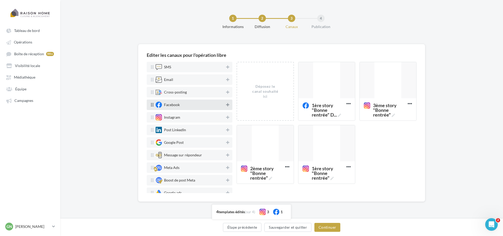
click at [226, 104] on icon at bounding box center [227, 105] width 3 height 4
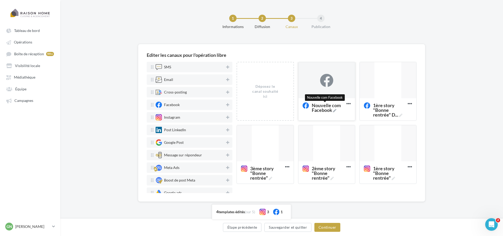
click at [332, 110] on span "Nouvelle com Facebook" at bounding box center [328, 107] width 32 height 9
click at [332, 110] on textarea "Nouvelle com Facebook Nouvelle com Facebook" at bounding box center [321, 107] width 42 height 15
drag, startPoint x: 333, startPoint y: 111, endPoint x: 298, endPoint y: 106, distance: 35.5
click at [298, 106] on div "Nouvelle com Facebook" at bounding box center [326, 109] width 57 height 22
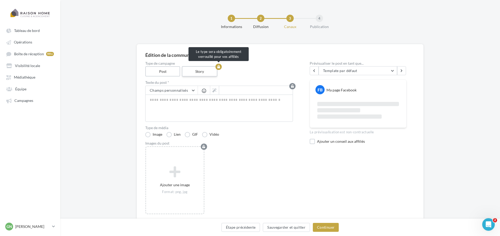
click at [191, 76] on label "Story" at bounding box center [200, 71] width 36 height 10
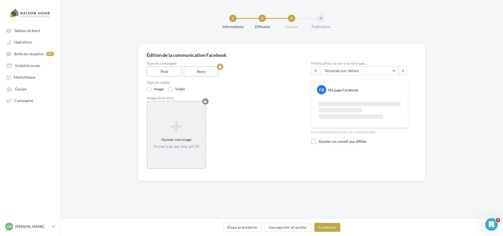
click at [179, 124] on icon at bounding box center [175, 126] width 53 height 13
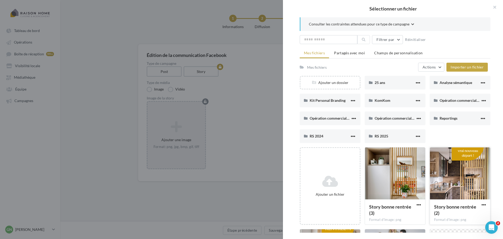
click at [454, 179] on div at bounding box center [460, 173] width 60 height 52
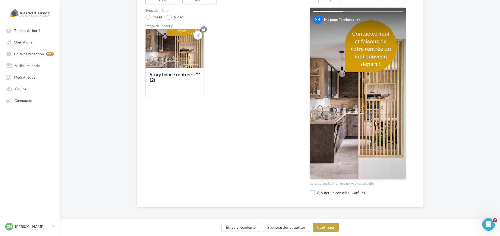
scroll to position [74, 0]
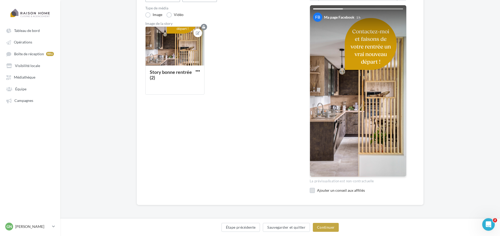
click at [314, 189] on label at bounding box center [312, 190] width 5 height 5
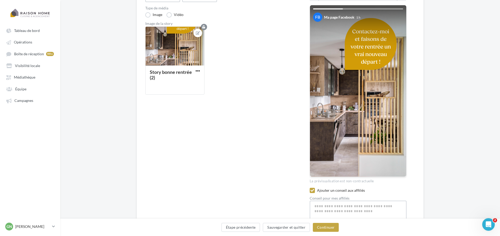
click at [324, 206] on textarea at bounding box center [358, 214] width 97 height 27
paste textarea "**********"
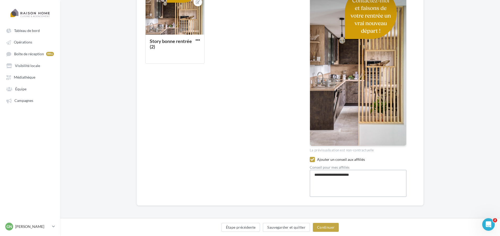
scroll to position [106, 0]
drag, startPoint x: 380, startPoint y: 182, endPoint x: 308, endPoint y: 176, distance: 72.6
click at [308, 176] on div "Type de campagne Post Story Type de média Image Vidéo Image de la story Story b…" at bounding box center [280, 76] width 270 height 241
click at [386, 178] on textarea "**********" at bounding box center [358, 182] width 97 height 27
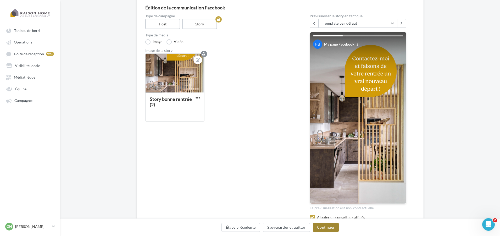
scroll to position [53, 0]
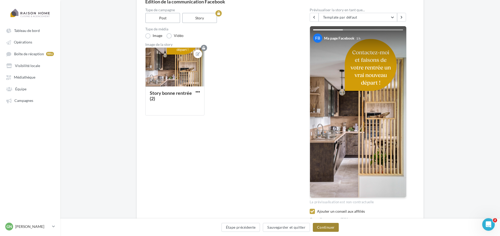
click at [329, 230] on button "Continuer" at bounding box center [326, 227] width 26 height 9
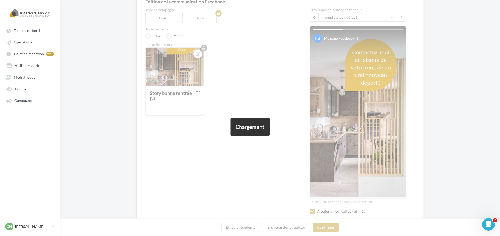
scroll to position [0, 0]
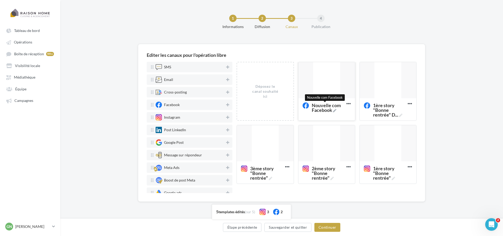
click at [333, 110] on icon at bounding box center [334, 110] width 3 height 3
click at [333, 110] on textarea "Nouvelle com Facebook Nouvelle com Facebook" at bounding box center [321, 107] width 42 height 15
drag, startPoint x: 333, startPoint y: 110, endPoint x: 304, endPoint y: 107, distance: 29.1
click at [304, 107] on textarea "Nouvelle com Facebook" at bounding box center [321, 107] width 42 height 15
paste textarea "**********"
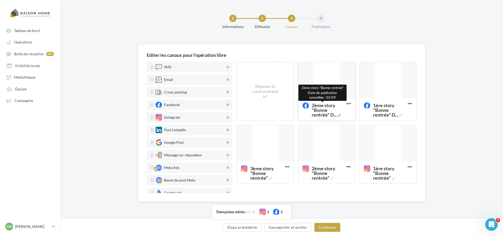
click at [339, 115] on icon at bounding box center [338, 115] width 3 height 3
click at [339, 115] on textarea "2ème story "Bonne rentrée" D ... 2ème story "Bonne rentrée" Date de publication…" at bounding box center [321, 115] width 42 height 31
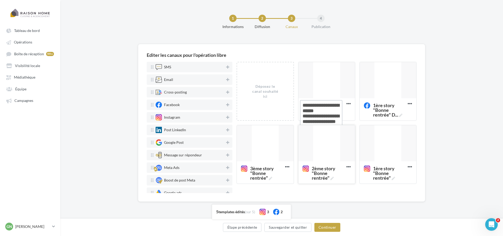
drag, startPoint x: 302, startPoint y: 117, endPoint x: 342, endPoint y: 133, distance: 43.1
click at [342, 133] on div "Déposez le canal souhaité ici 2ème story "Bonne rentrée" D ... Editer Prévisual…" at bounding box center [328, 125] width 184 height 126
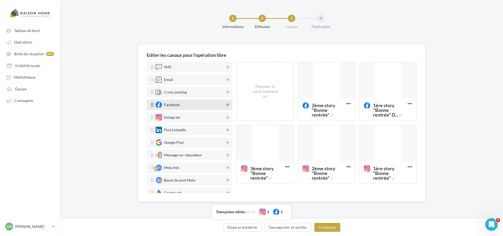
click at [226, 106] on icon at bounding box center [227, 105] width 3 height 4
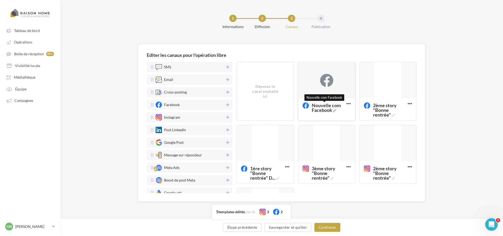
click at [333, 111] on icon at bounding box center [334, 110] width 3 height 3
click at [332, 111] on textarea "Nouvelle com Facebook Nouvelle com Facebook" at bounding box center [321, 107] width 42 height 15
drag, startPoint x: 330, startPoint y: 112, endPoint x: 300, endPoint y: 107, distance: 30.2
click at [300, 107] on textarea "Nouvelle com Facebook" at bounding box center [321, 107] width 42 height 15
paste textarea "**********"
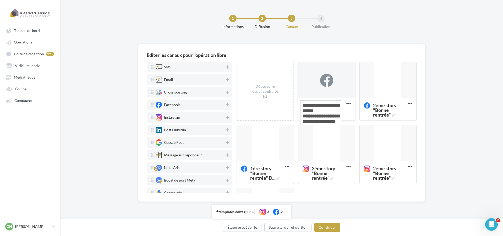
click at [304, 106] on textarea "Nouvelle com Facebook" at bounding box center [321, 118] width 42 height 36
click at [322, 88] on div at bounding box center [326, 80] width 57 height 37
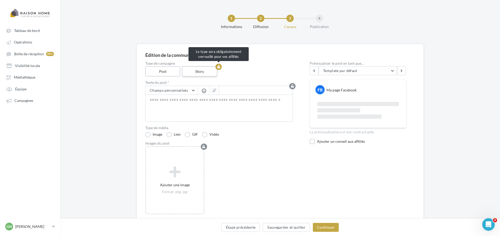
click at [193, 68] on label "Story" at bounding box center [200, 71] width 36 height 10
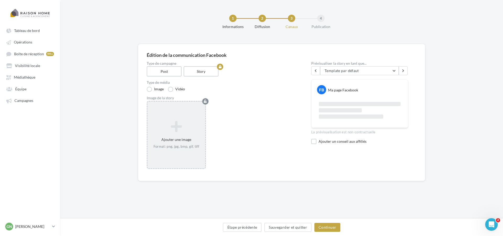
click at [182, 152] on div "Ajouter une image Format: png, jpg, bmp, gif, tiff" at bounding box center [176, 135] width 59 height 68
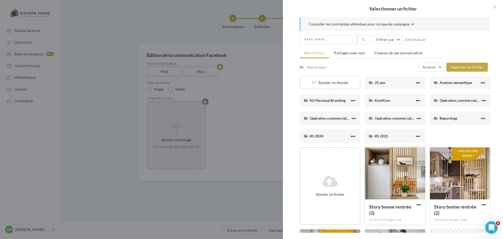
click at [397, 181] on div at bounding box center [395, 173] width 60 height 52
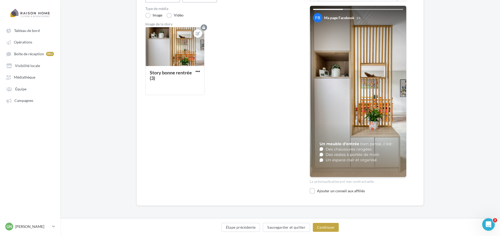
scroll to position [74, 0]
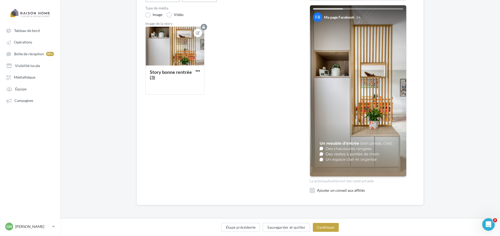
click at [321, 193] on div "Ajouter un conseil aux affiliés" at bounding box center [362, 190] width 90 height 5
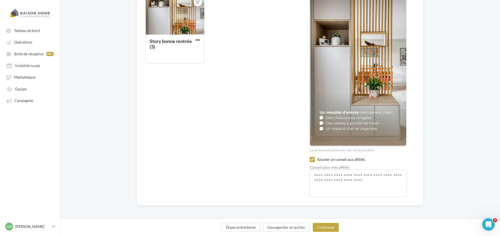
scroll to position [106, 0]
click at [325, 175] on textarea at bounding box center [358, 182] width 97 height 27
paste textarea "**********"
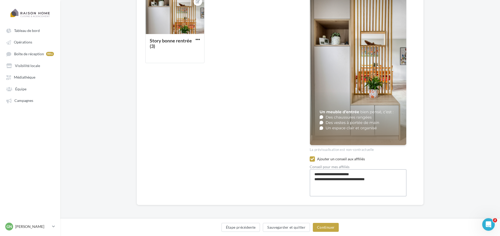
click at [317, 175] on textarea "**********" at bounding box center [358, 182] width 97 height 27
click at [331, 224] on button "Continuer" at bounding box center [326, 227] width 26 height 9
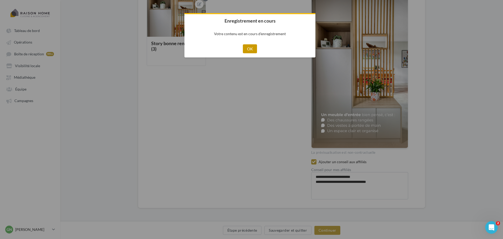
click at [251, 49] on button "OK" at bounding box center [250, 48] width 14 height 9
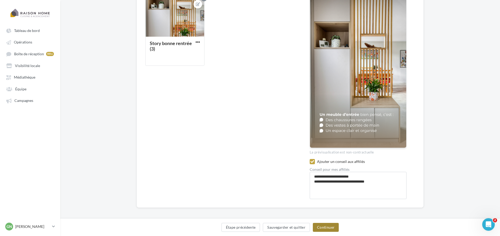
click at [326, 224] on button "Continuer" at bounding box center [326, 227] width 26 height 9
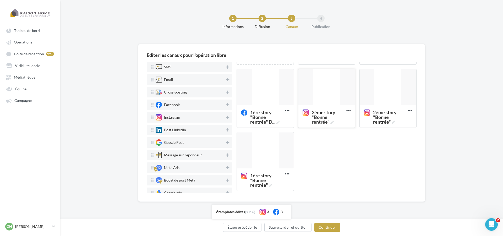
scroll to position [60, 0]
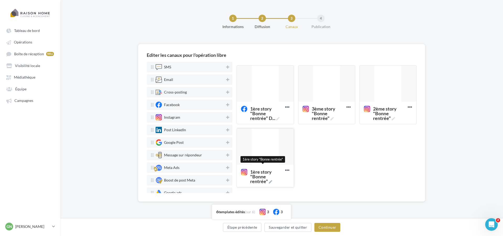
click at [270, 182] on icon at bounding box center [270, 181] width 3 height 3
click at [270, 181] on textarea "1ère story "Bonne rentrée" 1ère story "Bonne rentrée"" at bounding box center [259, 174] width 42 height 15
click at [241, 169] on textarea "1ère story "Bonne rentrée"" at bounding box center [259, 174] width 42 height 15
drag, startPoint x: 254, startPoint y: 171, endPoint x: 241, endPoint y: 170, distance: 13.1
click at [241, 170] on textarea "02/09 1ère story "Bonne rent ..." at bounding box center [259, 174] width 42 height 15
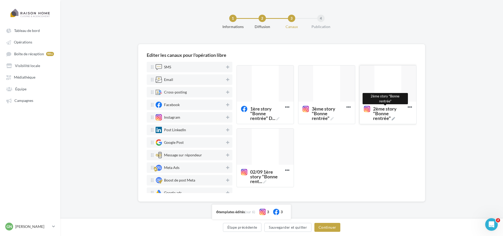
click at [391, 119] on icon at bounding box center [392, 118] width 3 height 3
click at [391, 118] on textarea "2ème story "Bonne rentrée" 2ème story "Bonne rentrée"" at bounding box center [382, 110] width 42 height 15
click at [363, 109] on textarea "2ème story "Bonne rentrée"" at bounding box center [382, 110] width 42 height 15
paste textarea "******"
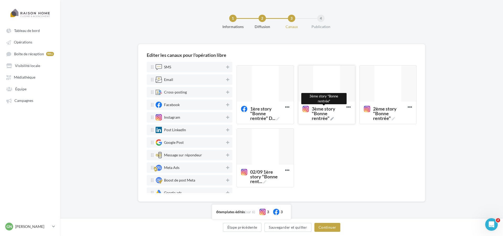
click at [331, 120] on icon at bounding box center [331, 118] width 3 height 3
click at [331, 118] on textarea "3ème story "Bonne rentrée" 3ème story "Bonne rentrée"" at bounding box center [321, 110] width 42 height 15
click at [303, 109] on textarea "3ème story "Bonne rentrée"" at bounding box center [321, 110] width 42 height 15
paste textarea "******"
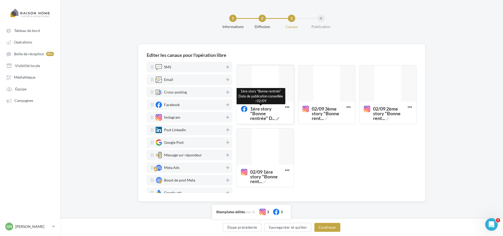
click at [278, 119] on icon at bounding box center [277, 118] width 3 height 3
click at [278, 119] on textarea "1ère story "Bonne rentrée" D ... 1ère story "Bonne rentrée" Date de publication…" at bounding box center [259, 118] width 42 height 31
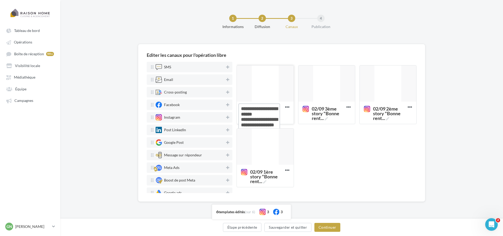
click at [242, 108] on textarea "1ère story "Bonne rentrée" D ..." at bounding box center [259, 118] width 42 height 31
paste textarea "******"
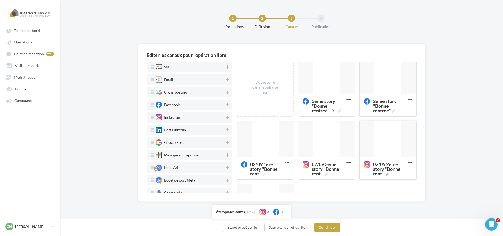
scroll to position [0, 0]
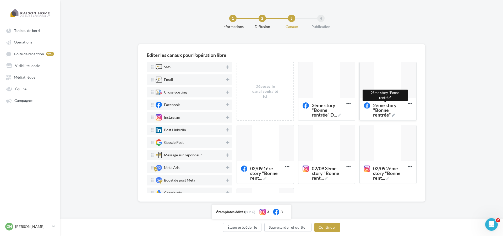
click at [391, 115] on icon at bounding box center [392, 115] width 3 height 3
click at [391, 115] on textarea "2ème story "Bonne rentrée" 2ème story "Bonne rentrée"" at bounding box center [382, 107] width 42 height 15
click at [361, 104] on textarea "2ème story "Bonne rentrée"" at bounding box center [382, 107] width 42 height 15
paste textarea "******"
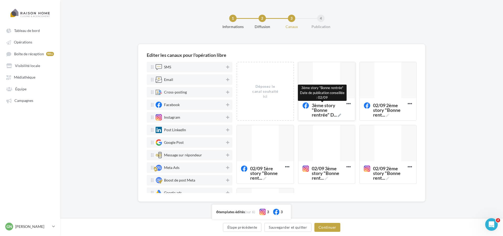
click at [339, 114] on icon at bounding box center [338, 115] width 3 height 3
click at [339, 114] on textarea "3ème story "Bonne rentrée" D ... 3ème story "Bonne rentrée" Date de publication…" at bounding box center [321, 115] width 42 height 31
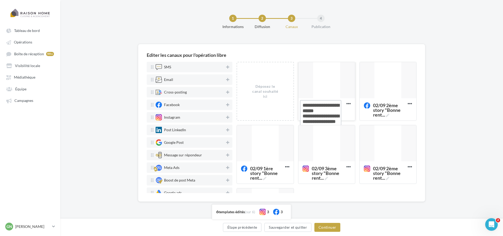
click at [302, 103] on textarea "3ème story "Bonne rentrée" D ..." at bounding box center [321, 115] width 42 height 31
paste textarea "******"
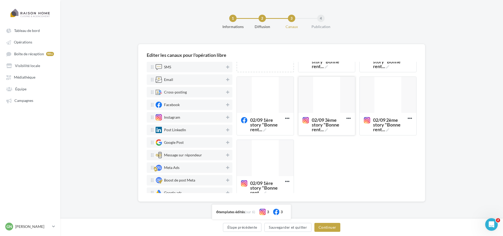
scroll to position [60, 0]
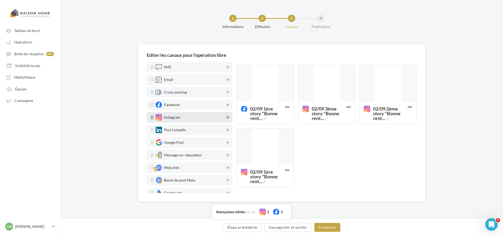
click at [226, 119] on icon at bounding box center [227, 117] width 3 height 4
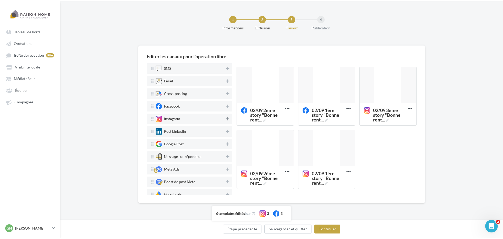
scroll to position [0, 0]
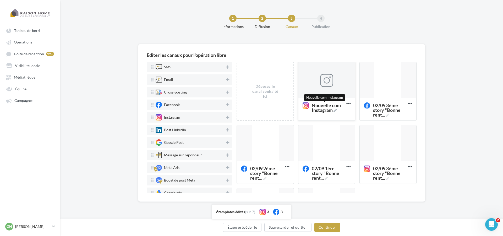
click at [334, 110] on icon at bounding box center [334, 110] width 3 height 3
click at [334, 110] on textarea "Nouvelle com Instagram Nouvelle com Instagram" at bounding box center [321, 107] width 42 height 15
drag, startPoint x: 327, startPoint y: 112, endPoint x: 301, endPoint y: 105, distance: 27.4
click at [301, 105] on textarea "Nouvelle com Instagram" at bounding box center [321, 107] width 42 height 15
paste textarea "**********"
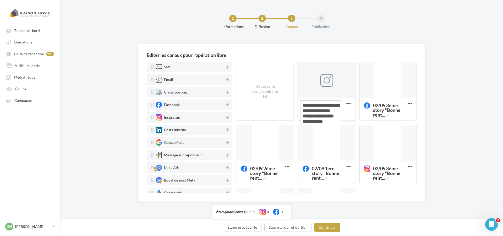
click at [329, 105] on textarea "11/09 : Story : 3 erreurs à ..." at bounding box center [321, 113] width 42 height 26
drag, startPoint x: 328, startPoint y: 123, endPoint x: 301, endPoint y: 103, distance: 33.5
click at [301, 103] on textarea "11/09 : Story 1 : 3 erreurs ..." at bounding box center [321, 113] width 42 height 26
click at [324, 81] on div at bounding box center [326, 80] width 13 height 13
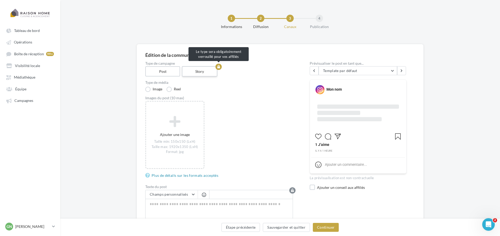
click at [204, 74] on label "Story" at bounding box center [200, 71] width 36 height 10
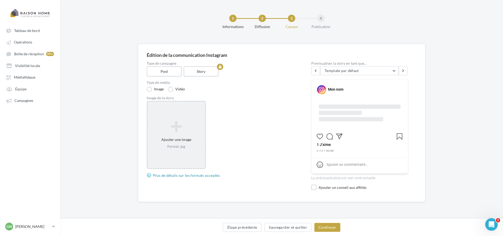
click at [192, 130] on icon at bounding box center [175, 126] width 53 height 13
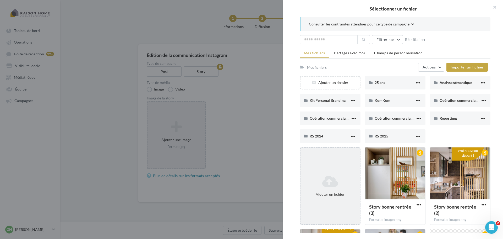
click at [328, 185] on icon at bounding box center [329, 181] width 55 height 13
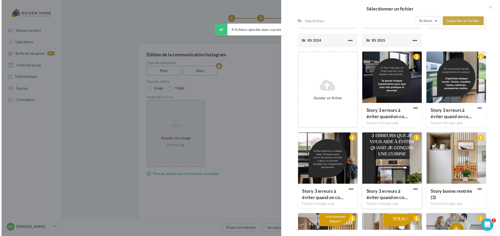
scroll to position [104, 0]
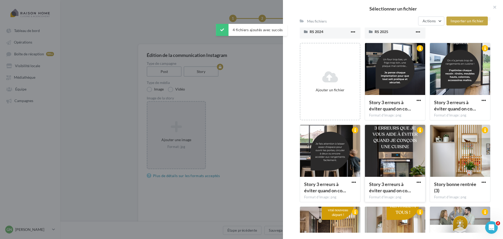
click at [395, 157] on div at bounding box center [395, 151] width 60 height 52
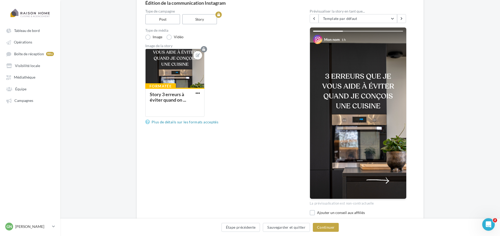
scroll to position [74, 0]
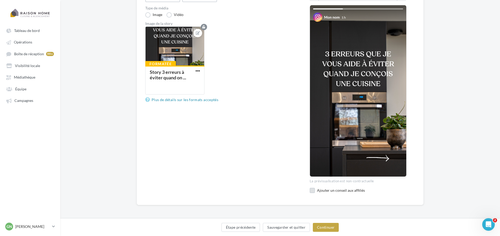
click at [329, 193] on div "Ajouter un conseil aux affiliés" at bounding box center [362, 190] width 90 height 5
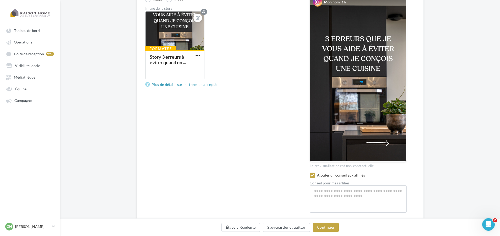
scroll to position [106, 0]
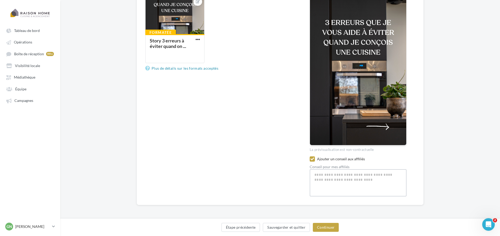
click at [328, 175] on textarea at bounding box center [358, 182] width 97 height 27
paste textarea "**********"
drag, startPoint x: 327, startPoint y: 174, endPoint x: 311, endPoint y: 173, distance: 16.2
click at [311, 173] on textarea "**********" at bounding box center [358, 182] width 97 height 27
click at [337, 187] on textarea "**********" at bounding box center [358, 182] width 97 height 27
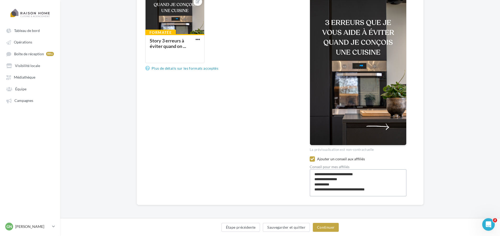
drag, startPoint x: 379, startPoint y: 190, endPoint x: 311, endPoint y: 176, distance: 69.5
click at [311, 176] on textarea "**********" at bounding box center [358, 182] width 97 height 27
click at [306, 176] on div "Type de campagne Post Story Type de média Image Vidéo Image de la story Formaté…" at bounding box center [280, 76] width 270 height 241
click at [330, 228] on button "Continuer" at bounding box center [326, 227] width 26 height 9
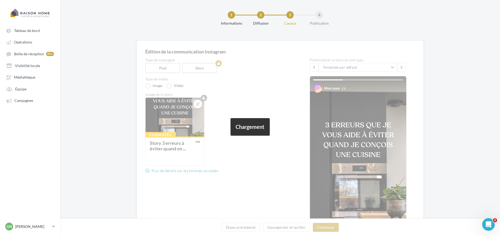
scroll to position [0, 0]
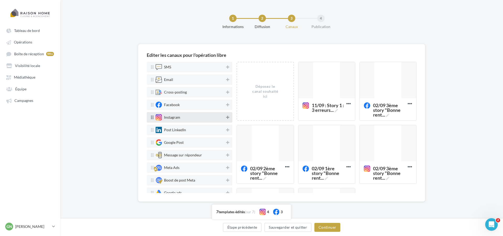
click at [226, 117] on icon at bounding box center [227, 117] width 3 height 4
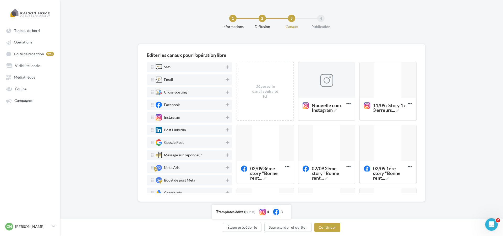
click at [333, 94] on div at bounding box center [326, 80] width 57 height 37
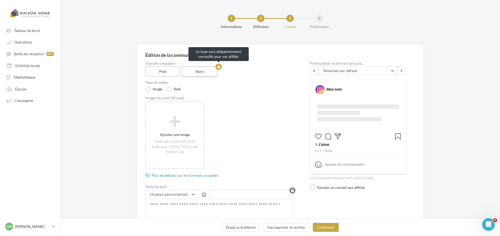
click at [193, 71] on label "Story" at bounding box center [200, 71] width 36 height 10
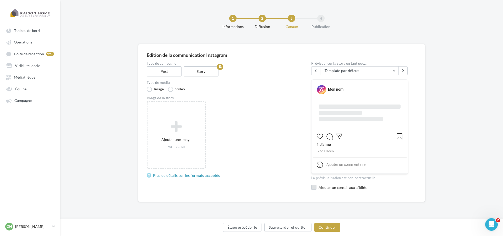
click at [329, 186] on div "Ajouter un conseil aux affiliés" at bounding box center [363, 187] width 90 height 5
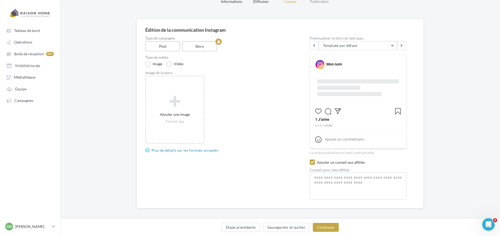
scroll to position [28, 0]
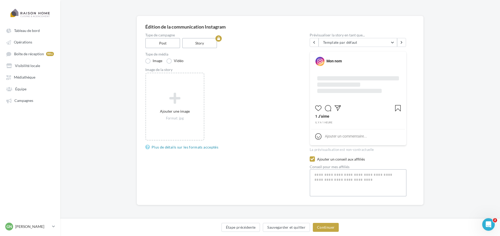
click at [331, 179] on textarea at bounding box center [358, 182] width 97 height 27
paste textarea "**********"
click at [325, 174] on textarea "**********" at bounding box center [358, 182] width 97 height 27
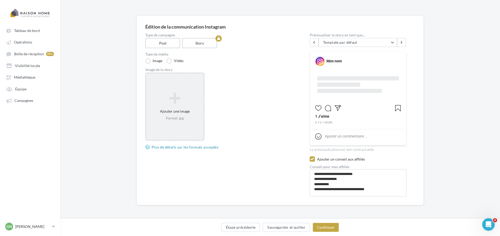
click at [179, 106] on div "Ajouter une image Format: jpg" at bounding box center [175, 106] width 58 height 33
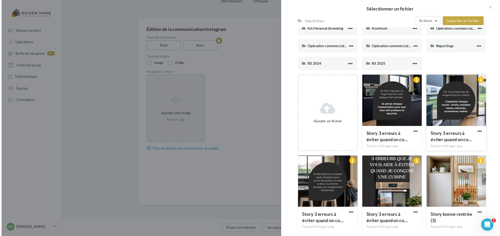
scroll to position [78, 0]
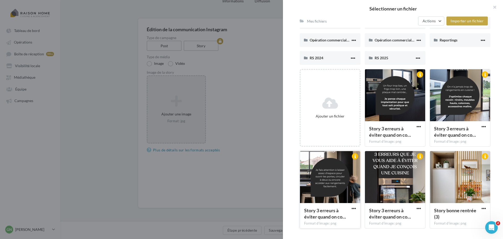
click at [321, 178] on div at bounding box center [330, 177] width 60 height 52
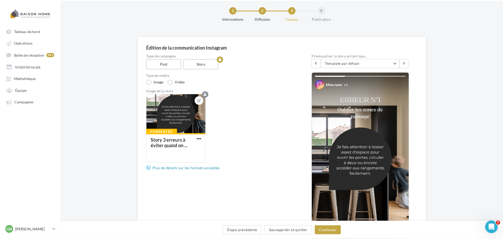
scroll to position [0, 0]
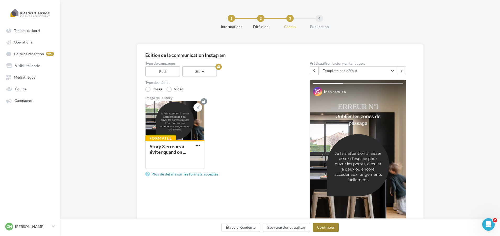
click at [324, 226] on button "Continuer" at bounding box center [326, 227] width 26 height 9
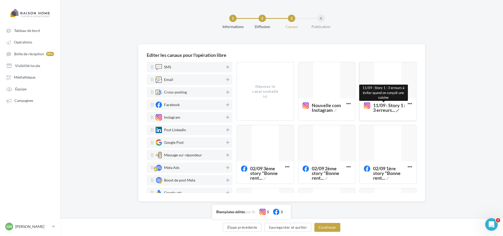
click at [399, 112] on icon at bounding box center [397, 110] width 3 height 3
click at [399, 112] on textarea "11/09 : Story 1 : 3 erreurs ... 11/09 : Story 1 : 3 erreurs à éviter quand on c…" at bounding box center [382, 113] width 42 height 26
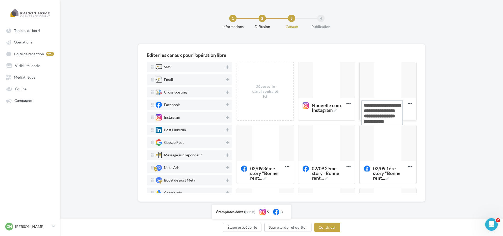
drag, startPoint x: 390, startPoint y: 121, endPoint x: 359, endPoint y: 106, distance: 34.7
click at [361, 106] on textarea "11/09 : Story 1 : 3 erreurs ..." at bounding box center [382, 113] width 42 height 26
click at [335, 110] on icon at bounding box center [334, 110] width 3 height 3
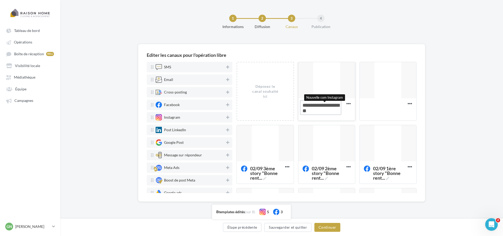
click at [335, 110] on textarea "Nouvelle com Instagram Nouvelle com Instagram" at bounding box center [321, 107] width 42 height 15
drag, startPoint x: 328, startPoint y: 113, endPoint x: 298, endPoint y: 105, distance: 31.2
click at [298, 105] on div "Nouvelle com Instagram" at bounding box center [326, 109] width 57 height 22
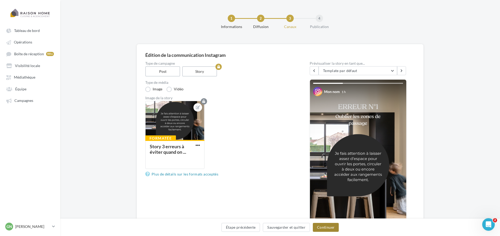
click at [318, 228] on button "Continuer" at bounding box center [326, 227] width 26 height 9
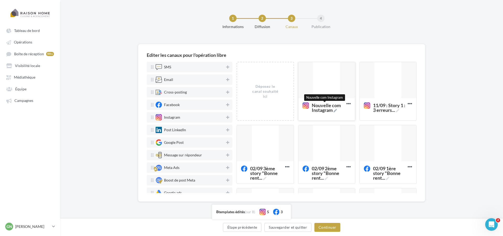
click at [333, 110] on icon at bounding box center [334, 110] width 3 height 3
click at [333, 110] on textarea "Nouvelle com Instagram Nouvelle com Instagram" at bounding box center [321, 107] width 42 height 15
drag, startPoint x: 328, startPoint y: 112, endPoint x: 303, endPoint y: 106, distance: 25.0
click at [303, 106] on textarea "Nouvelle com Instagram" at bounding box center [321, 107] width 42 height 15
paste textarea "**********"
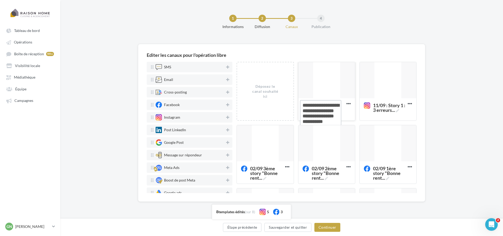
click at [332, 104] on textarea "11/09 : Story 1 : 3 erreurs ..." at bounding box center [321, 113] width 42 height 26
click at [227, 118] on button at bounding box center [227, 117] width 5 height 6
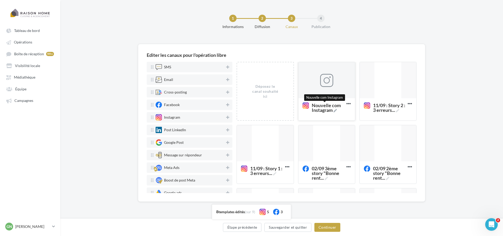
click at [333, 112] on icon at bounding box center [334, 110] width 3 height 3
click at [333, 112] on textarea "Nouvelle com Instagram Nouvelle com Instagram" at bounding box center [321, 107] width 42 height 15
drag, startPoint x: 330, startPoint y: 111, endPoint x: 300, endPoint y: 105, distance: 30.2
click at [300, 105] on textarea "Nouvelle com Instagram" at bounding box center [321, 107] width 42 height 15
paste textarea "**********"
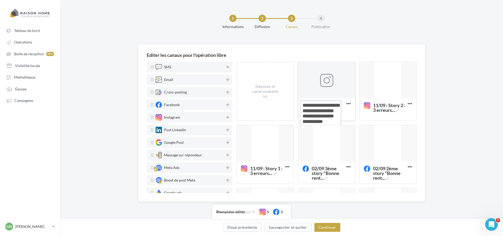
click at [331, 105] on textarea "11/09 : Story 1 : 3 erreurs ..." at bounding box center [321, 113] width 42 height 26
click at [324, 81] on div at bounding box center [326, 80] width 13 height 13
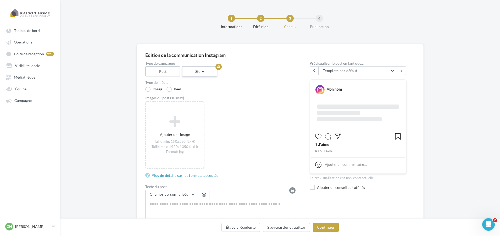
click at [196, 72] on label "Story" at bounding box center [200, 71] width 36 height 10
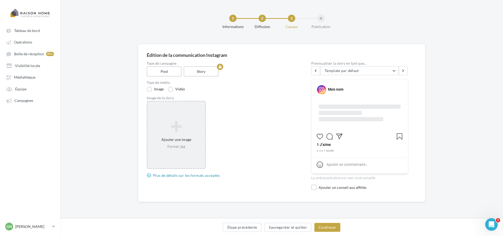
click at [182, 137] on div "Ajouter une image Format: jpg" at bounding box center [176, 134] width 58 height 33
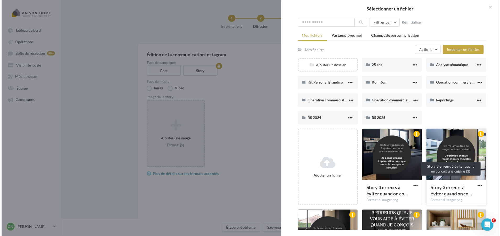
scroll to position [26, 0]
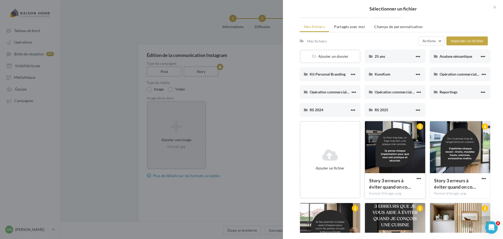
click at [395, 164] on div at bounding box center [395, 147] width 60 height 52
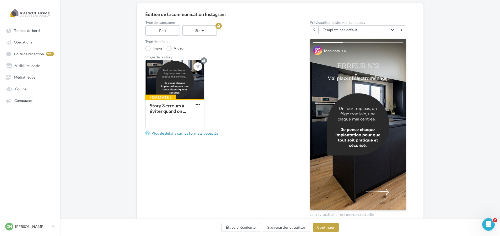
scroll to position [74, 0]
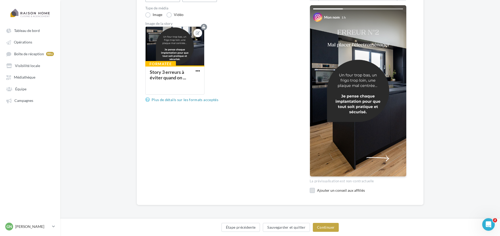
click at [320, 190] on div "Ajouter un conseil aux affiliés" at bounding box center [362, 190] width 90 height 5
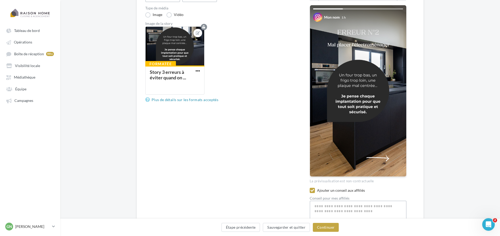
click at [322, 201] on textarea at bounding box center [358, 214] width 97 height 27
paste textarea "**********"
click at [325, 207] on textarea "**********" at bounding box center [358, 214] width 97 height 27
click at [327, 206] on textarea "**********" at bounding box center [358, 214] width 97 height 27
drag, startPoint x: 327, startPoint y: 206, endPoint x: 311, endPoint y: 205, distance: 15.7
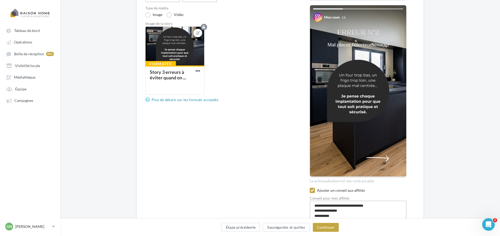
click at [311, 205] on textarea "**********" at bounding box center [358, 214] width 97 height 27
click at [325, 207] on textarea "**********" at bounding box center [358, 214] width 97 height 27
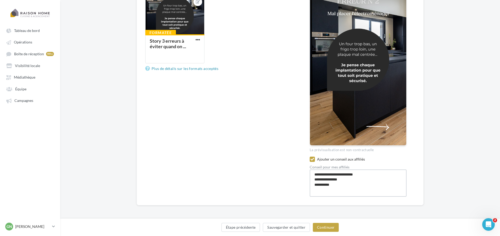
scroll to position [106, 0]
click at [342, 185] on textarea "**********" at bounding box center [358, 182] width 97 height 27
click at [331, 226] on button "Continuer" at bounding box center [326, 227] width 26 height 9
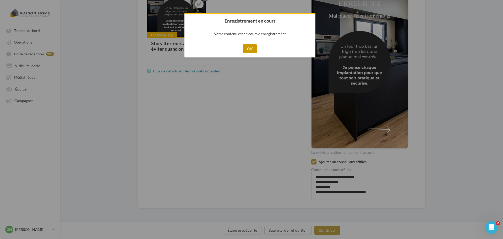
click at [252, 48] on button "OK" at bounding box center [250, 48] width 14 height 9
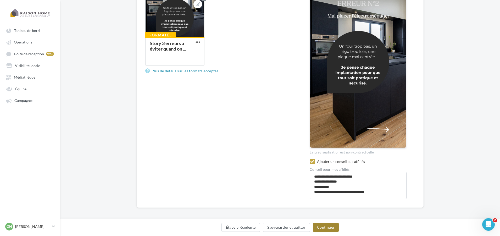
click at [326, 227] on button "Continuer" at bounding box center [326, 227] width 26 height 9
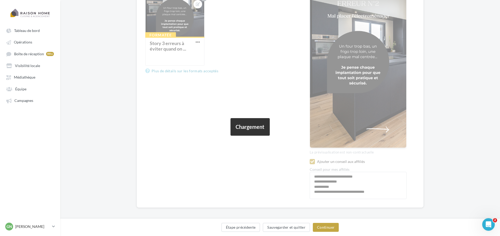
scroll to position [0, 0]
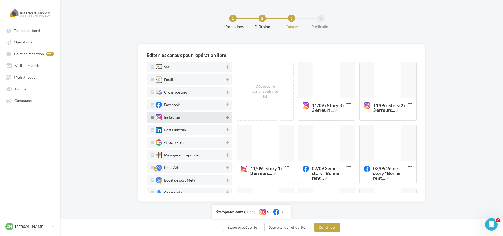
click at [226, 118] on icon at bounding box center [227, 117] width 3 height 4
click at [226, 117] on icon at bounding box center [227, 117] width 3 height 4
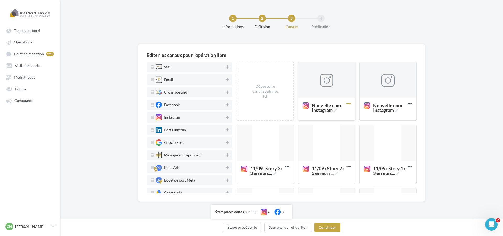
click at [345, 102] on icon at bounding box center [348, 103] width 13 height 13
click at [358, 113] on button "Supprimer" at bounding box center [371, 114] width 52 height 13
click at [333, 85] on div at bounding box center [326, 80] width 57 height 37
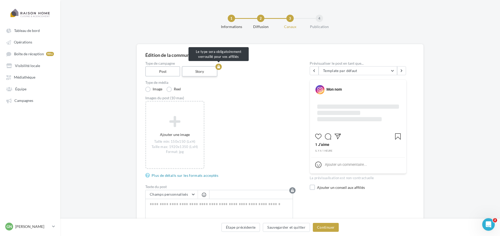
click at [200, 74] on label "Story" at bounding box center [200, 71] width 36 height 10
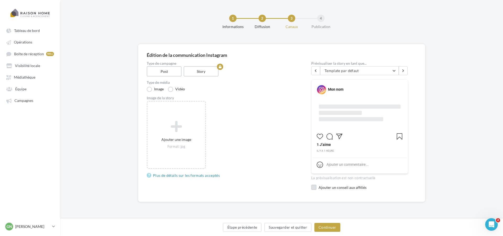
click at [339, 189] on div "Ajouter un conseil aux affiliés" at bounding box center [363, 187] width 90 height 5
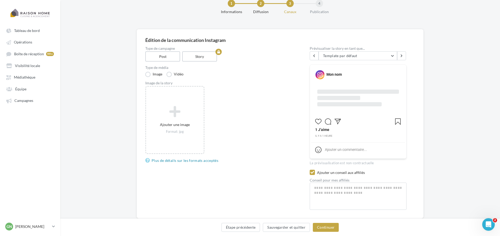
scroll to position [28, 0]
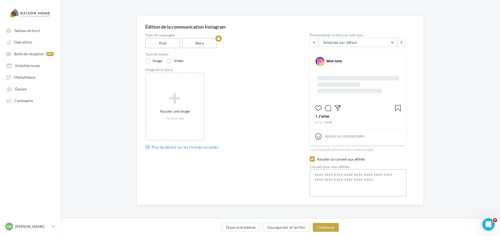
click at [338, 180] on textarea at bounding box center [358, 182] width 97 height 27
paste textarea "*******"
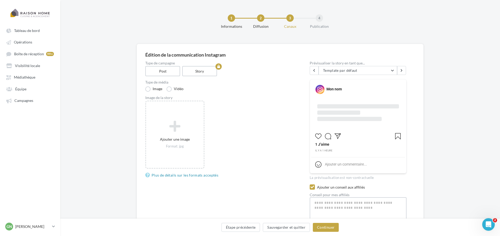
scroll to position [0, 0]
click at [253, 226] on button "Étape précédente" at bounding box center [240, 227] width 39 height 9
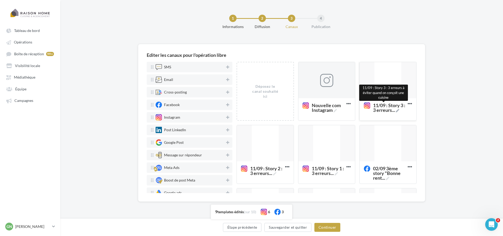
click at [398, 111] on icon at bounding box center [397, 110] width 3 height 3
click at [398, 111] on textarea "11/09 : Story 3 : 3 erreurs ... 11/09 : Story 3 : 3 erreurs à éviter quand on c…" at bounding box center [382, 113] width 42 height 26
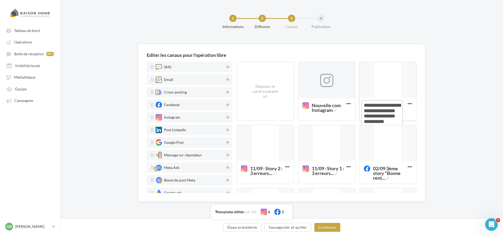
drag, startPoint x: 386, startPoint y: 121, endPoint x: 361, endPoint y: 106, distance: 29.6
click at [361, 106] on textarea "11/09 : Story 3 : 3 erreurs ..." at bounding box center [382, 113] width 42 height 26
click at [334, 111] on icon at bounding box center [334, 110] width 3 height 3
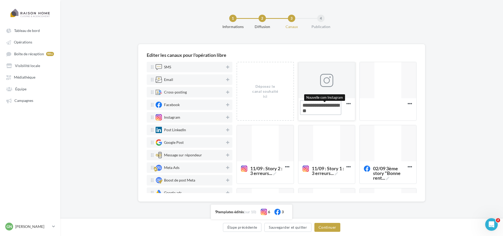
click at [334, 111] on textarea "Nouvelle com Instagram Nouvelle com Instagram" at bounding box center [321, 107] width 42 height 15
drag, startPoint x: 332, startPoint y: 111, endPoint x: 298, endPoint y: 107, distance: 34.3
click at [298, 107] on div "Nouvelle com Instagram" at bounding box center [326, 109] width 57 height 22
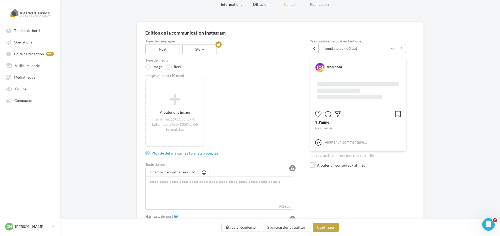
scroll to position [52, 0]
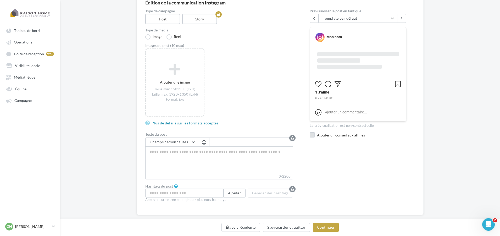
click at [314, 135] on label at bounding box center [312, 134] width 5 height 5
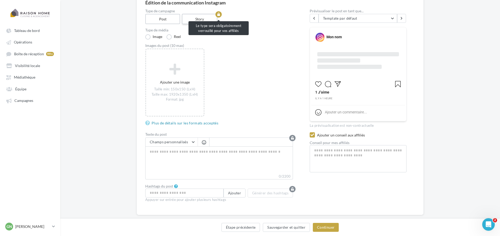
click at [206, 17] on label "Story" at bounding box center [200, 19] width 36 height 10
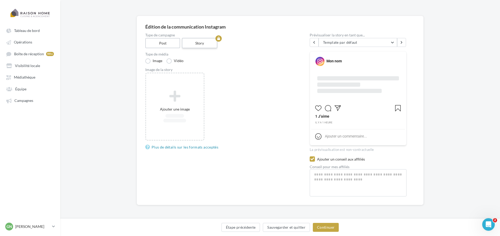
scroll to position [28, 0]
click at [328, 182] on textarea at bounding box center [358, 182] width 97 height 27
paste textarea "**********"
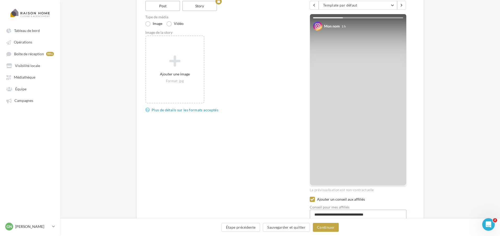
scroll to position [106, 0]
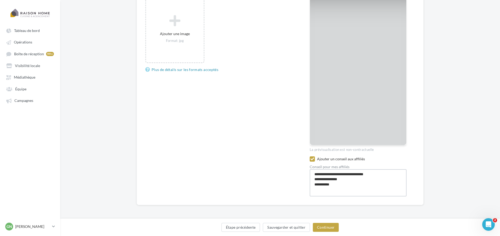
drag, startPoint x: 327, startPoint y: 174, endPoint x: 306, endPoint y: 173, distance: 21.5
click at [306, 173] on div "Type de campagne Post Story Type de média Image Vidéo Image de la story Ajouter…" at bounding box center [280, 76] width 270 height 241
click at [325, 175] on textarea "**********" at bounding box center [358, 182] width 97 height 27
click at [347, 183] on textarea "**********" at bounding box center [358, 182] width 97 height 27
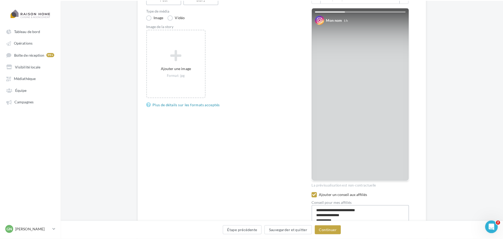
scroll to position [27, 0]
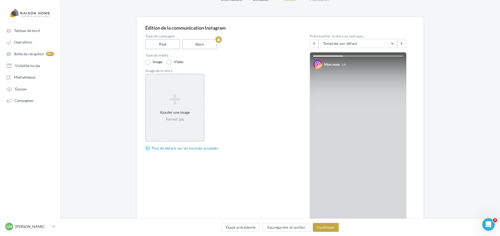
click at [184, 93] on div "Ajouter une image Format: jpg" at bounding box center [175, 107] width 58 height 33
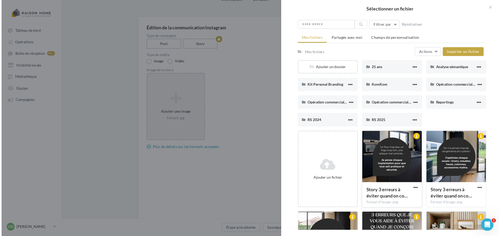
scroll to position [52, 0]
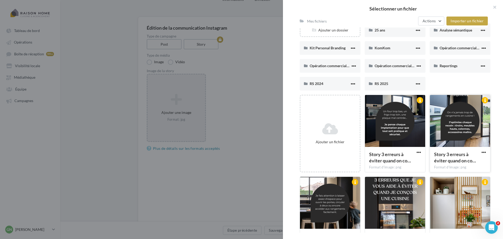
click at [447, 119] on div at bounding box center [460, 121] width 60 height 52
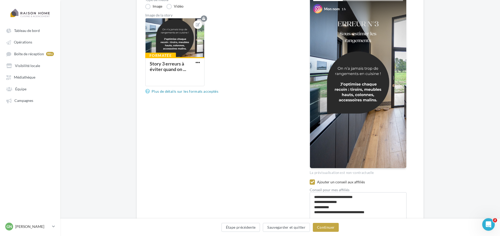
scroll to position [106, 0]
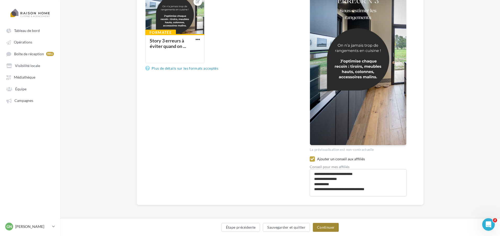
click at [323, 225] on button "Continuer" at bounding box center [326, 227] width 26 height 9
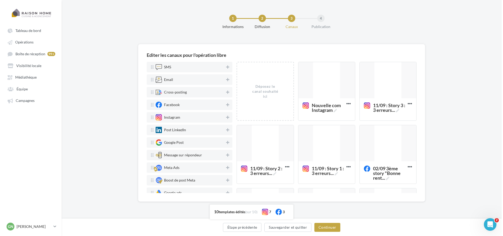
scroll to position [0, 0]
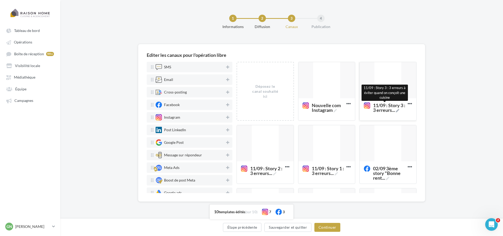
click at [399, 111] on icon at bounding box center [397, 110] width 3 height 3
click at [400, 111] on textarea "11/09 : Story 3 : 3 erreurs ... 11/09 : Story 3 : 3 erreurs à éviter quand on c…" at bounding box center [382, 113] width 42 height 26
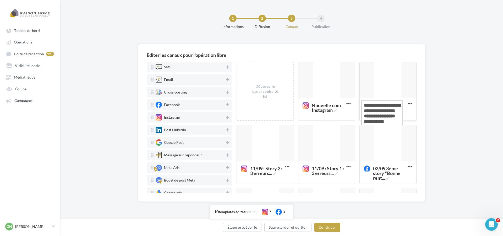
drag, startPoint x: 378, startPoint y: 120, endPoint x: 359, endPoint y: 105, distance: 23.9
click at [359, 105] on div "11/09 : Story 3 : 3 erreurs ..." at bounding box center [387, 109] width 57 height 22
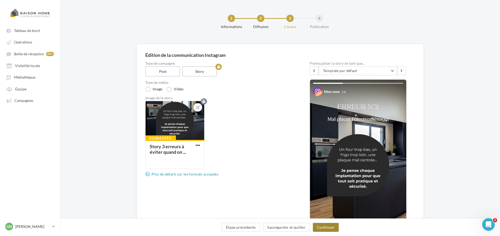
click at [326, 226] on button "Continuer" at bounding box center [326, 227] width 26 height 9
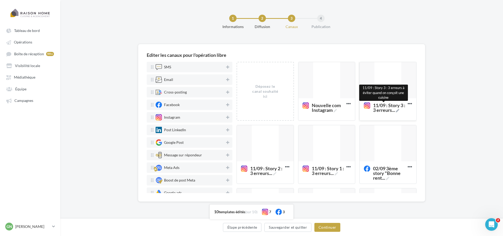
click at [399, 112] on icon at bounding box center [397, 110] width 3 height 3
click at [399, 112] on textarea "11/09 : Story 3 : 3 erreurs ... 11/09 : Story 3 : 3 erreurs à éviter quand on c…" at bounding box center [382, 113] width 42 height 26
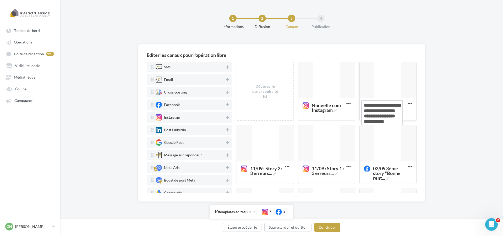
drag, startPoint x: 364, startPoint y: 106, endPoint x: 383, endPoint y: 115, distance: 21.4
click at [383, 115] on textarea "11/09 : Story 3 : 3 erreurs ..." at bounding box center [382, 113] width 42 height 26
drag, startPoint x: 385, startPoint y: 121, endPoint x: 362, endPoint y: 106, distance: 27.7
click at [362, 106] on textarea "11/09 : Story 3 : 3 erreurs ..." at bounding box center [382, 113] width 42 height 26
click at [334, 112] on icon at bounding box center [334, 110] width 3 height 3
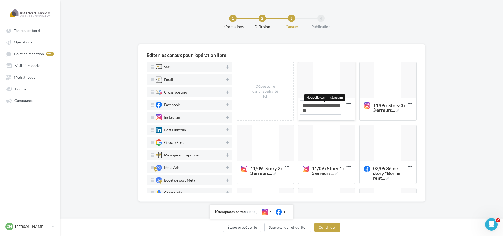
click at [334, 112] on textarea "Nouvelle com Instagram Nouvelle com Instagram" at bounding box center [321, 107] width 42 height 15
drag, startPoint x: 326, startPoint y: 113, endPoint x: 303, endPoint y: 106, distance: 24.5
click at [303, 106] on textarea "Nouvelle com Instagram" at bounding box center [321, 107] width 42 height 15
paste textarea "**********"
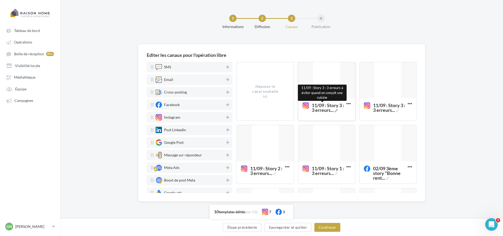
click at [338, 111] on icon at bounding box center [335, 110] width 3 height 3
click at [339, 111] on textarea "11/09 : Story 3 : 3 erreurs ... 11/09 : Story 3 : 3 erreurs à éviter quand on c…" at bounding box center [321, 113] width 42 height 26
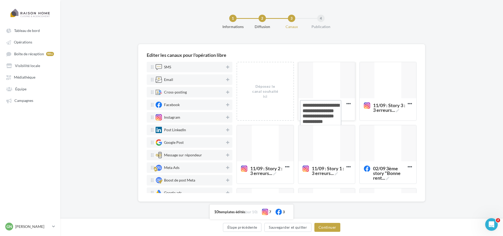
click at [332, 105] on textarea "11/09 : Story 3 : 3 erreurs ..." at bounding box center [321, 113] width 42 height 26
click at [226, 104] on icon at bounding box center [227, 105] width 3 height 4
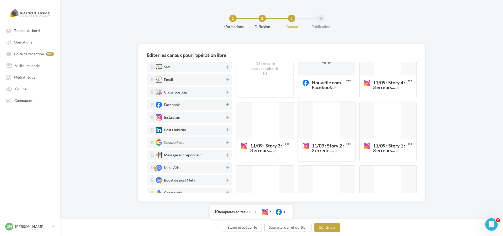
scroll to position [52, 0]
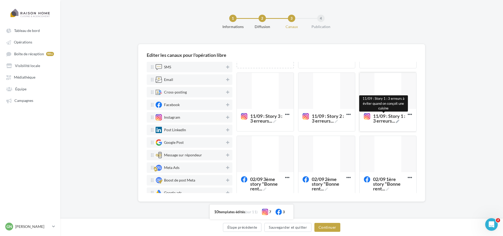
click at [399, 121] on icon at bounding box center [397, 121] width 3 height 3
click at [399, 121] on textarea "11/09 : Story 1 : 3 erreurs ... 11/09 : Story 1 : 3 erreurs à éviter quand on c…" at bounding box center [382, 124] width 42 height 26
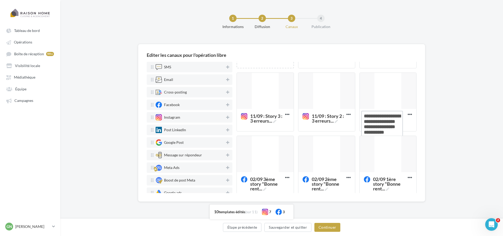
drag, startPoint x: 378, startPoint y: 132, endPoint x: 357, endPoint y: 118, distance: 25.1
click at [357, 118] on div "Déposez le canal souhaité ici Nouvelle com Facebook Supprimer 11/09 : Story 4 :…" at bounding box center [328, 135] width 184 height 252
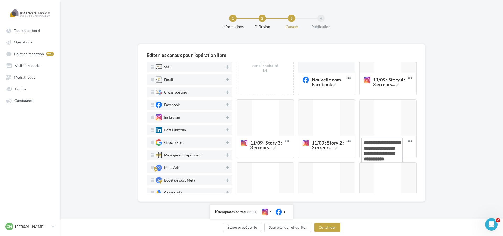
scroll to position [0, 0]
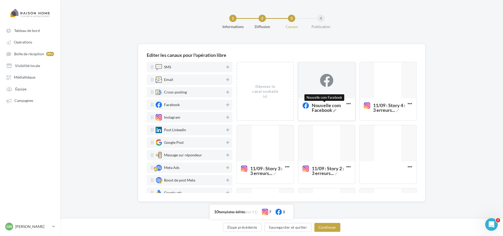
click at [333, 111] on icon at bounding box center [334, 110] width 3 height 3
click at [333, 111] on textarea "Nouvelle com Facebook Nouvelle com Facebook" at bounding box center [321, 107] width 42 height 15
drag, startPoint x: 332, startPoint y: 111, endPoint x: 302, endPoint y: 107, distance: 29.8
click at [302, 107] on textarea "Nouvelle com Facebook" at bounding box center [321, 107] width 42 height 15
paste textarea "**********"
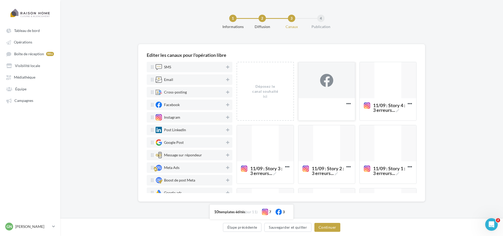
click at [329, 86] on div at bounding box center [326, 80] width 13 height 13
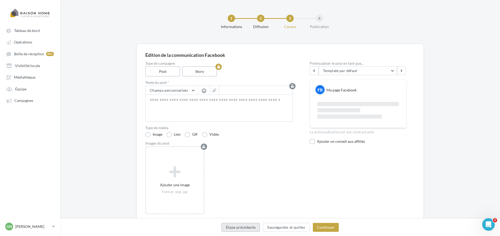
click at [255, 229] on button "Étape précédente" at bounding box center [240, 227] width 39 height 9
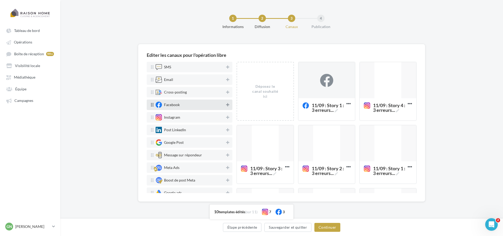
click at [226, 104] on icon at bounding box center [227, 105] width 3 height 4
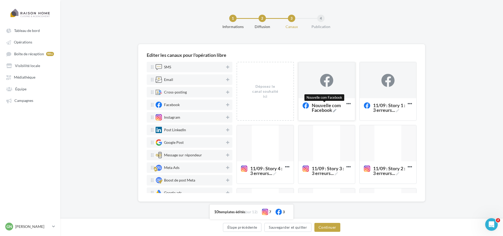
click at [333, 110] on icon at bounding box center [334, 110] width 3 height 3
click at [332, 110] on textarea "Nouvelle com Facebook Nouvelle com Facebook" at bounding box center [321, 107] width 42 height 15
drag, startPoint x: 331, startPoint y: 110, endPoint x: 300, endPoint y: 106, distance: 31.1
click at [300, 106] on textarea "Nouvelle com Facebook" at bounding box center [321, 107] width 42 height 15
paste textarea "**********"
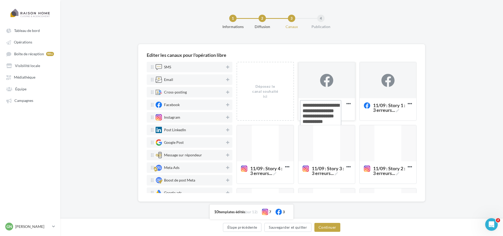
click at [332, 106] on textarea "11/09 : Story 1 : 3 erreurs ..." at bounding box center [321, 113] width 42 height 26
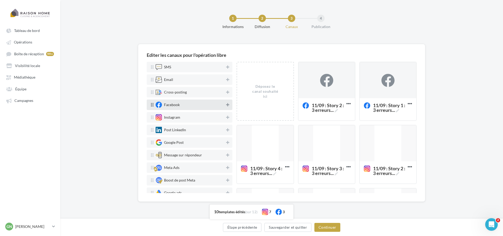
click at [226, 106] on icon at bounding box center [227, 105] width 3 height 4
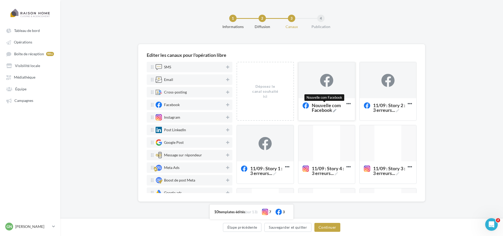
click at [334, 111] on icon at bounding box center [334, 110] width 3 height 3
click at [334, 111] on textarea "Nouvelle com Facebook Nouvelle com Facebook" at bounding box center [321, 107] width 42 height 15
drag, startPoint x: 332, startPoint y: 111, endPoint x: 300, endPoint y: 105, distance: 32.5
click at [300, 105] on textarea "Nouvelle com Facebook" at bounding box center [321, 107] width 42 height 15
paste textarea "**********"
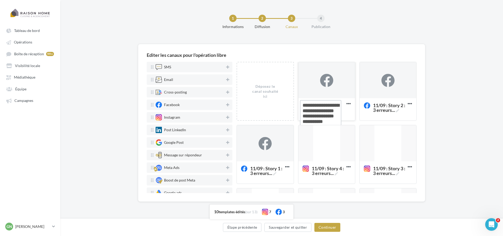
click at [331, 104] on textarea "Nouvelle com Facebook" at bounding box center [321, 113] width 42 height 26
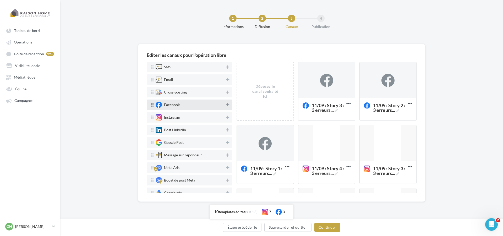
click at [226, 106] on icon at bounding box center [227, 105] width 3 height 4
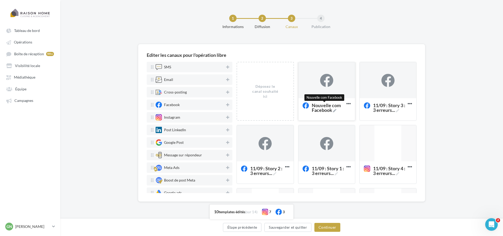
click at [333, 112] on icon at bounding box center [334, 110] width 3 height 3
click at [333, 112] on textarea "Nouvelle com Facebook Nouvelle com Facebook" at bounding box center [321, 107] width 42 height 15
drag, startPoint x: 313, startPoint y: 110, endPoint x: 302, endPoint y: 107, distance: 11.8
click at [302, 107] on textarea "Nouvelle com Facebook" at bounding box center [321, 107] width 42 height 15
paste textarea "**********"
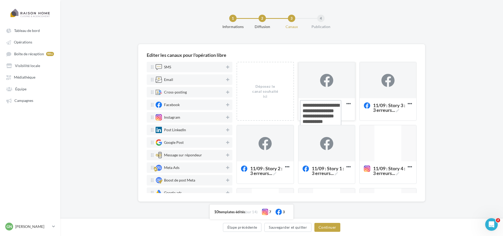
click at [331, 102] on textarea "11/09 : Story 1 : 3 erreurs ..." at bounding box center [321, 113] width 42 height 26
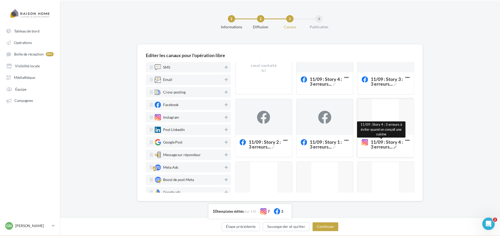
scroll to position [105, 0]
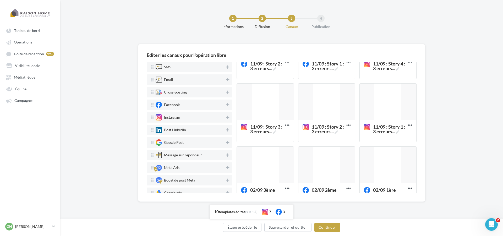
click at [387, 108] on div at bounding box center [387, 102] width 57 height 37
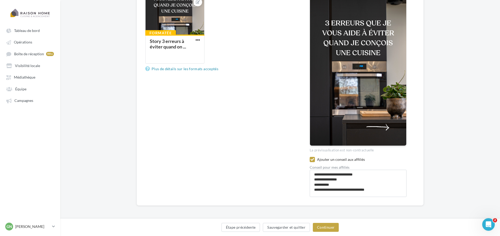
scroll to position [106, 0]
drag, startPoint x: 378, startPoint y: 187, endPoint x: 314, endPoint y: 174, distance: 65.3
click at [314, 174] on textarea "**********" at bounding box center [358, 182] width 97 height 27
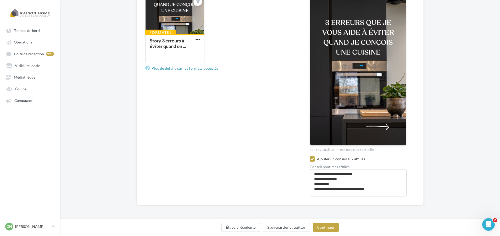
click at [276, 208] on div "Édition de la communication Instagram Type de campagne Post Story Type de média…" at bounding box center [280, 80] width 440 height 284
click at [253, 224] on button "Étape précédente" at bounding box center [240, 227] width 39 height 9
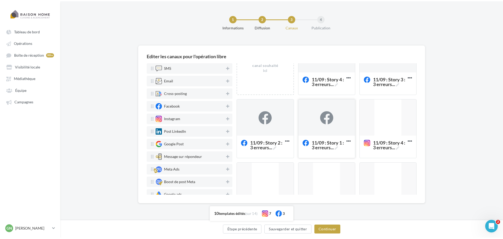
scroll to position [52, 0]
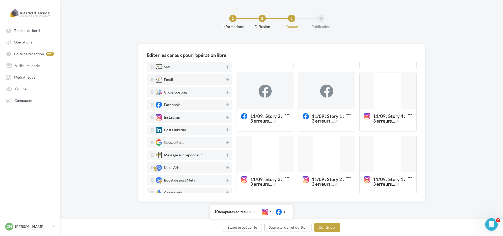
click at [328, 99] on div at bounding box center [326, 91] width 57 height 37
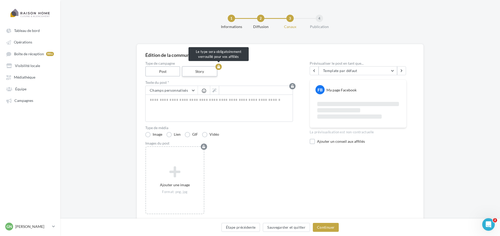
click at [197, 72] on label "Story" at bounding box center [200, 71] width 36 height 10
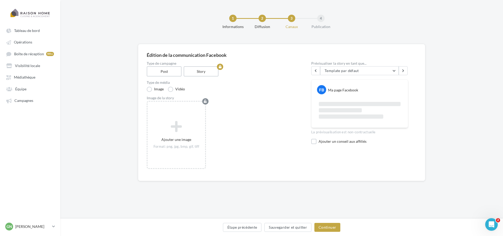
click at [317, 144] on div "Ajouter un conseil aux affiliés" at bounding box center [359, 142] width 97 height 7
click at [314, 140] on label at bounding box center [313, 141] width 5 height 5
click at [335, 157] on textarea at bounding box center [359, 165] width 97 height 27
paste textarea "**********"
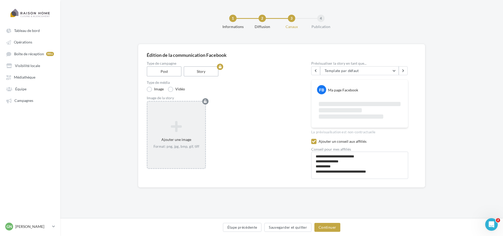
click at [195, 128] on icon at bounding box center [175, 126] width 53 height 13
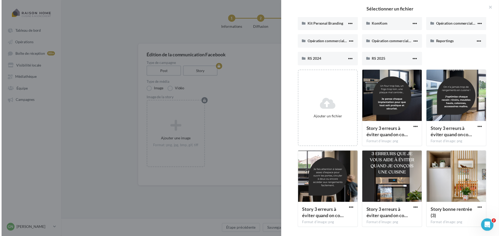
scroll to position [78, 0]
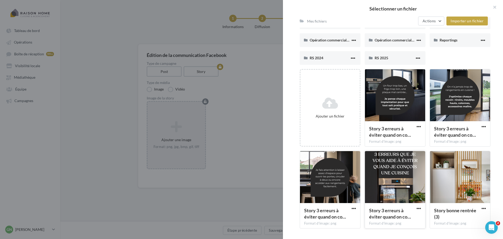
click at [392, 170] on div at bounding box center [395, 177] width 60 height 52
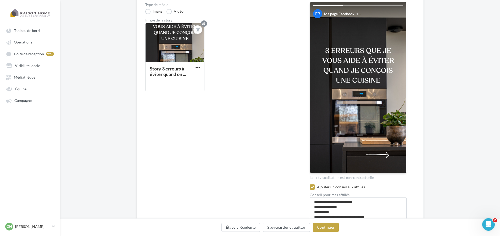
scroll to position [106, 0]
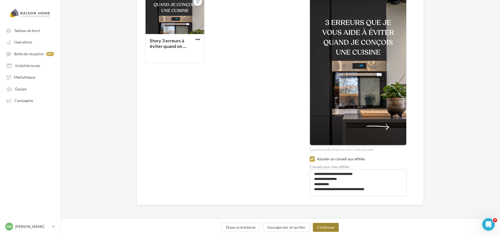
click at [324, 226] on button "Continuer" at bounding box center [326, 227] width 26 height 9
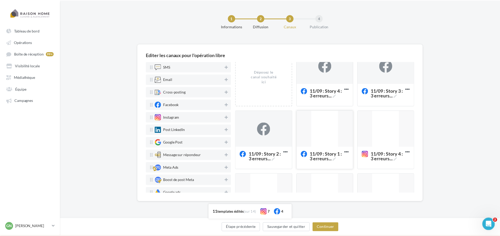
scroll to position [26, 0]
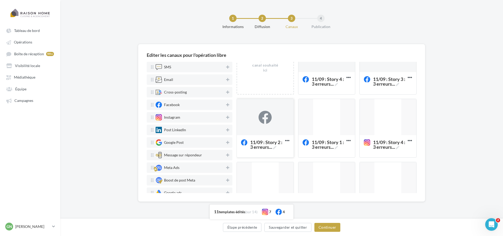
click at [258, 122] on div at bounding box center [264, 117] width 13 height 13
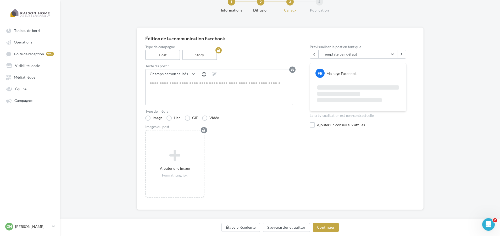
scroll to position [21, 0]
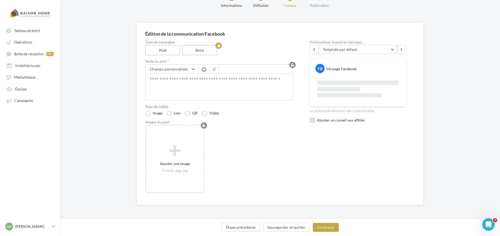
click at [318, 120] on div "Ajouter un conseil aux affiliés" at bounding box center [362, 120] width 90 height 5
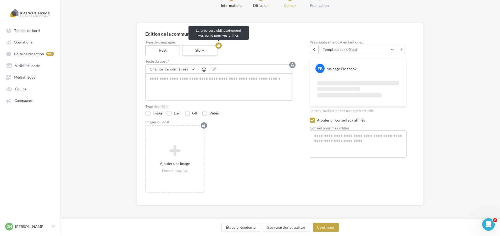
click at [196, 51] on label "Story" at bounding box center [200, 50] width 36 height 10
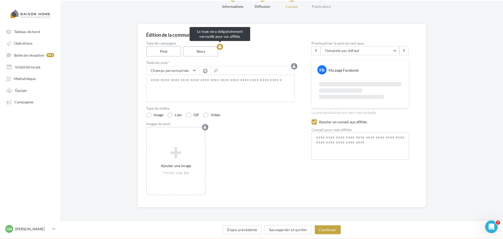
scroll to position [0, 0]
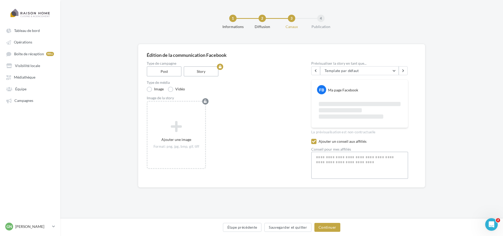
click at [333, 165] on textarea at bounding box center [359, 165] width 97 height 27
paste textarea "**********"
click at [327, 157] on textarea "**********" at bounding box center [359, 165] width 97 height 27
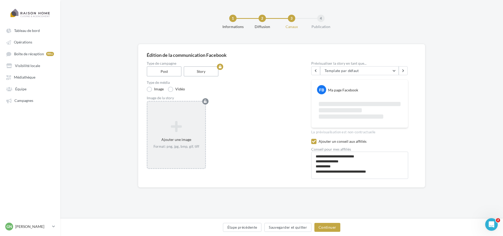
click at [158, 137] on div "Ajouter une image Format: png, jpg, bmp, gif, tiff" at bounding box center [176, 134] width 58 height 33
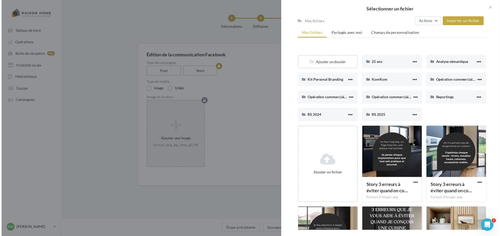
scroll to position [78, 0]
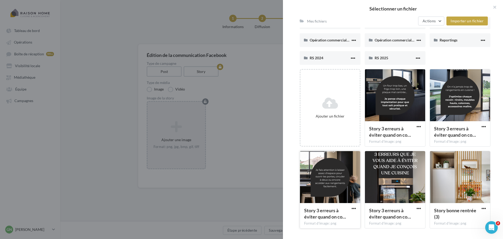
click at [338, 186] on div at bounding box center [330, 177] width 60 height 52
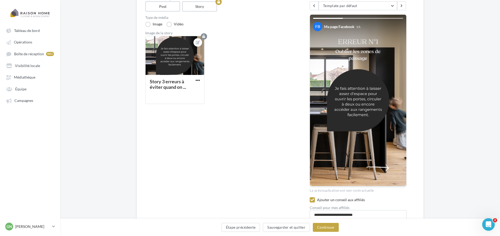
scroll to position [79, 0]
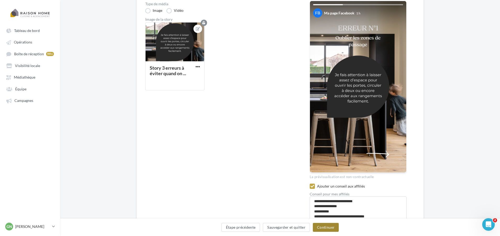
click at [324, 226] on button "Continuer" at bounding box center [326, 227] width 26 height 9
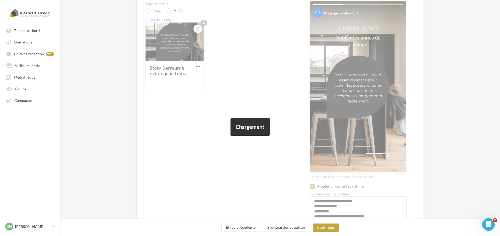
scroll to position [0, 0]
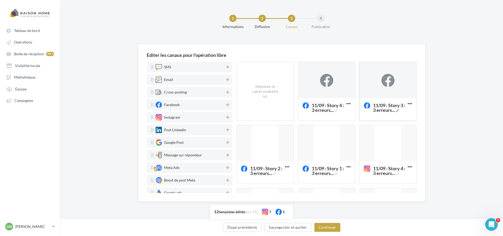
click at [383, 87] on div at bounding box center [387, 80] width 57 height 37
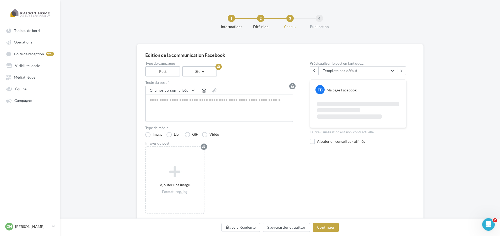
click at [320, 144] on div "Ajouter un conseil aux affiliés" at bounding box center [358, 142] width 97 height 7
click at [321, 142] on div "Ajouter un conseil aux affiliés" at bounding box center [362, 141] width 90 height 5
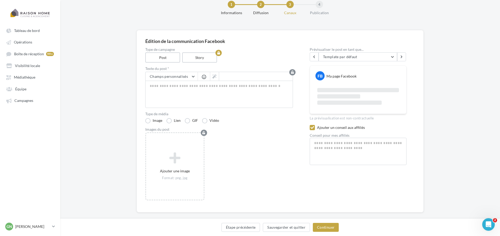
scroll to position [21, 0]
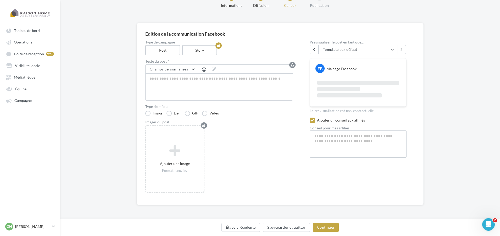
click at [324, 139] on textarea at bounding box center [358, 143] width 97 height 27
paste textarea "**********"
click at [325, 136] on textarea "**********" at bounding box center [358, 143] width 97 height 27
drag, startPoint x: 380, startPoint y: 151, endPoint x: 309, endPoint y: 134, distance: 73.2
click at [309, 134] on div "Type de campagne Post Story Texte du post * Champs personnalisés Adresse du fra…" at bounding box center [280, 118] width 270 height 156
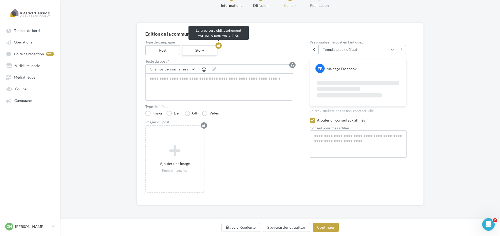
click at [209, 54] on label "Story" at bounding box center [200, 50] width 36 height 10
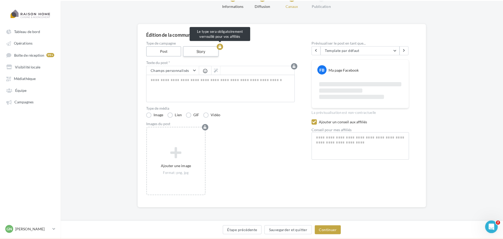
scroll to position [0, 0]
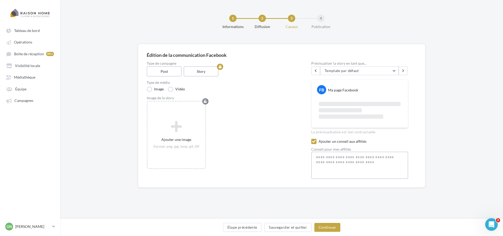
click at [343, 163] on textarea at bounding box center [359, 165] width 97 height 27
paste textarea "**********"
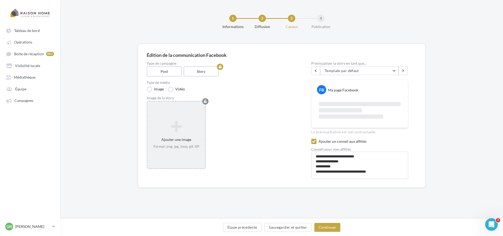
click at [188, 121] on icon at bounding box center [175, 126] width 53 height 13
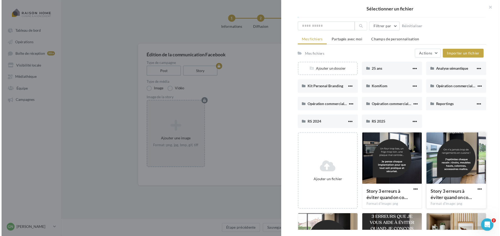
scroll to position [26, 0]
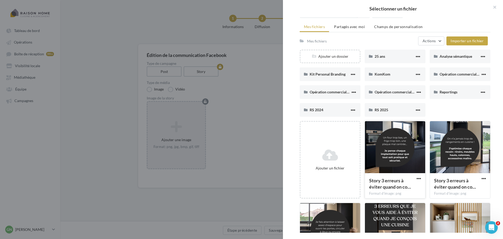
click at [404, 156] on div at bounding box center [395, 147] width 60 height 52
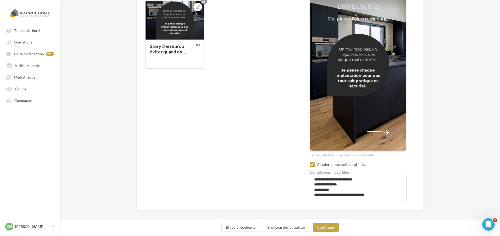
scroll to position [105, 0]
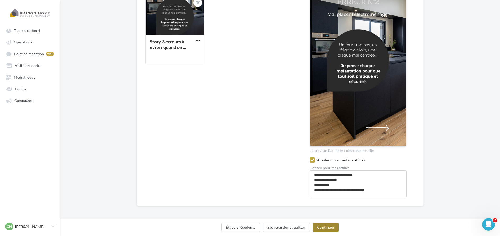
click at [329, 226] on button "Continuer" at bounding box center [326, 227] width 26 height 9
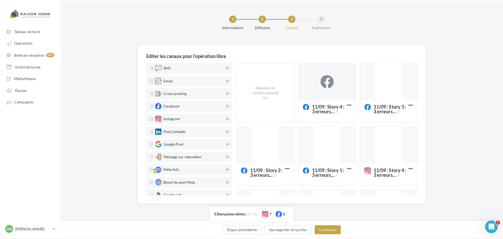
scroll to position [0, 0]
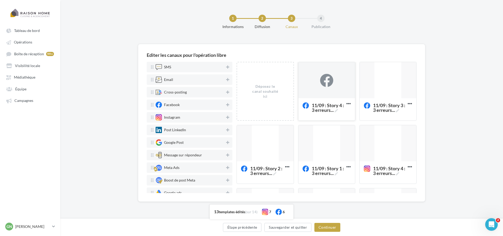
click at [329, 82] on div at bounding box center [326, 80] width 13 height 13
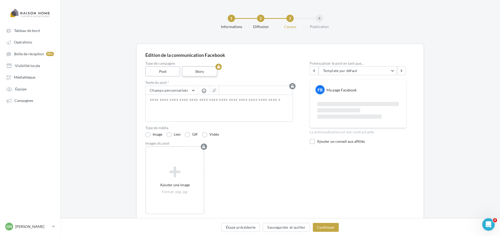
click at [206, 71] on label "Story" at bounding box center [200, 71] width 36 height 10
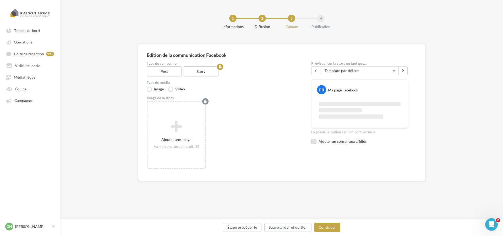
click at [322, 142] on div "Ajouter un conseil aux affiliés" at bounding box center [363, 141] width 90 height 5
click at [339, 163] on textarea at bounding box center [359, 165] width 97 height 27
paste textarea "**********"
click at [326, 157] on textarea "**********" at bounding box center [359, 165] width 97 height 27
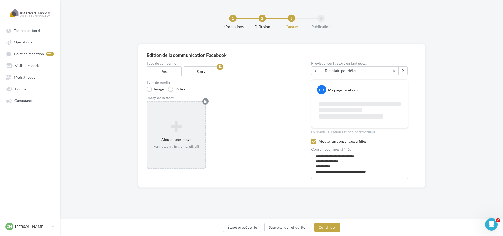
click at [176, 117] on div "Ajouter une image Format: png, jpg, bmp, gif, tiff" at bounding box center [176, 135] width 59 height 68
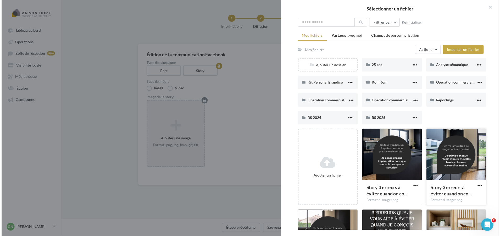
scroll to position [26, 0]
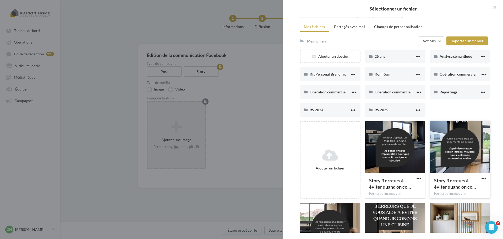
click at [455, 161] on div at bounding box center [460, 147] width 60 height 52
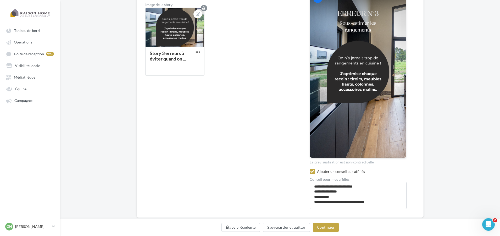
scroll to position [106, 0]
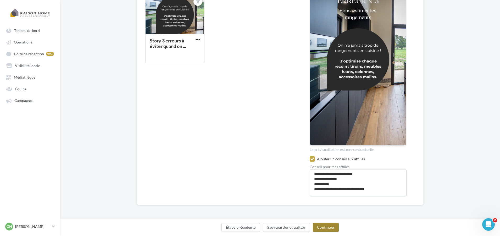
click at [326, 227] on button "Continuer" at bounding box center [326, 227] width 26 height 9
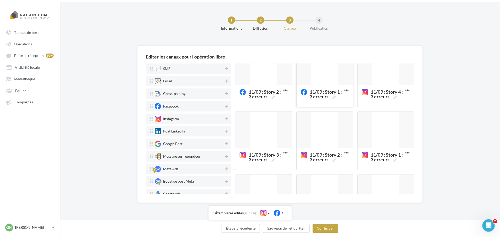
scroll to position [79, 0]
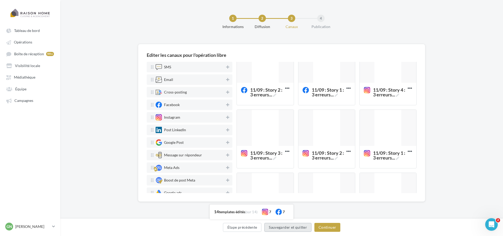
click at [291, 228] on button "Sauvegarder et quitter" at bounding box center [287, 227] width 47 height 9
